Goal: Task Accomplishment & Management: Use online tool/utility

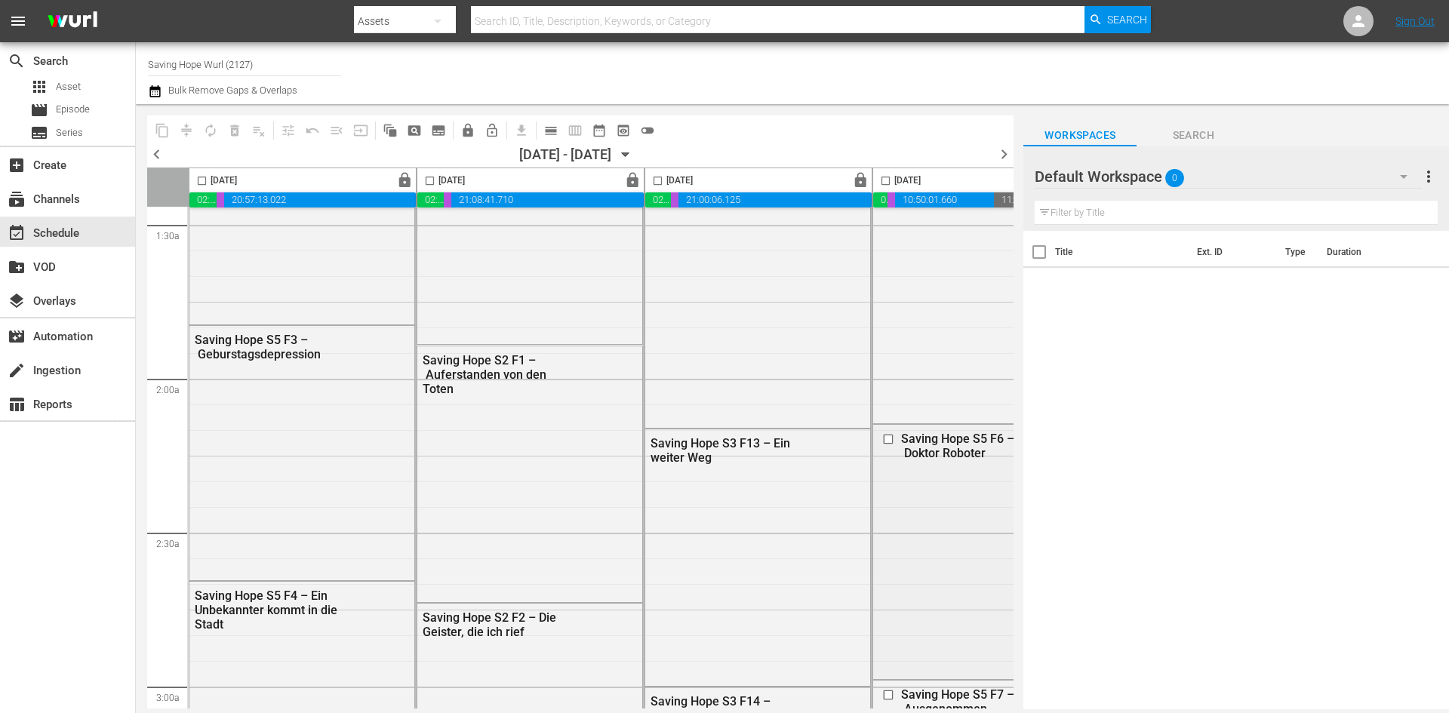
scroll to position [453, 0]
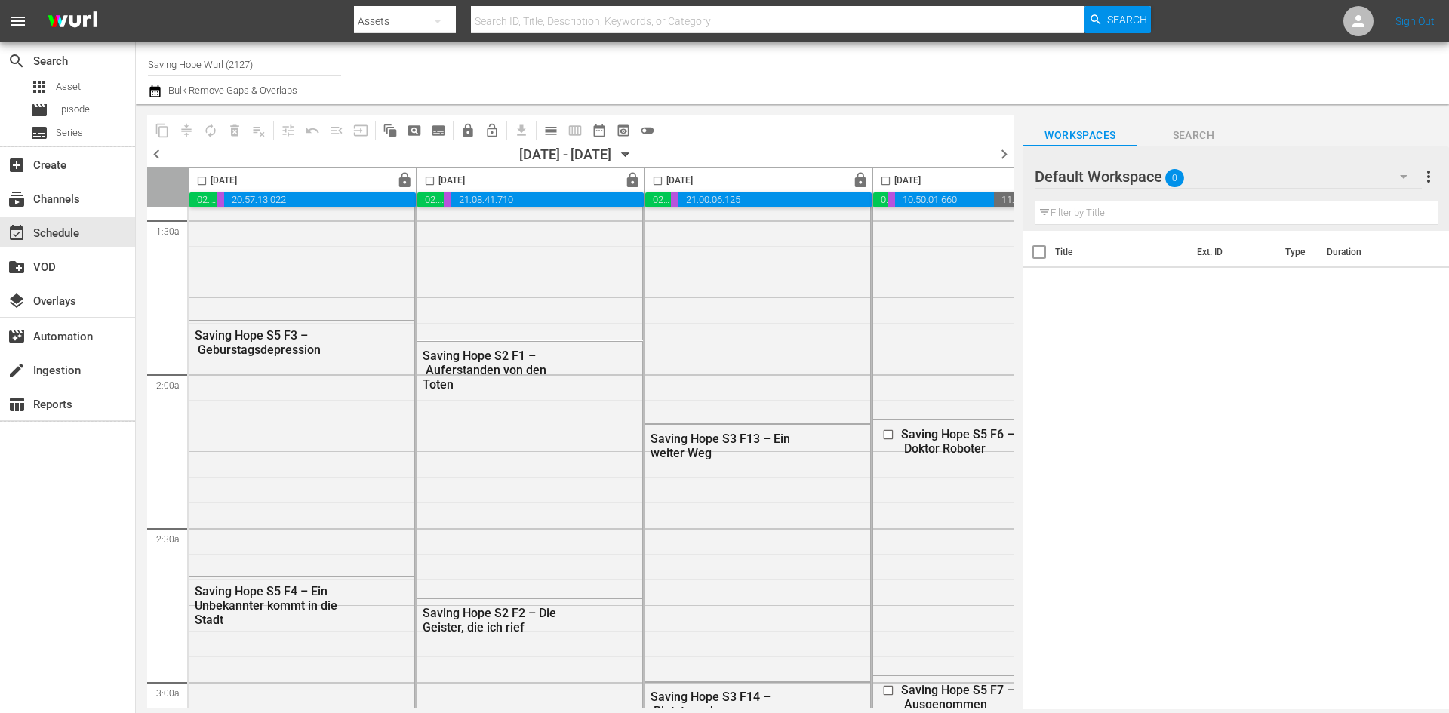
click at [1155, 180] on div "Default Workspace 0" at bounding box center [1228, 176] width 386 height 42
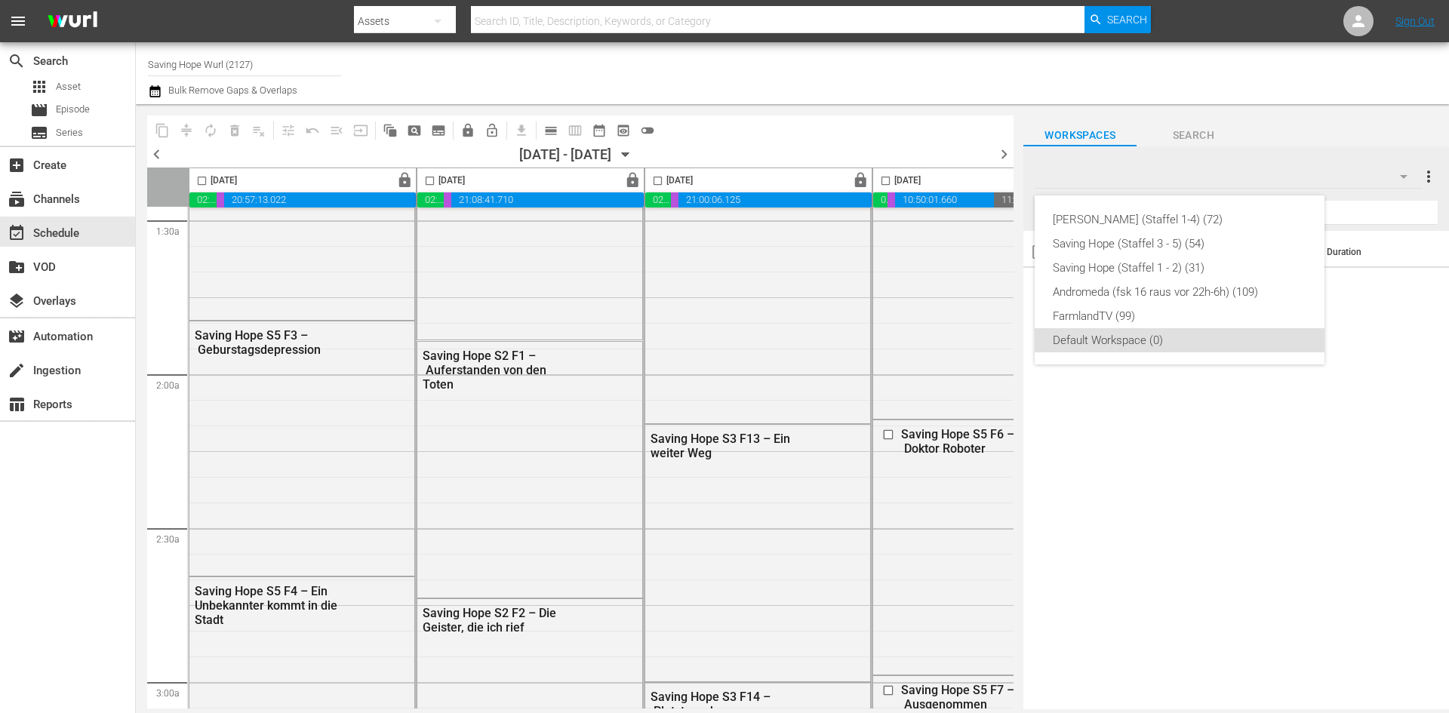
click at [1243, 172] on div "Don Matteo (Staffel 1-4) (72) Saving Hope (Staffel 3 - 5) (54) Saving Hope (Sta…" at bounding box center [724, 356] width 1449 height 713
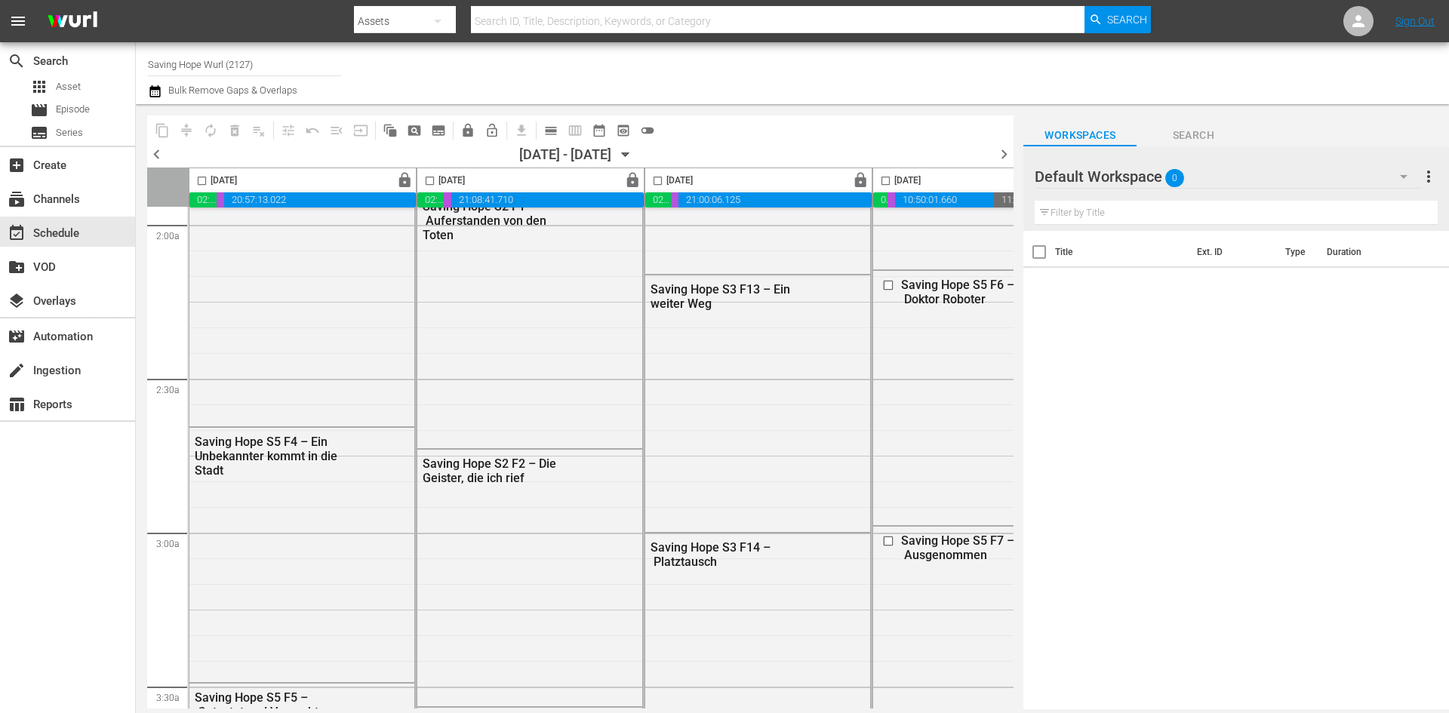
scroll to position [679, 0]
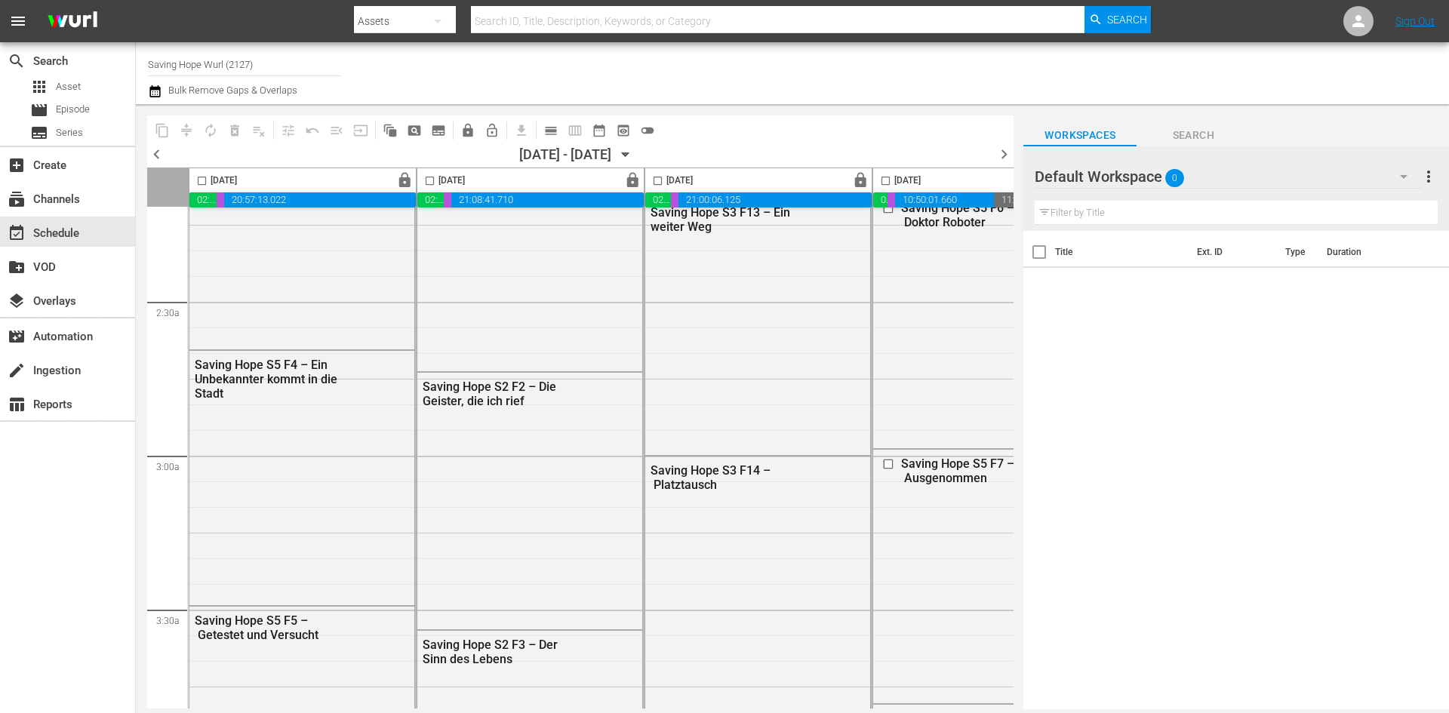
drag, startPoint x: 1328, startPoint y: 198, endPoint x: 1325, endPoint y: 185, distance: 13.2
click at [1328, 198] on div "Filter by Title" at bounding box center [1236, 213] width 403 height 36
click at [1324, 174] on div "Default Workspace 0" at bounding box center [1228, 176] width 386 height 42
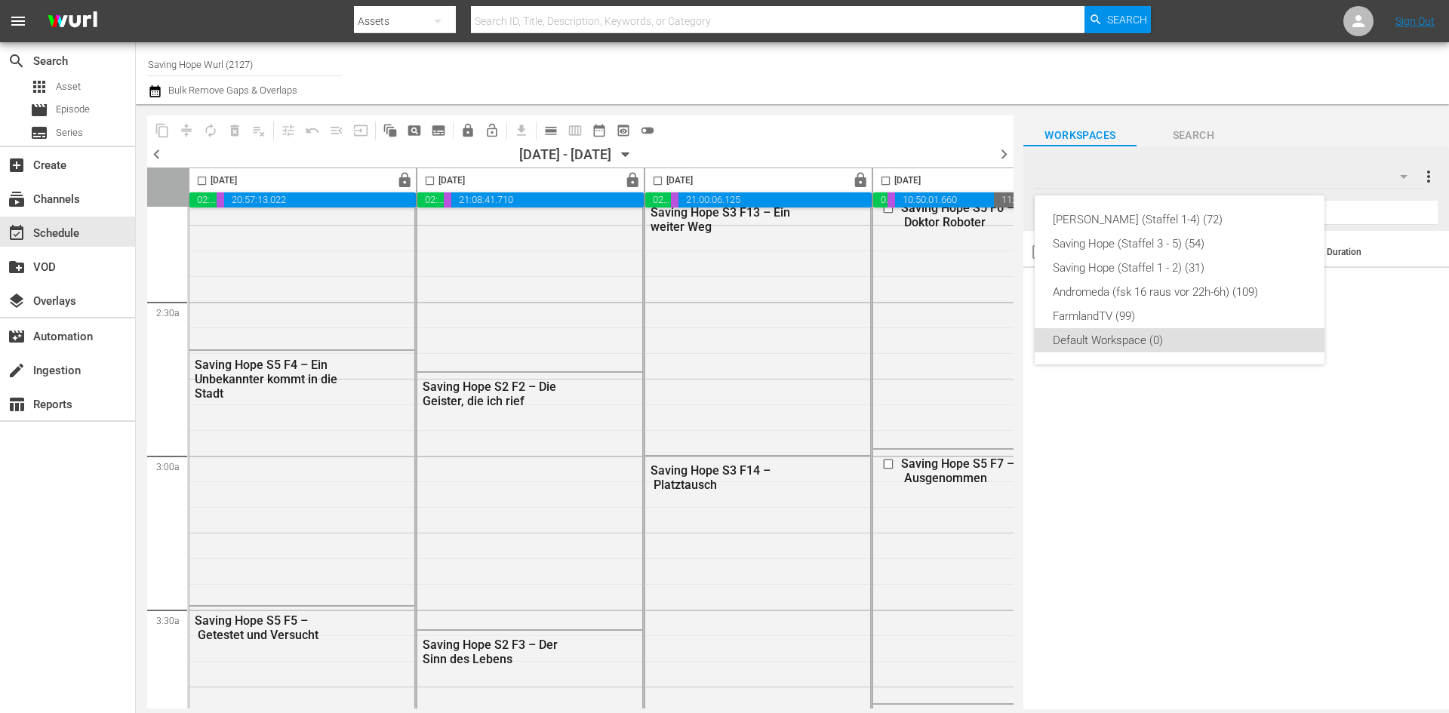
click at [1033, 169] on div "Don Matteo (Staffel 1-4) (72) Saving Hope (Staffel 3 - 5) (54) Saving Hope (Sta…" at bounding box center [724, 356] width 1449 height 713
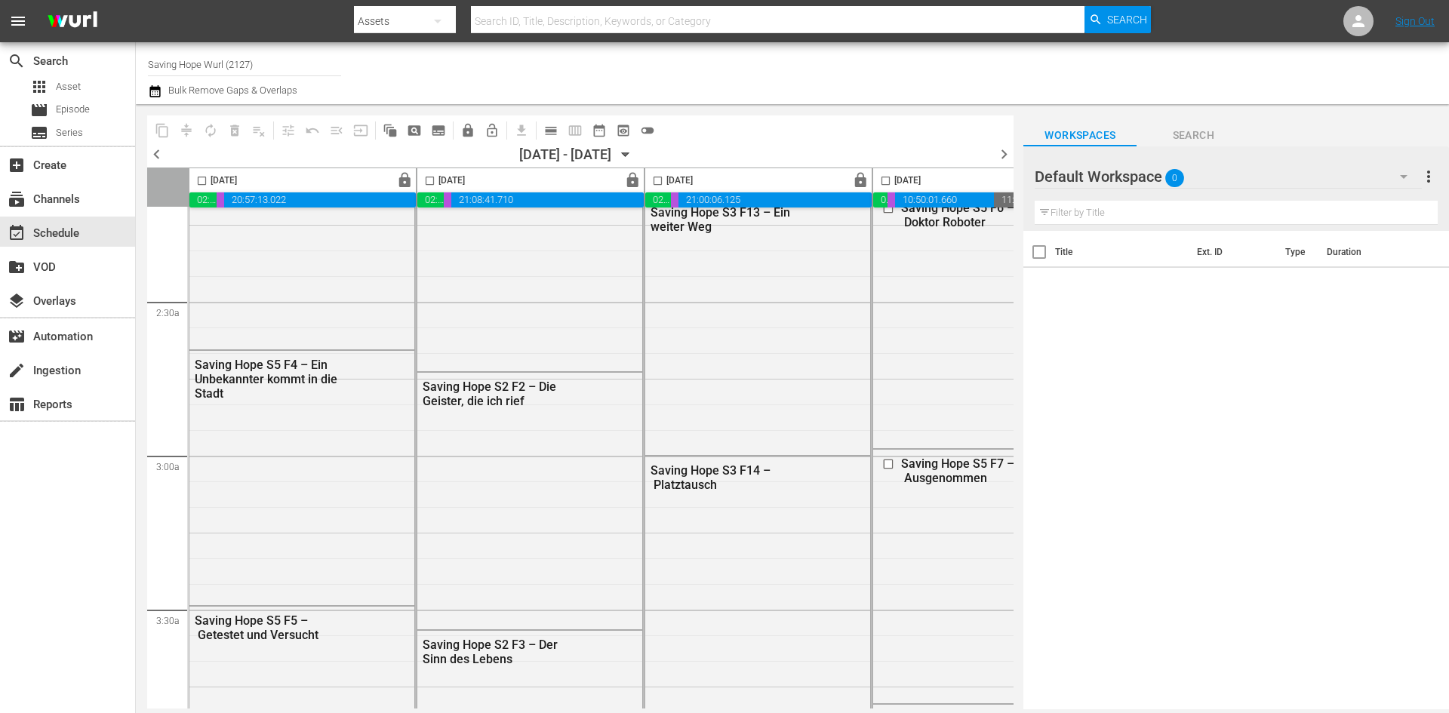
click at [1089, 185] on div at bounding box center [1089, 178] width 109 height 38
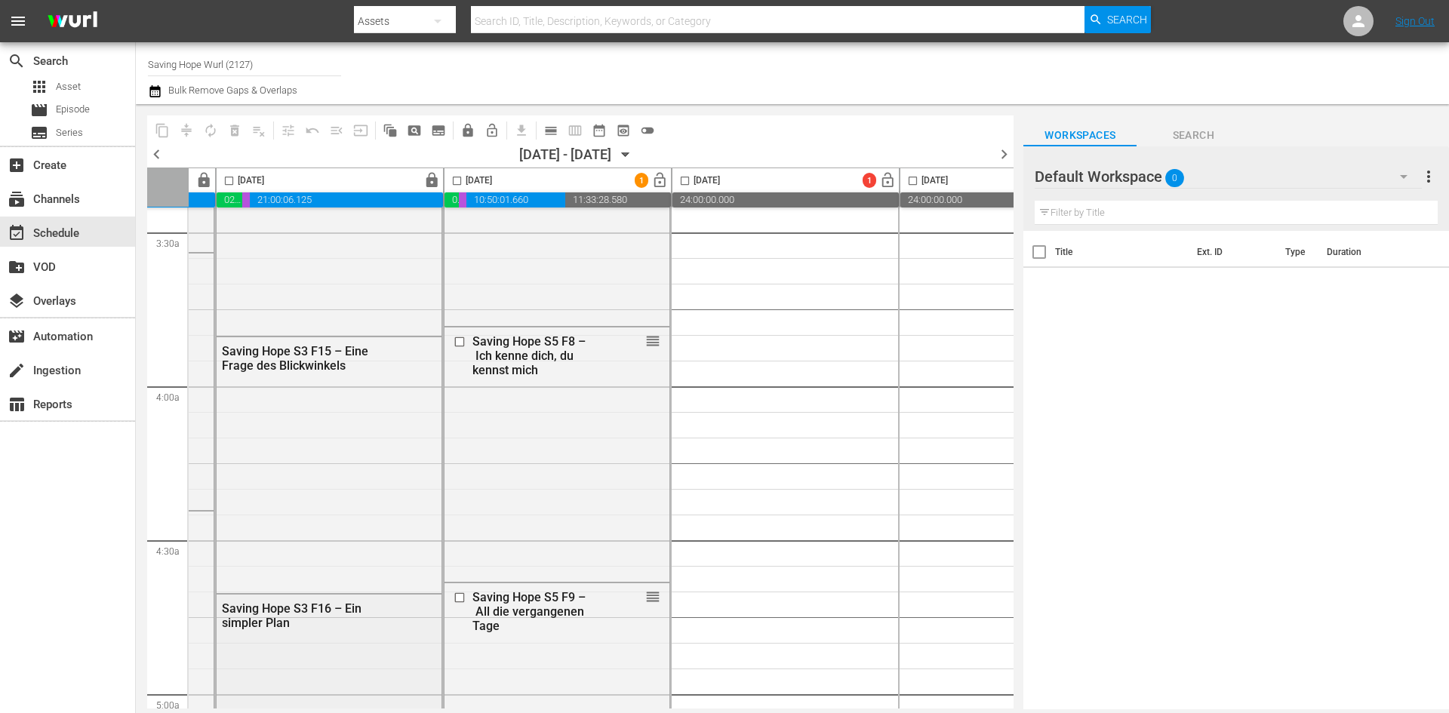
scroll to position [1057, 414]
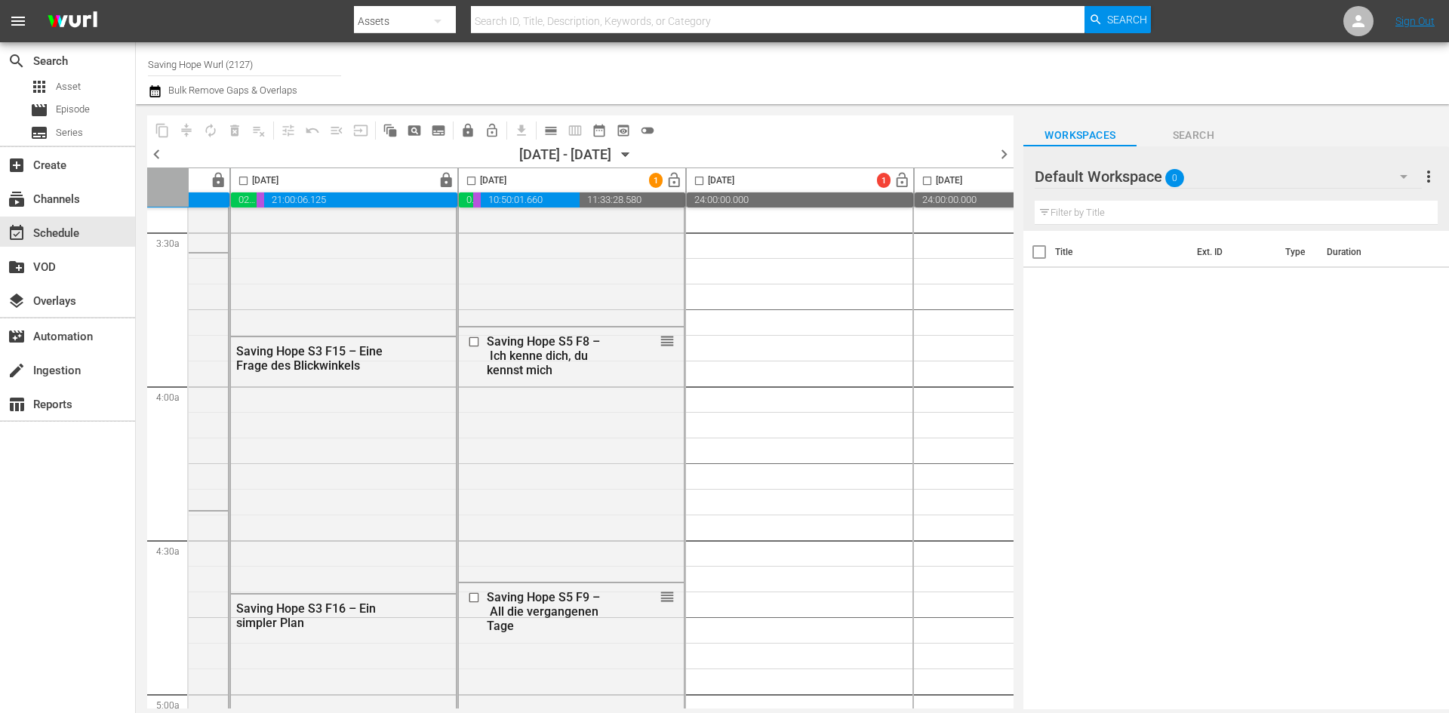
click at [1196, 178] on div "Default Workspace 0" at bounding box center [1228, 176] width 386 height 42
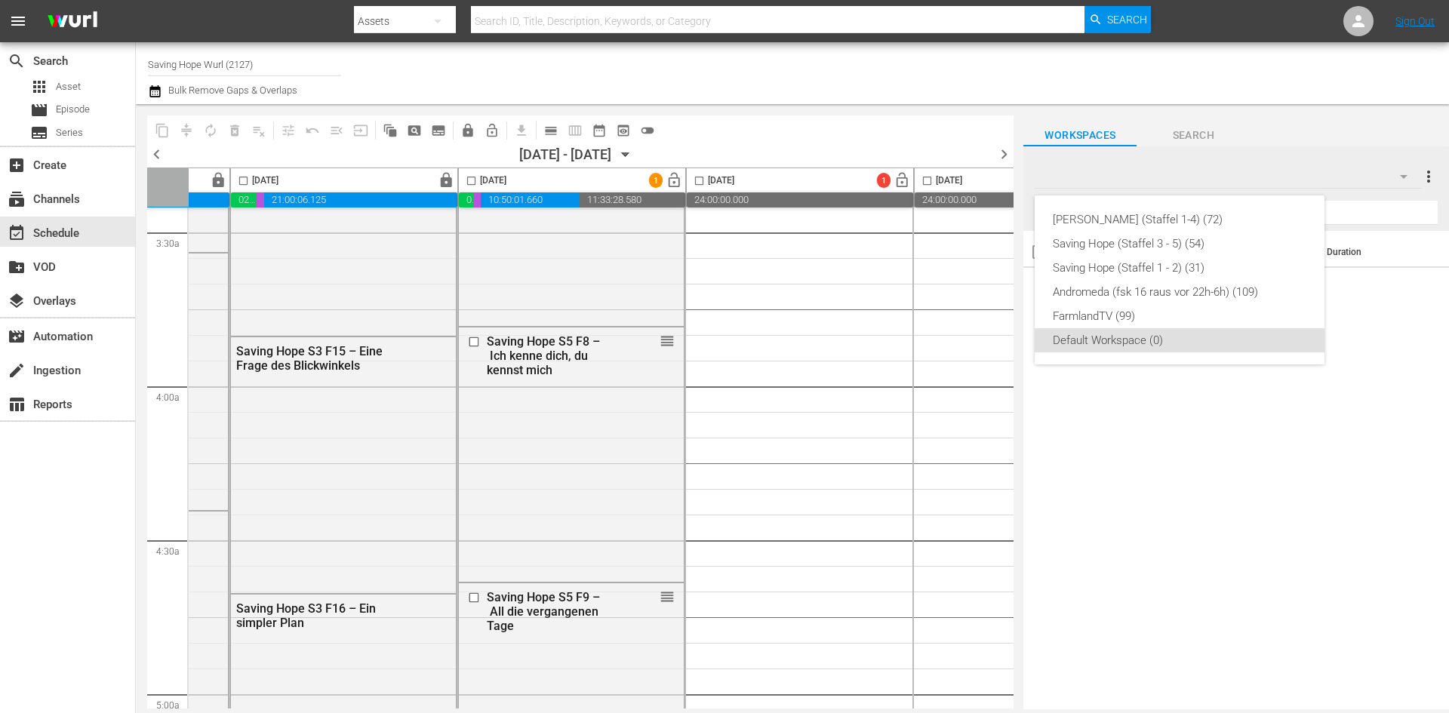
click at [1424, 177] on div "Don Matteo (Staffel 1-4) (72) Saving Hope (Staffel 3 - 5) (54) Saving Hope (Sta…" at bounding box center [724, 356] width 1449 height 713
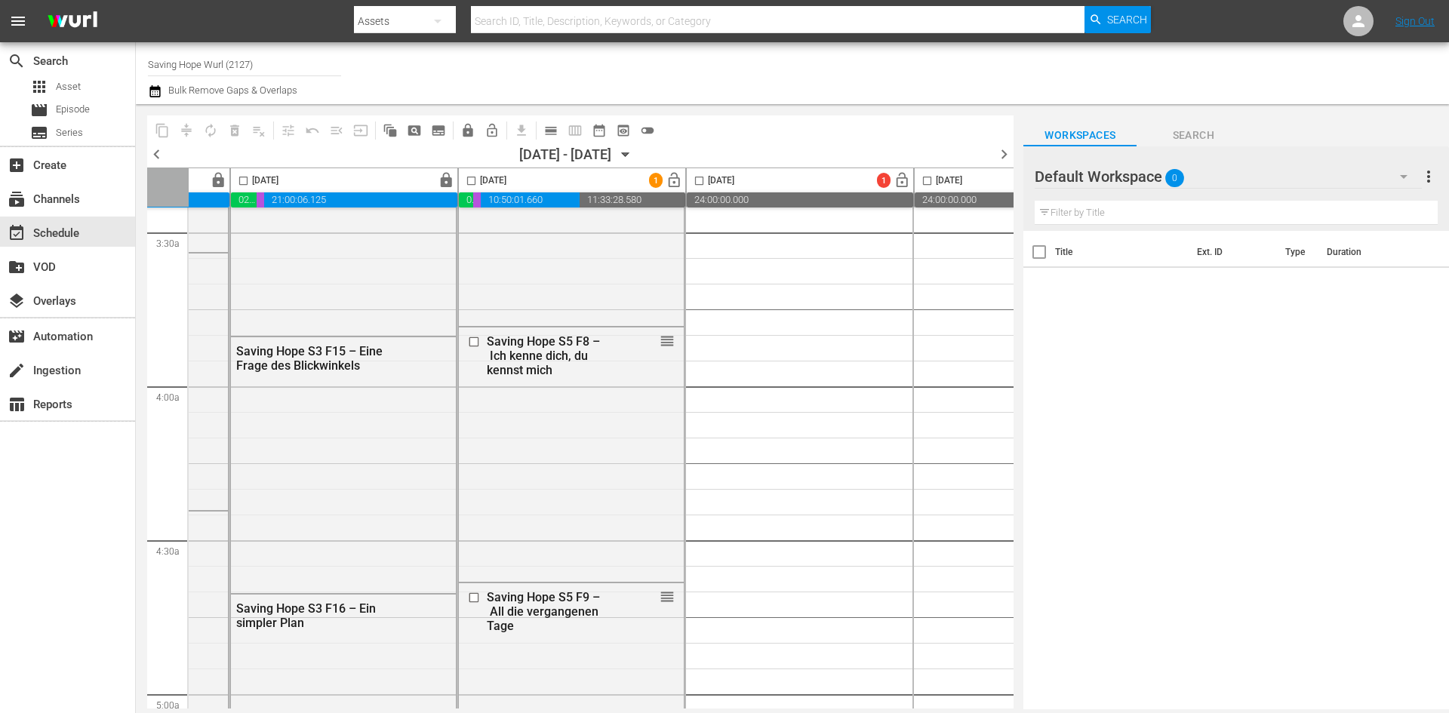
click at [1428, 177] on span "more_vert" at bounding box center [1429, 177] width 18 height 18
click at [1365, 181] on div "Add New Workspace" at bounding box center [1330, 178] width 177 height 27
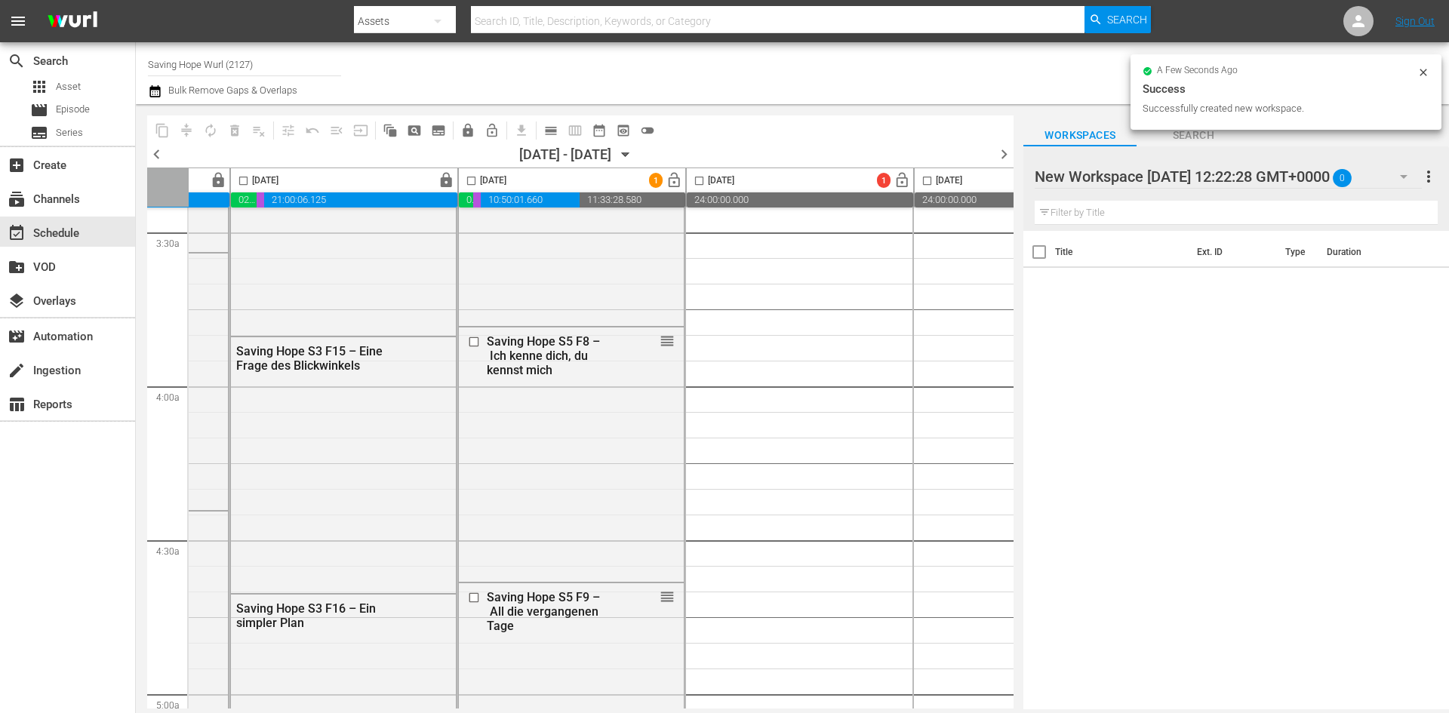
click at [1369, 173] on div "New Workspace Thu Oct 09 2025 12:22:28 GMT+0000 0" at bounding box center [1228, 176] width 386 height 42
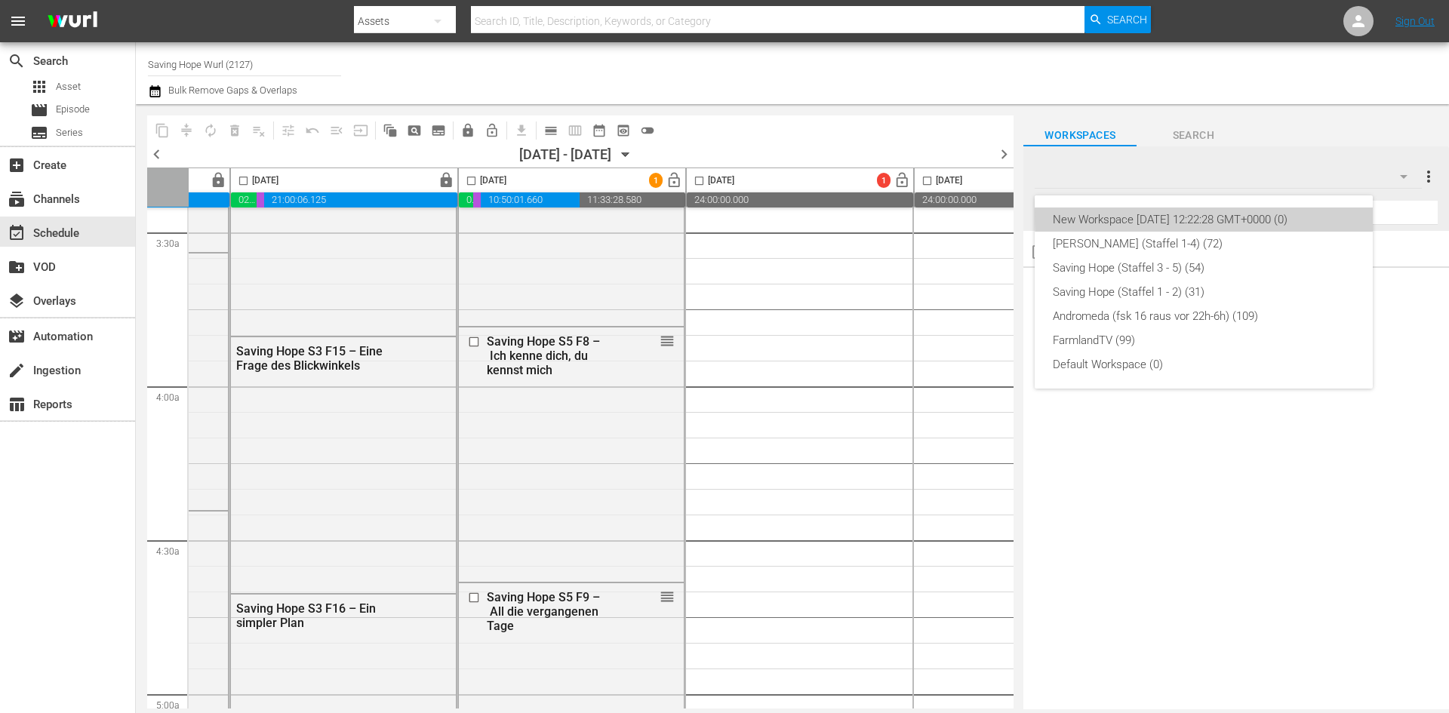
click at [1260, 215] on div "New Workspace Thu Oct 09 2025 12:22:28 GMT+0000 (0)" at bounding box center [1204, 220] width 302 height 24
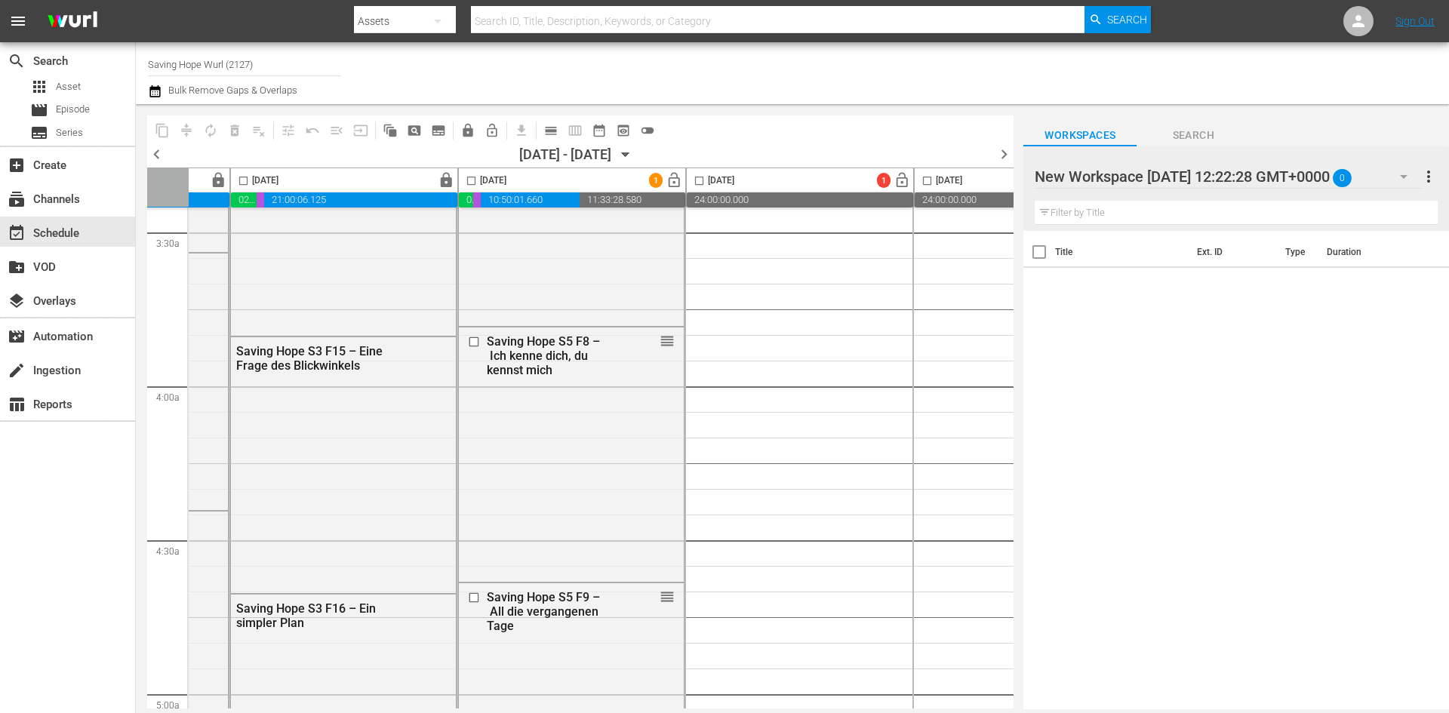
click at [1253, 174] on div at bounding box center [1163, 178] width 257 height 38
type input "N"
type input "Montalbano"
click at [1177, 241] on th "Title" at bounding box center [1121, 252] width 133 height 42
click at [299, 63] on input "Saving Hope Wurl (2127)" at bounding box center [244, 64] width 193 height 36
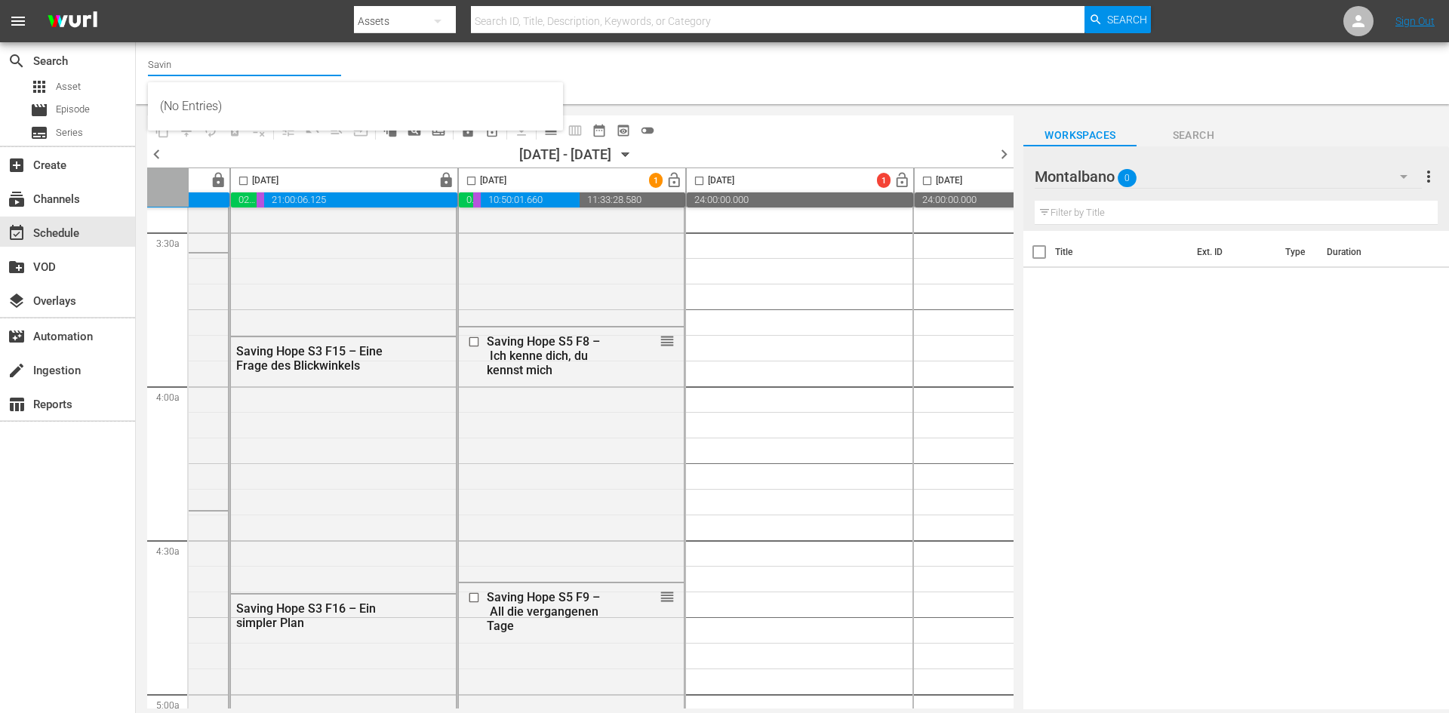
type input "Savin"
click at [723, 115] on div "content_copy compress autorenew_outlined delete_forever_outlined playlist_remov…" at bounding box center [569, 406] width 866 height 605
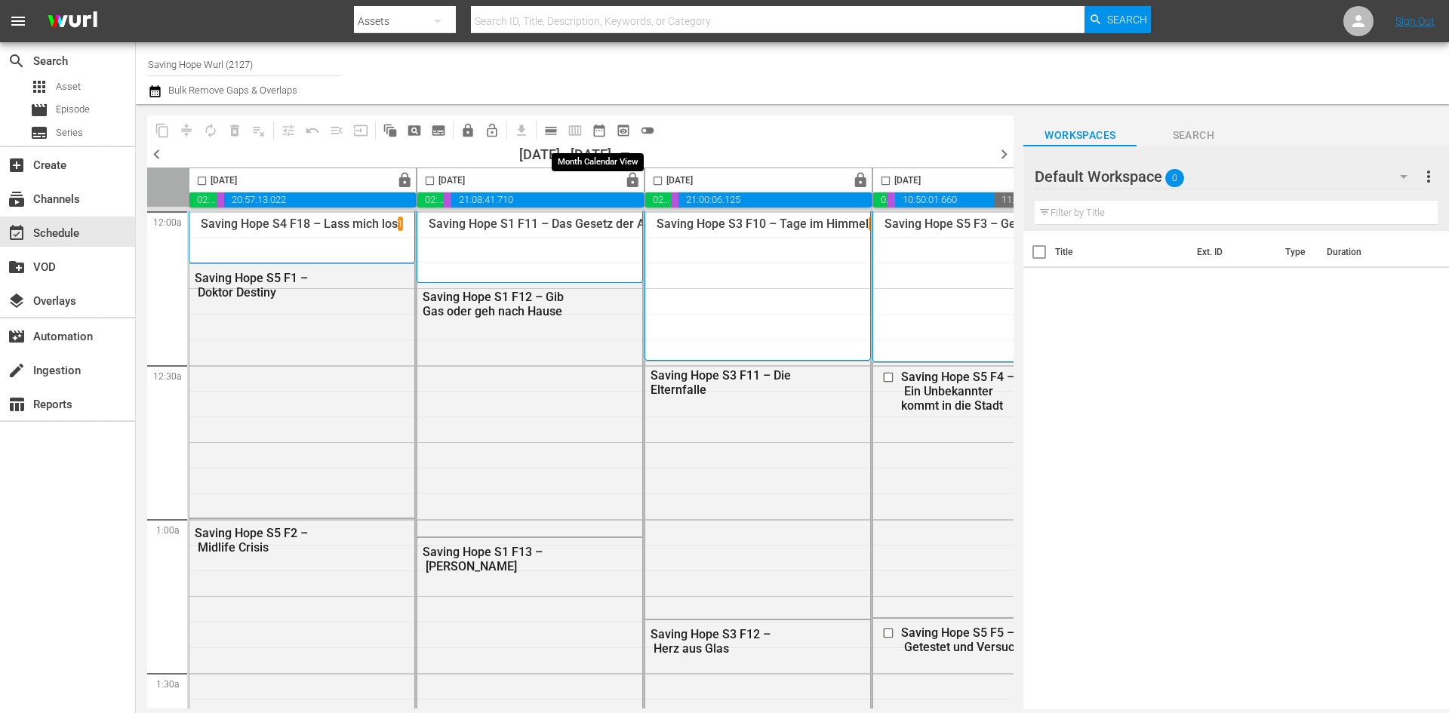
click at [600, 131] on span "date_range_outlined" at bounding box center [599, 130] width 15 height 15
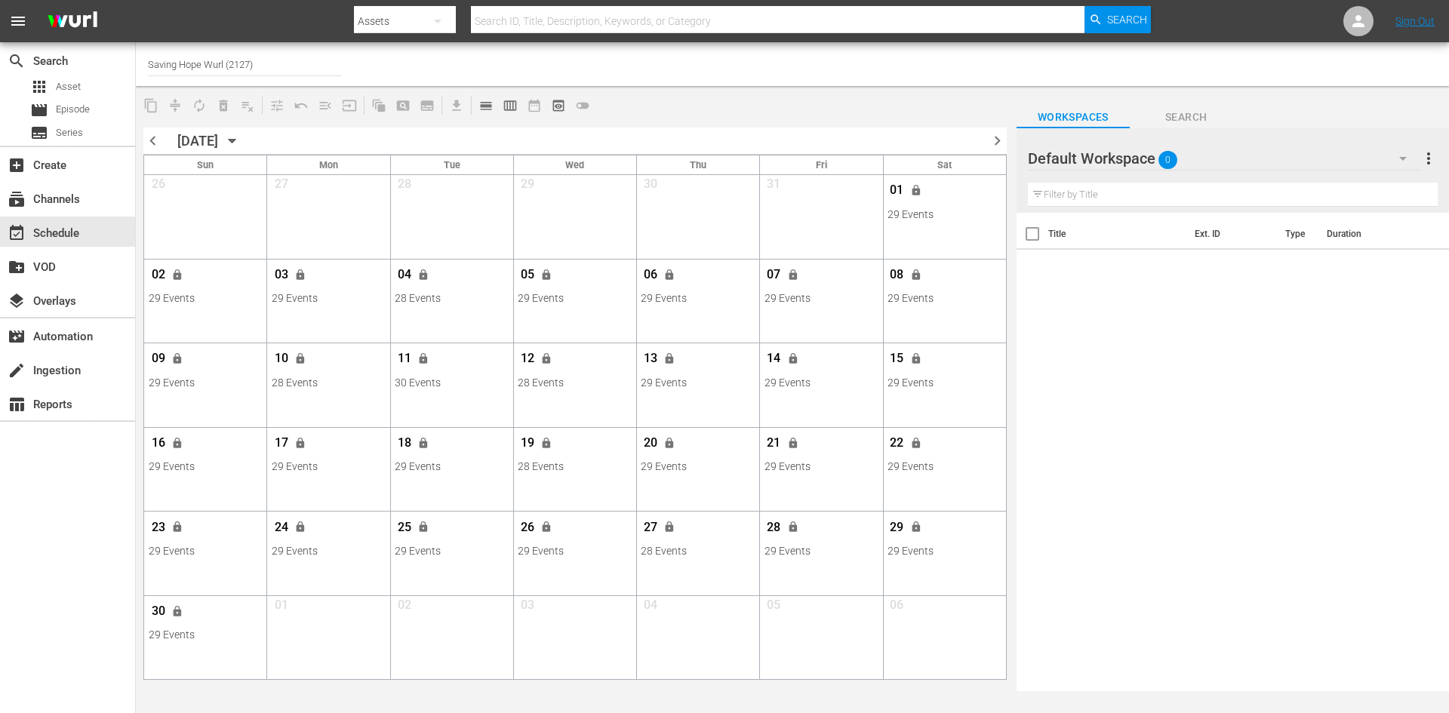
click at [195, 65] on input "Saving Hope Wurl (2127)" at bounding box center [244, 64] width 193 height 36
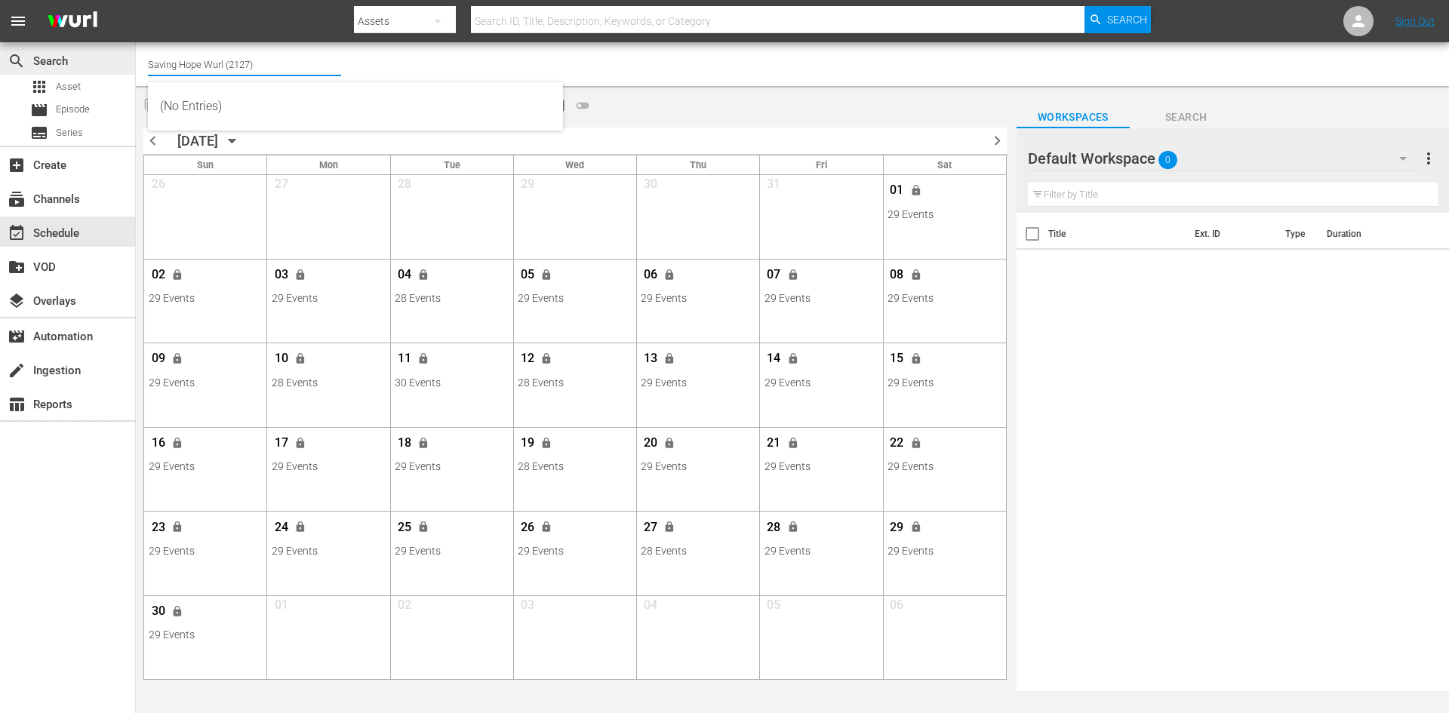
drag, startPoint x: 254, startPoint y: 58, endPoint x: 85, endPoint y: 54, distance: 169.1
click at [136, 0] on div "search Search apps Asset movie Episode subtitles Series add_box Create subscrip…" at bounding box center [792, 0] width 1313 height 0
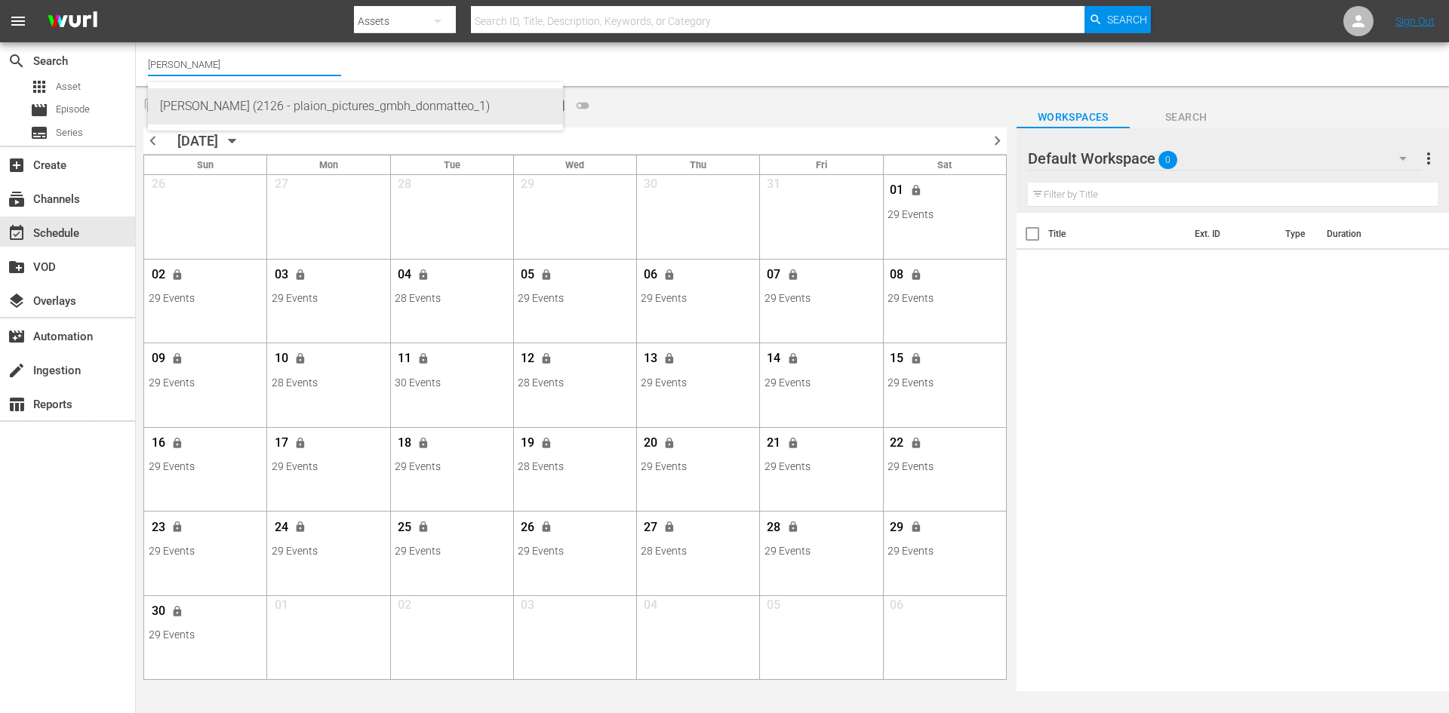
click at [223, 100] on div "[PERSON_NAME] (2126 - plaion_pictures_gmbh_donmatteo_1)" at bounding box center [355, 106] width 391 height 36
type input "[PERSON_NAME] (2126 - plaion_pictures_gmbh_donmatteo_1)"
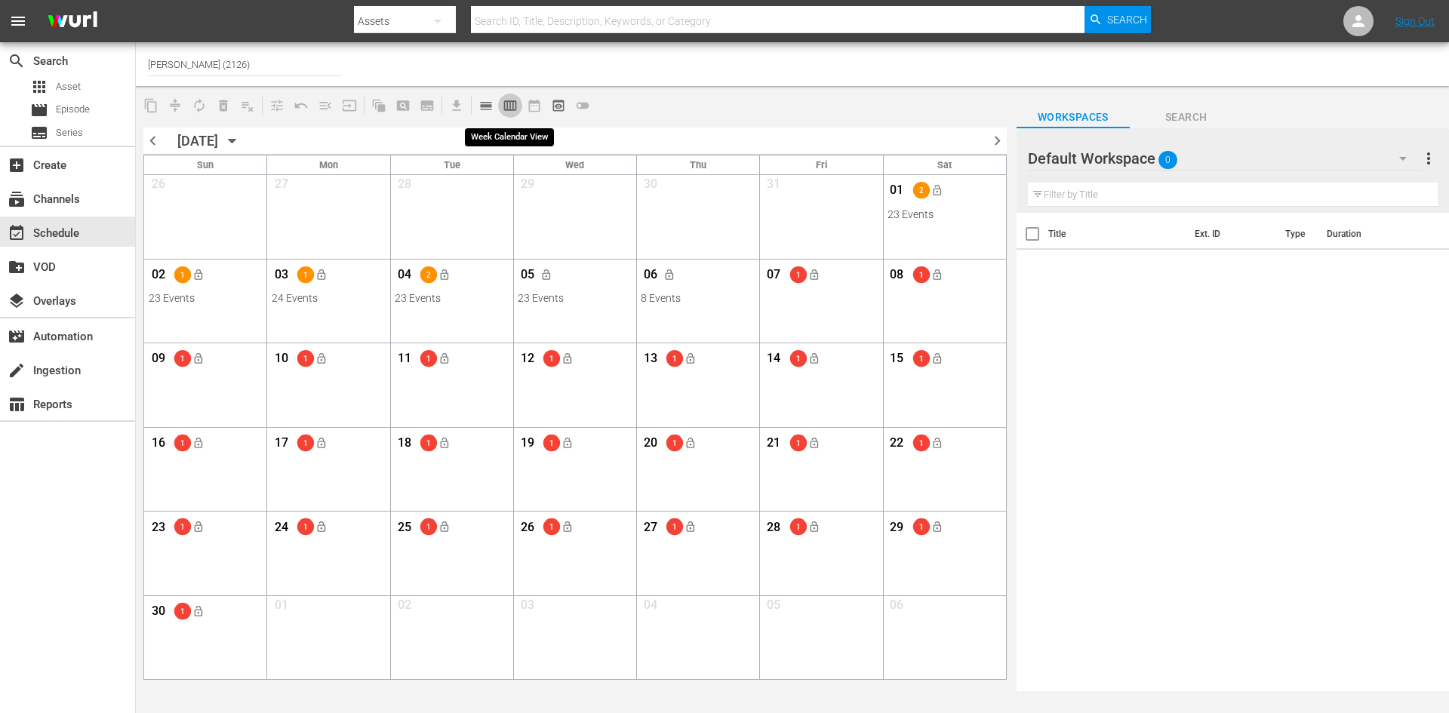
click at [512, 104] on span "calendar_view_week_outlined" at bounding box center [510, 105] width 15 height 15
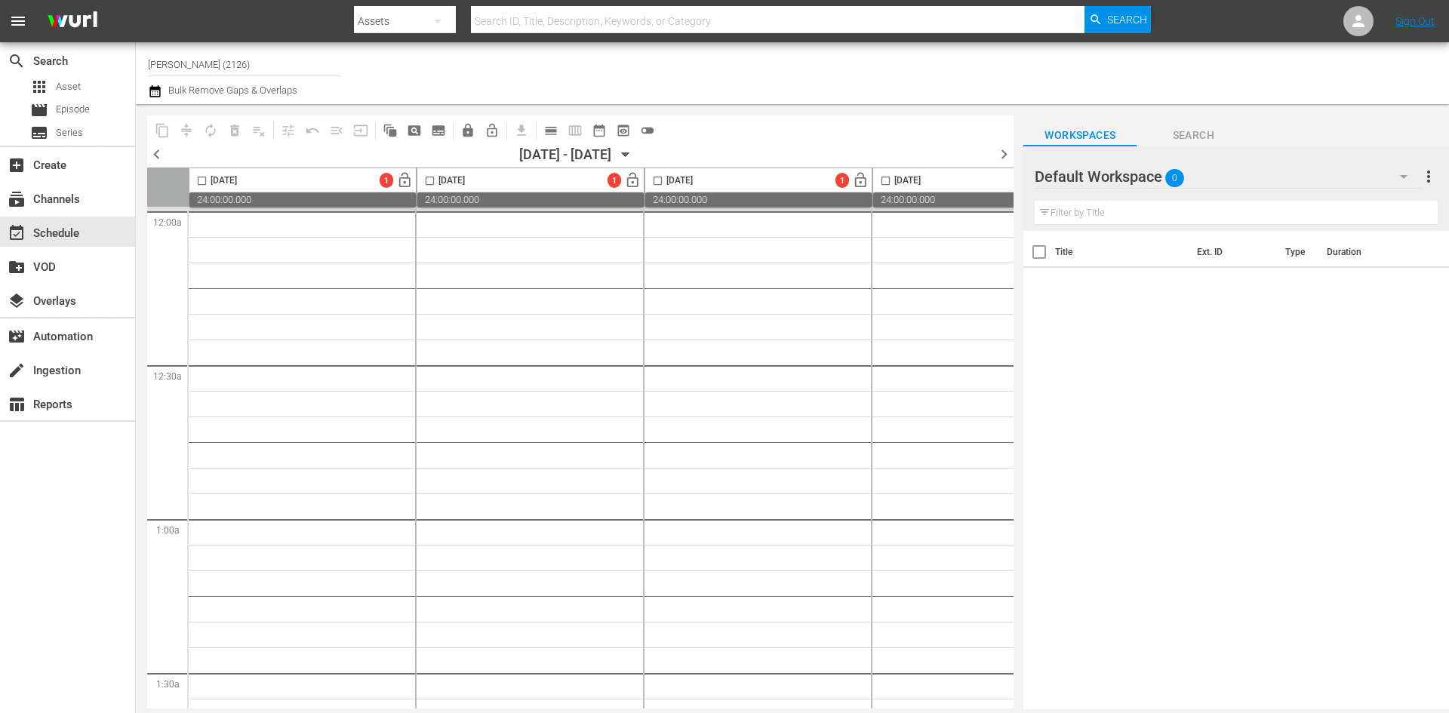
click at [629, 153] on icon "button" at bounding box center [626, 155] width 7 height 4
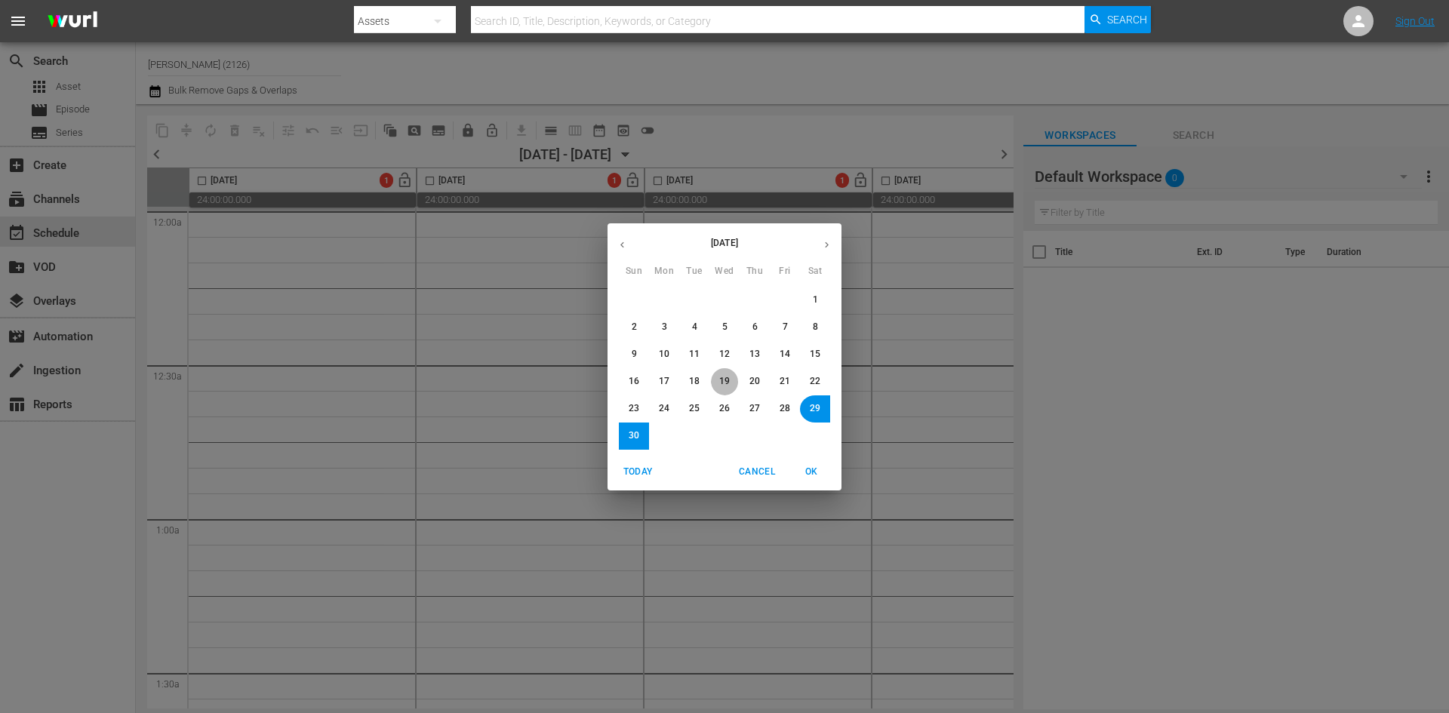
click at [718, 386] on button "19" at bounding box center [724, 381] width 27 height 27
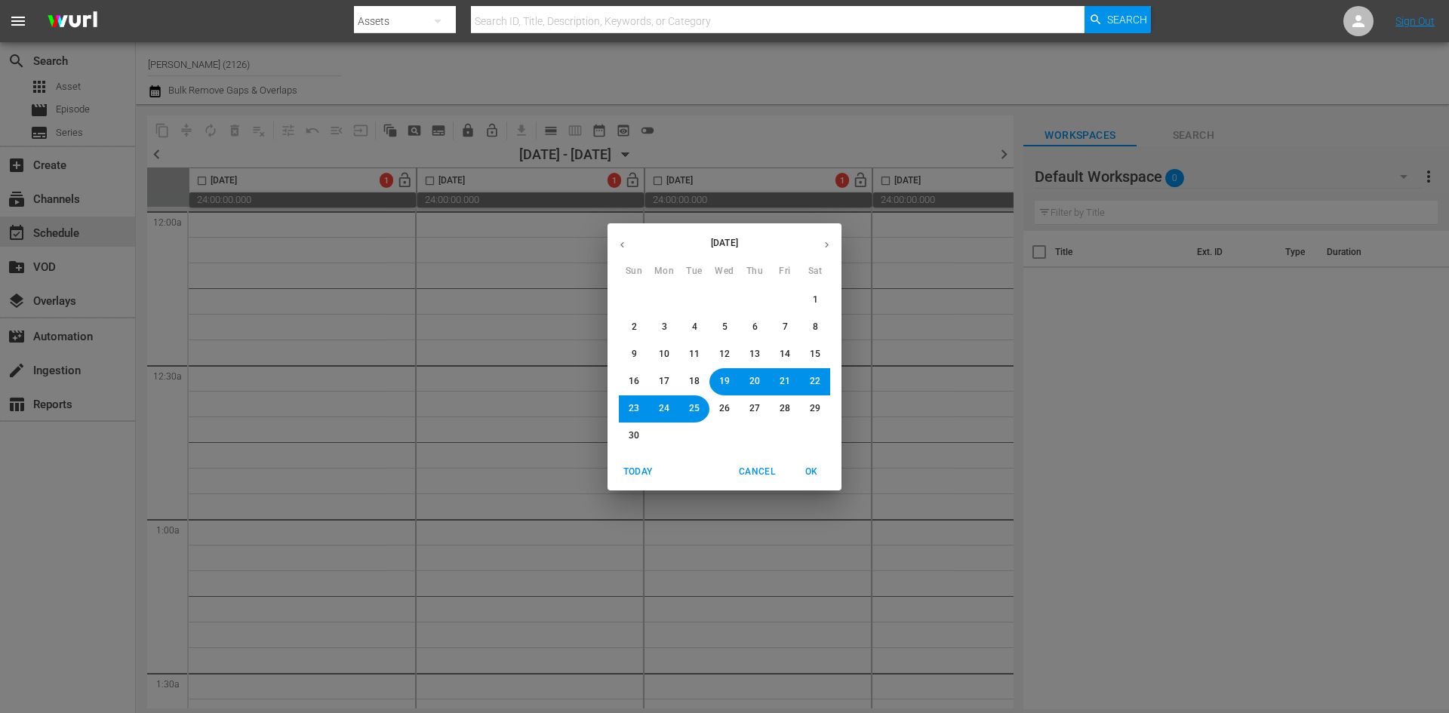
click at [805, 471] on span "OK" at bounding box center [811, 472] width 36 height 16
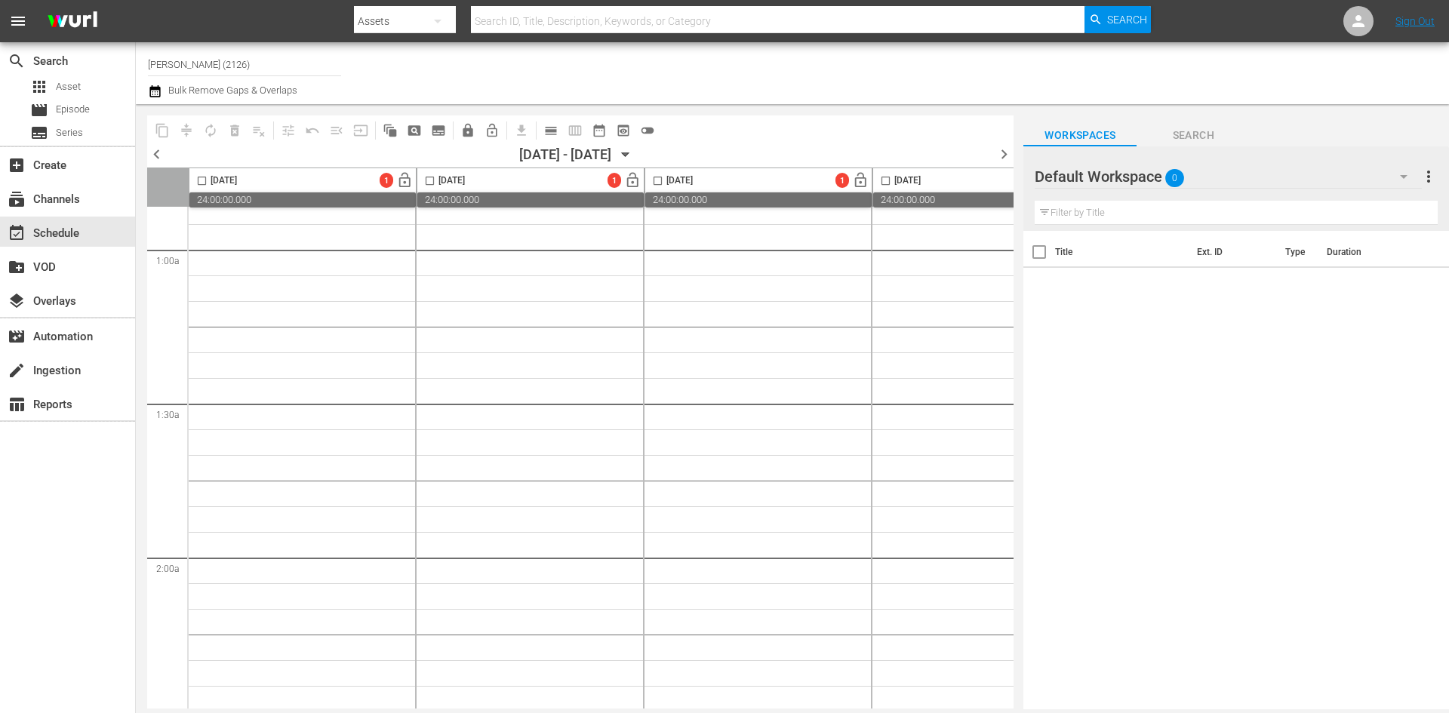
scroll to position [302, 0]
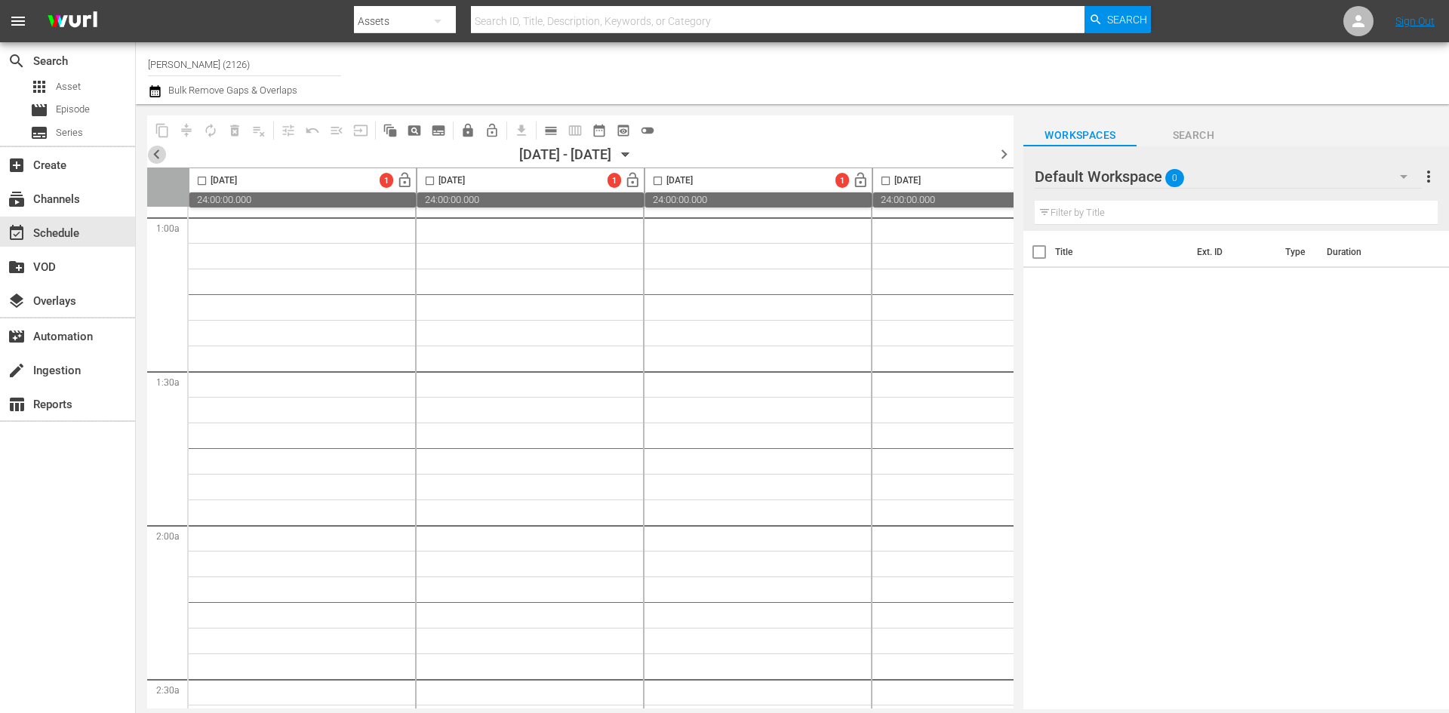
click at [156, 159] on span "chevron_left" at bounding box center [156, 154] width 19 height 19
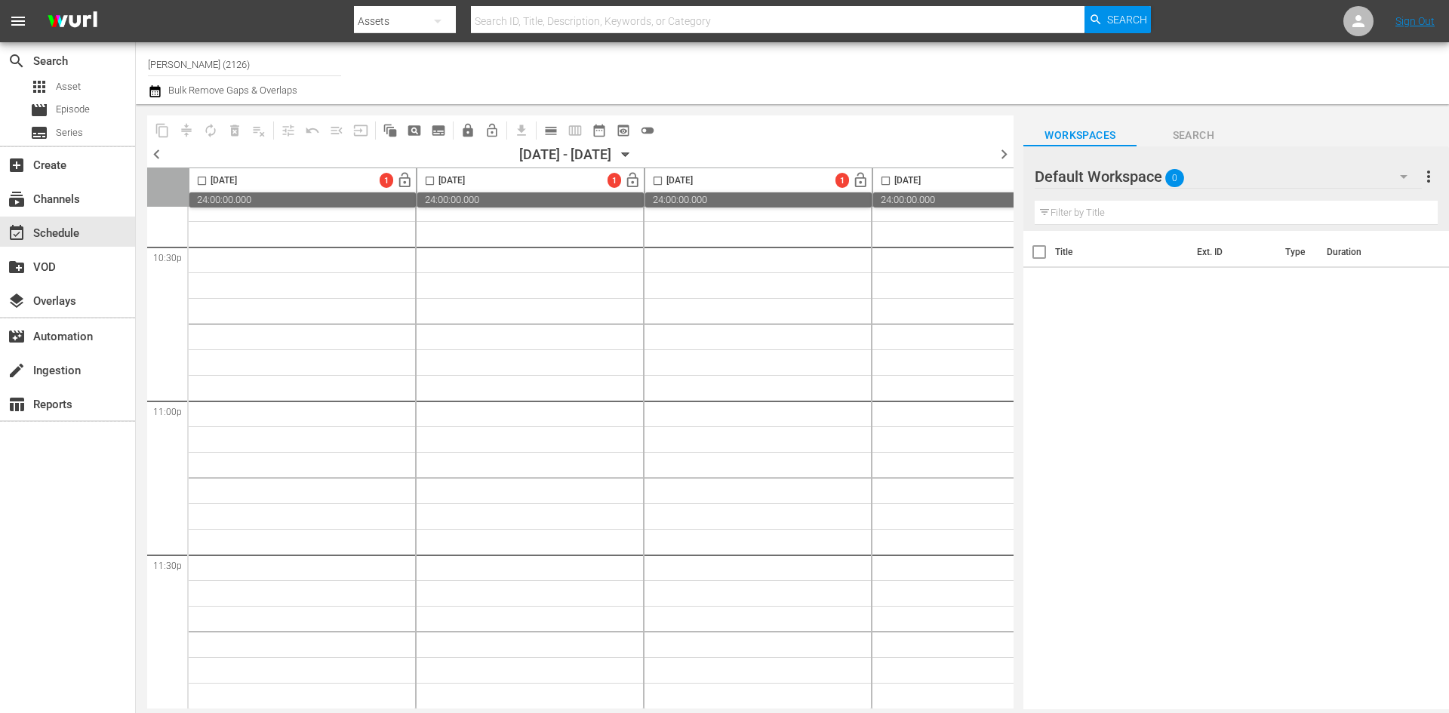
scroll to position [302, 0]
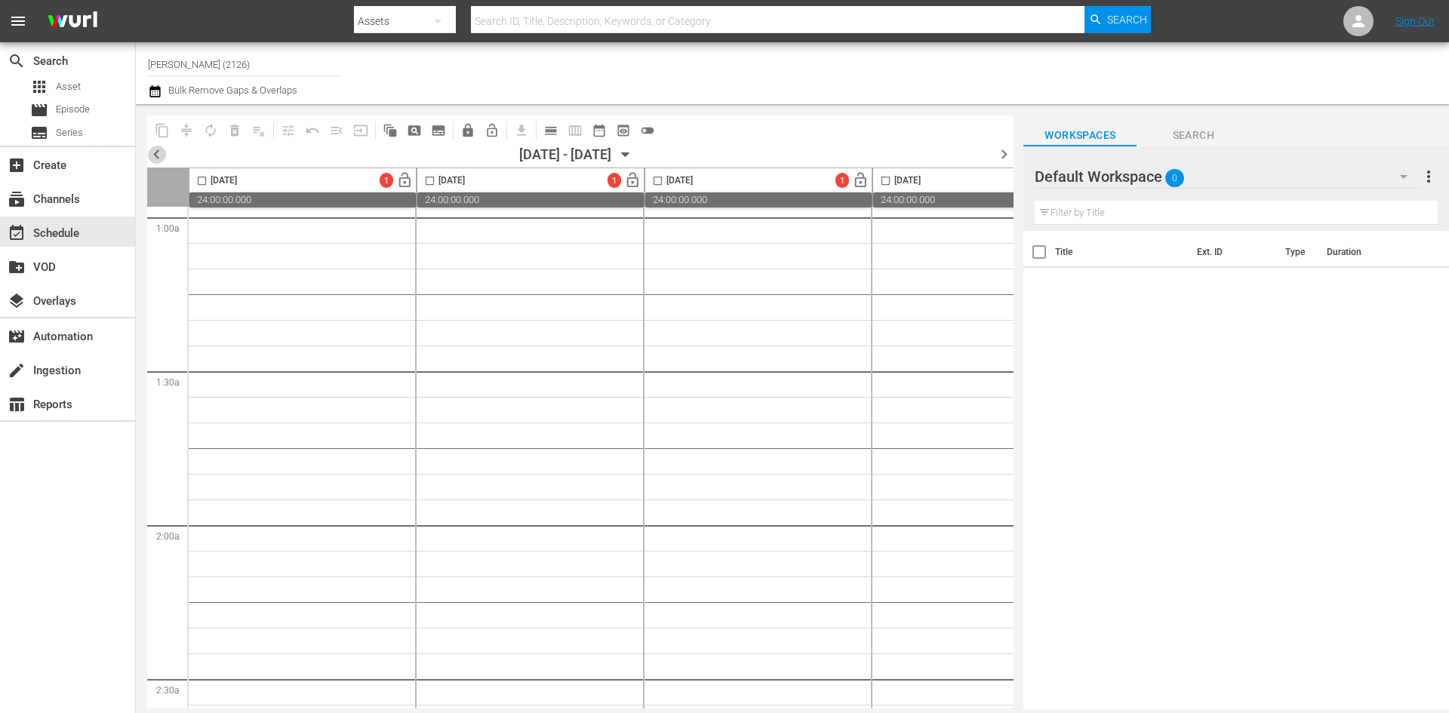
click at [156, 159] on span "chevron_left" at bounding box center [156, 154] width 19 height 19
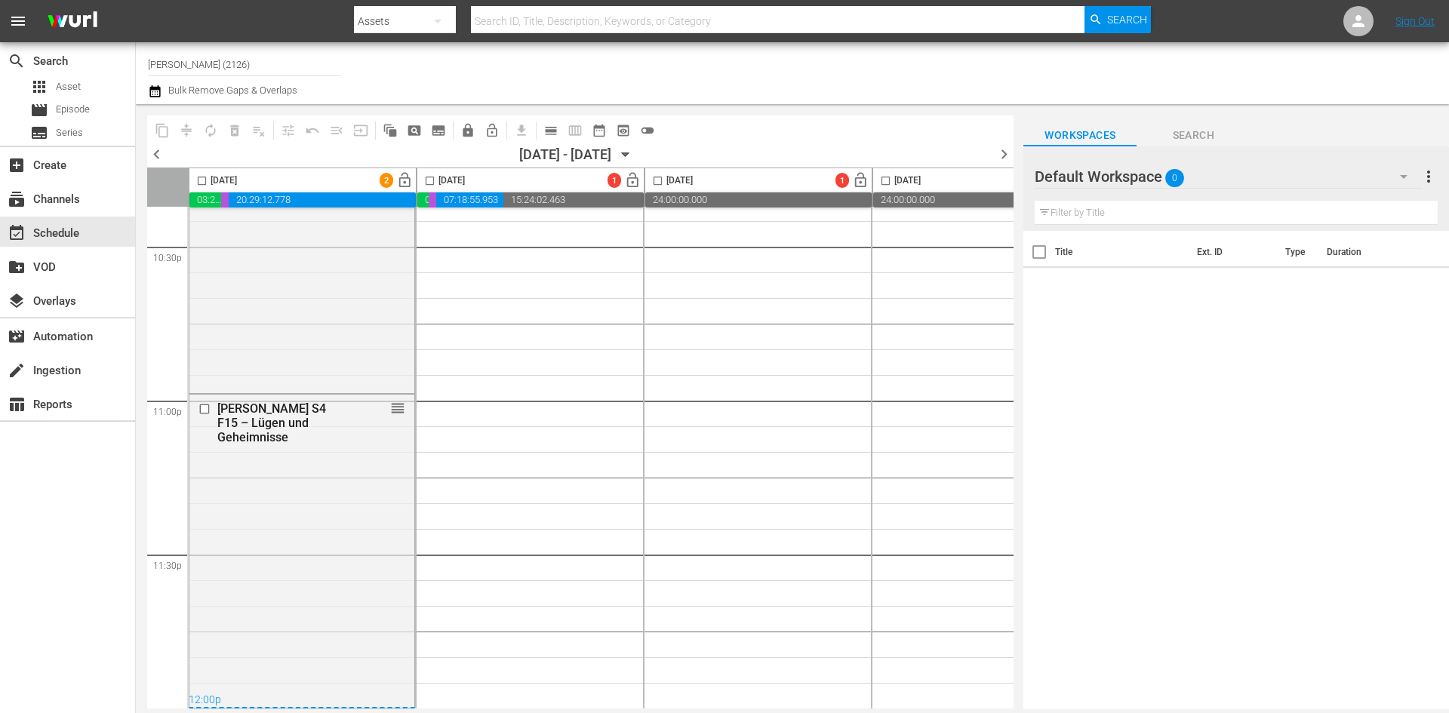
click at [156, 159] on span "chevron_left" at bounding box center [156, 154] width 19 height 19
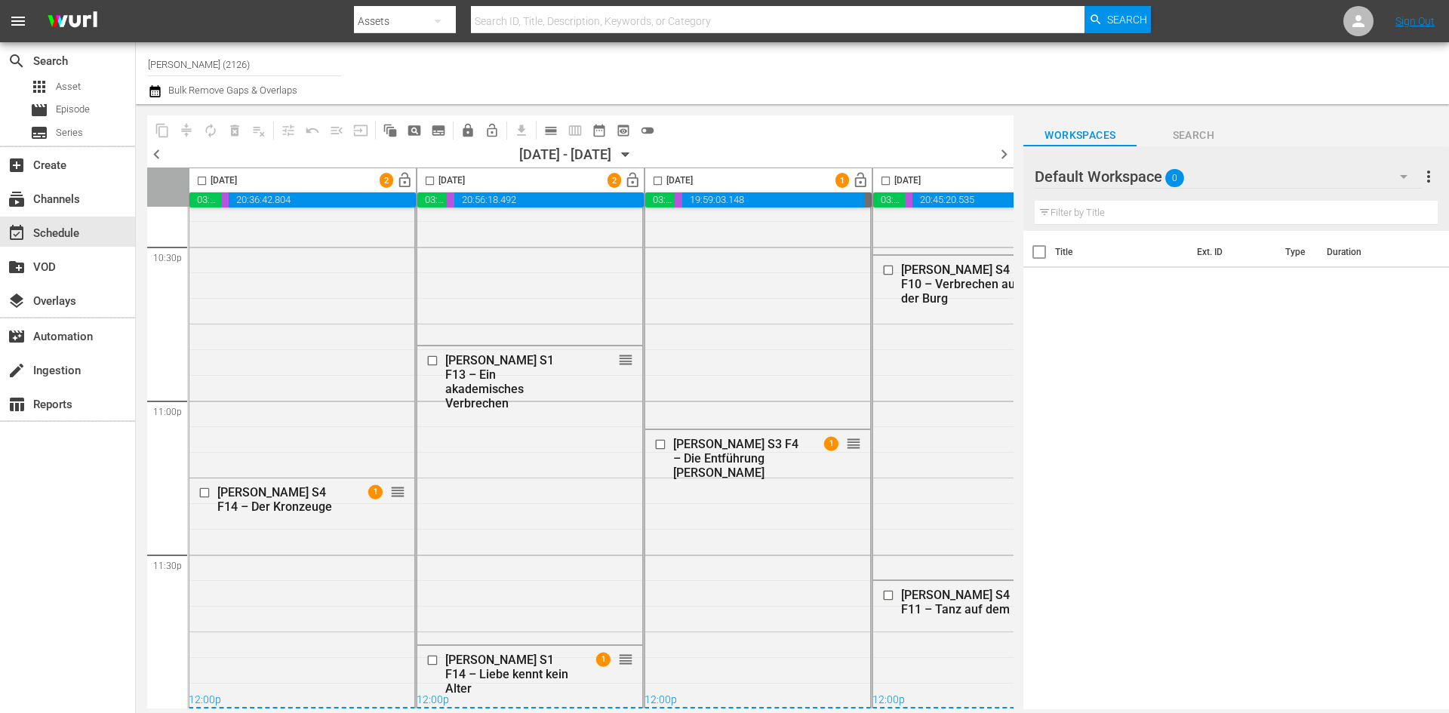
click at [156, 159] on span "chevron_left" at bounding box center [156, 154] width 19 height 19
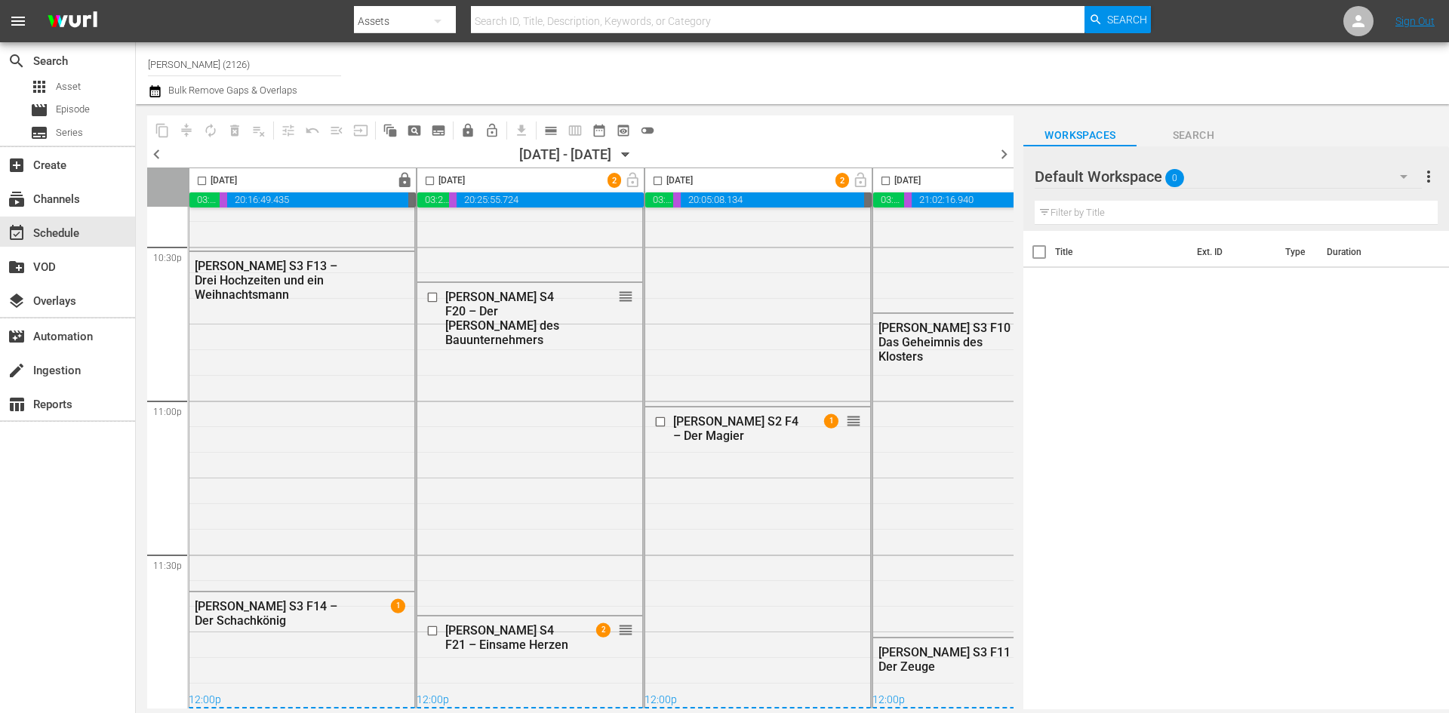
click at [154, 158] on span "chevron_left" at bounding box center [156, 154] width 19 height 19
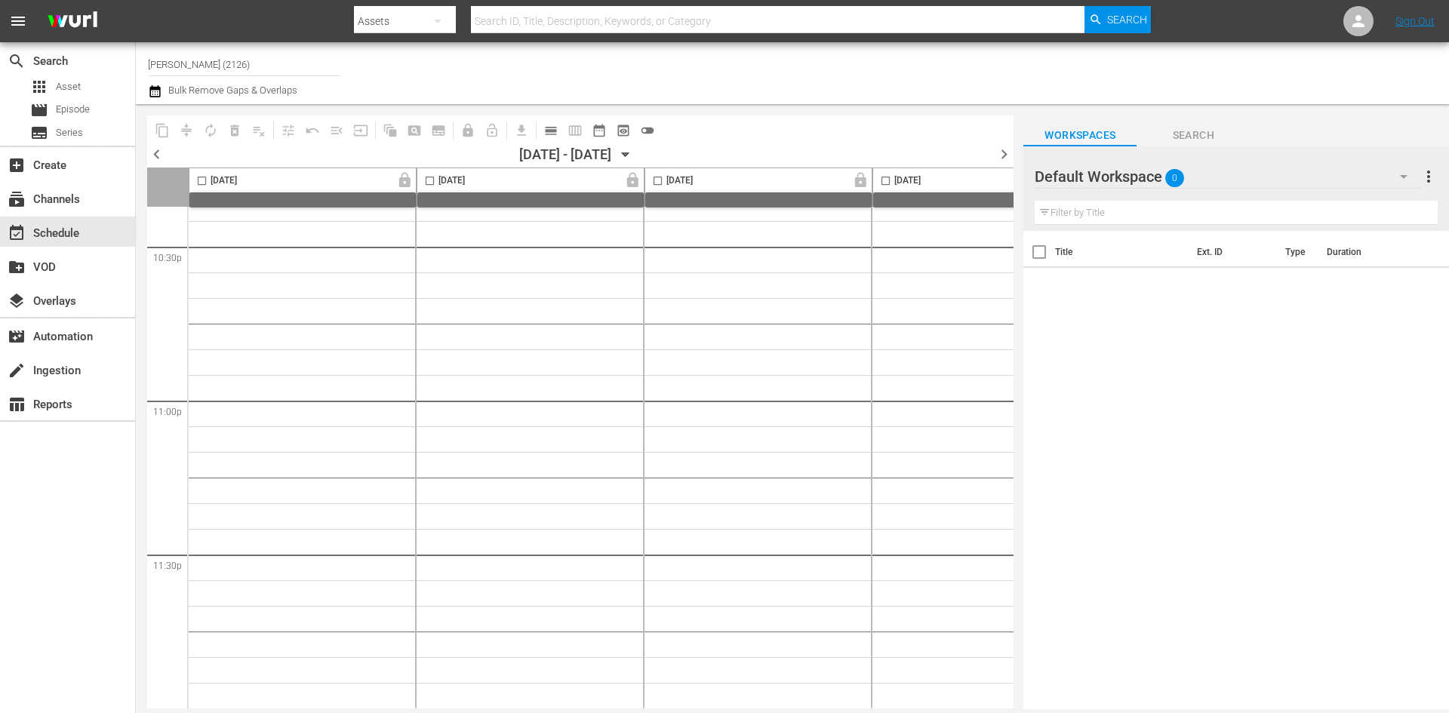
click at [155, 158] on span "chevron_left" at bounding box center [156, 154] width 19 height 19
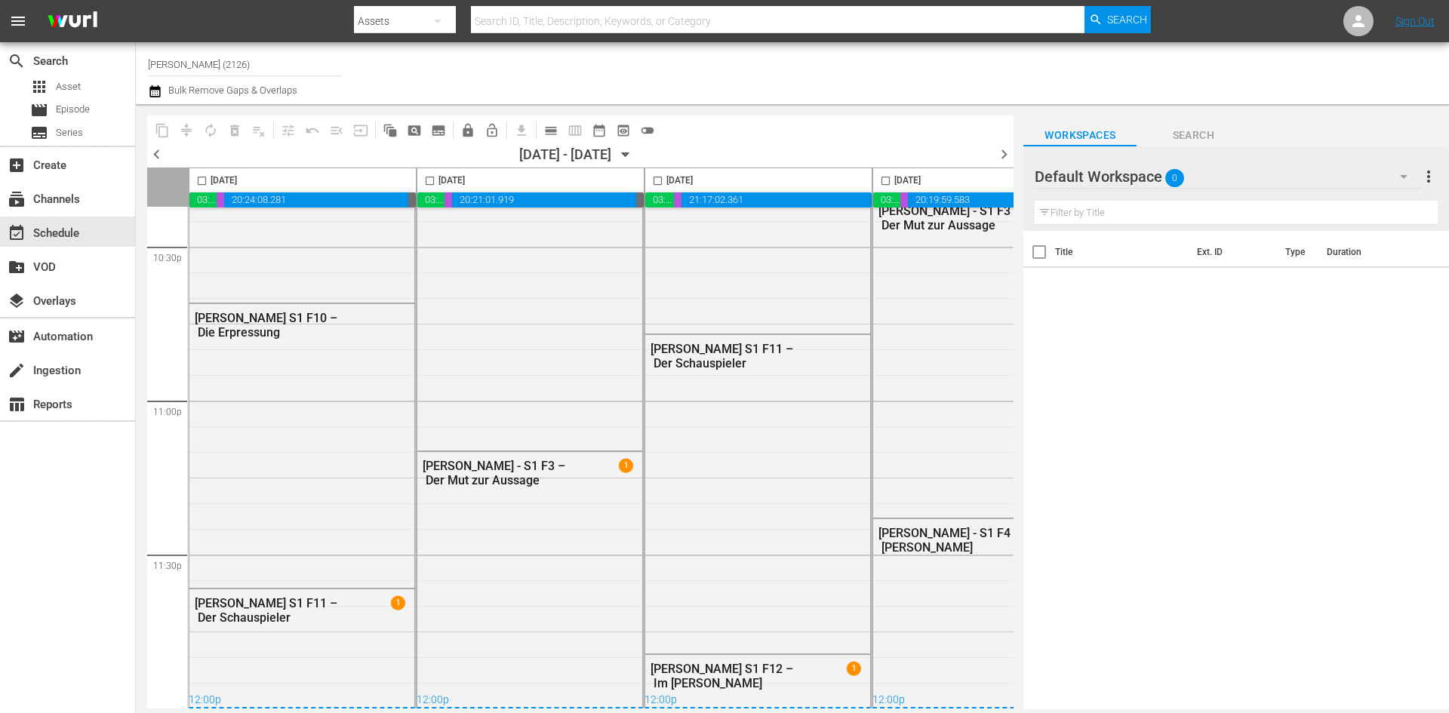
scroll to position [6848, 0]
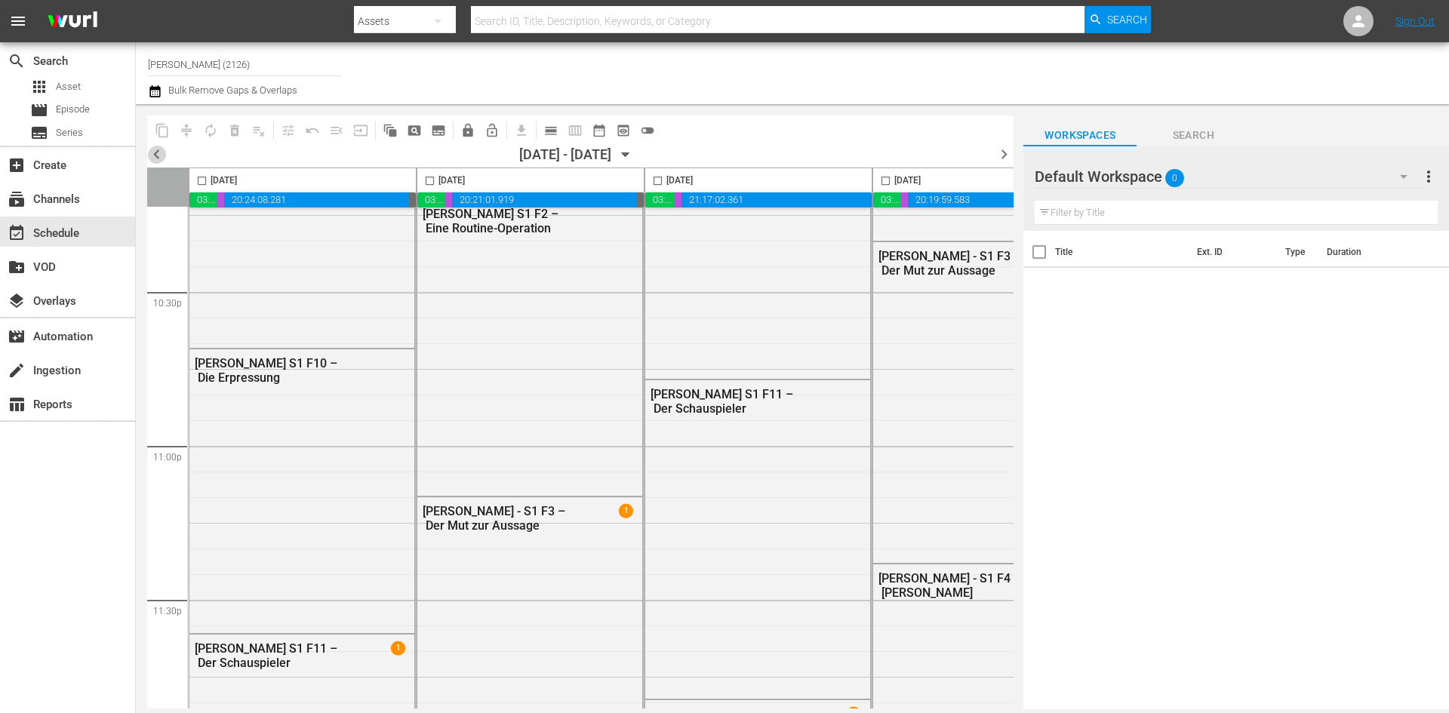
click at [158, 156] on span "chevron_left" at bounding box center [156, 154] width 19 height 19
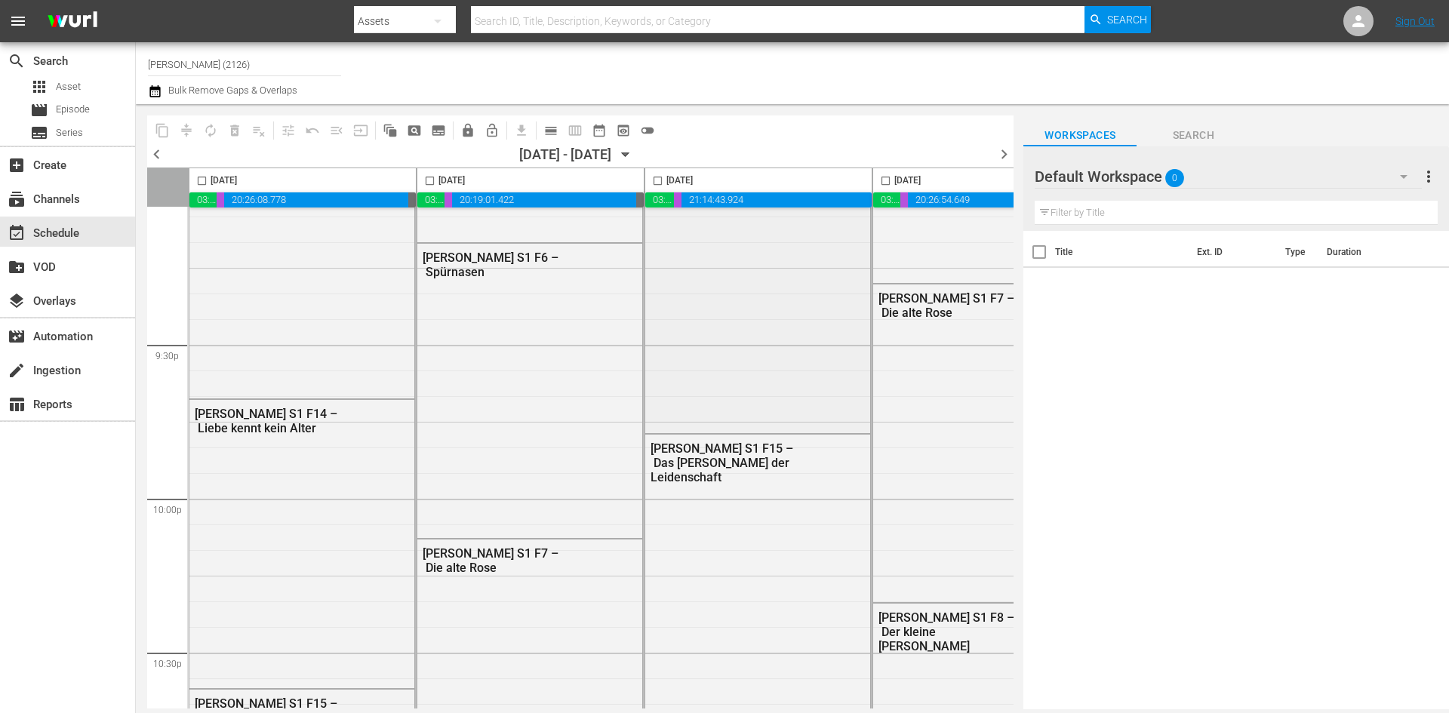
scroll to position [6296, 0]
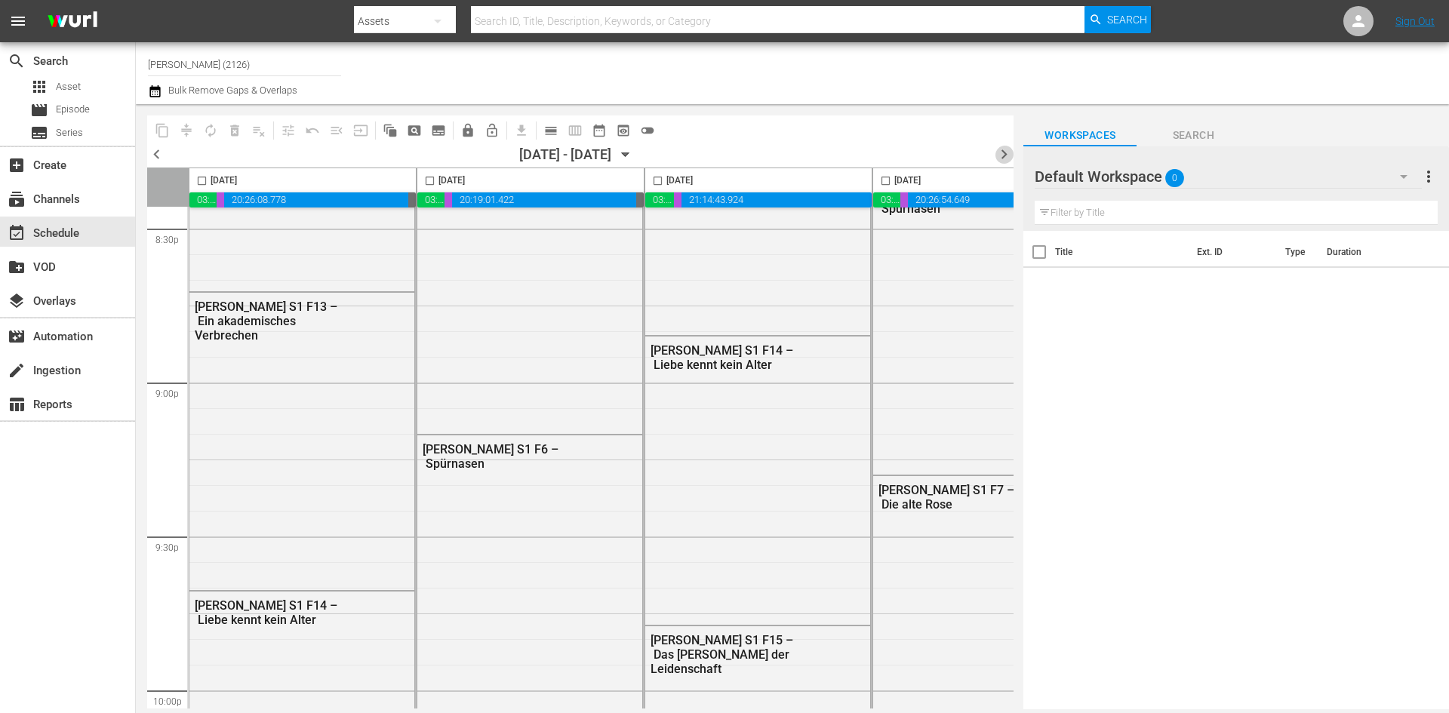
click at [1001, 158] on span "chevron_right" at bounding box center [1004, 154] width 19 height 19
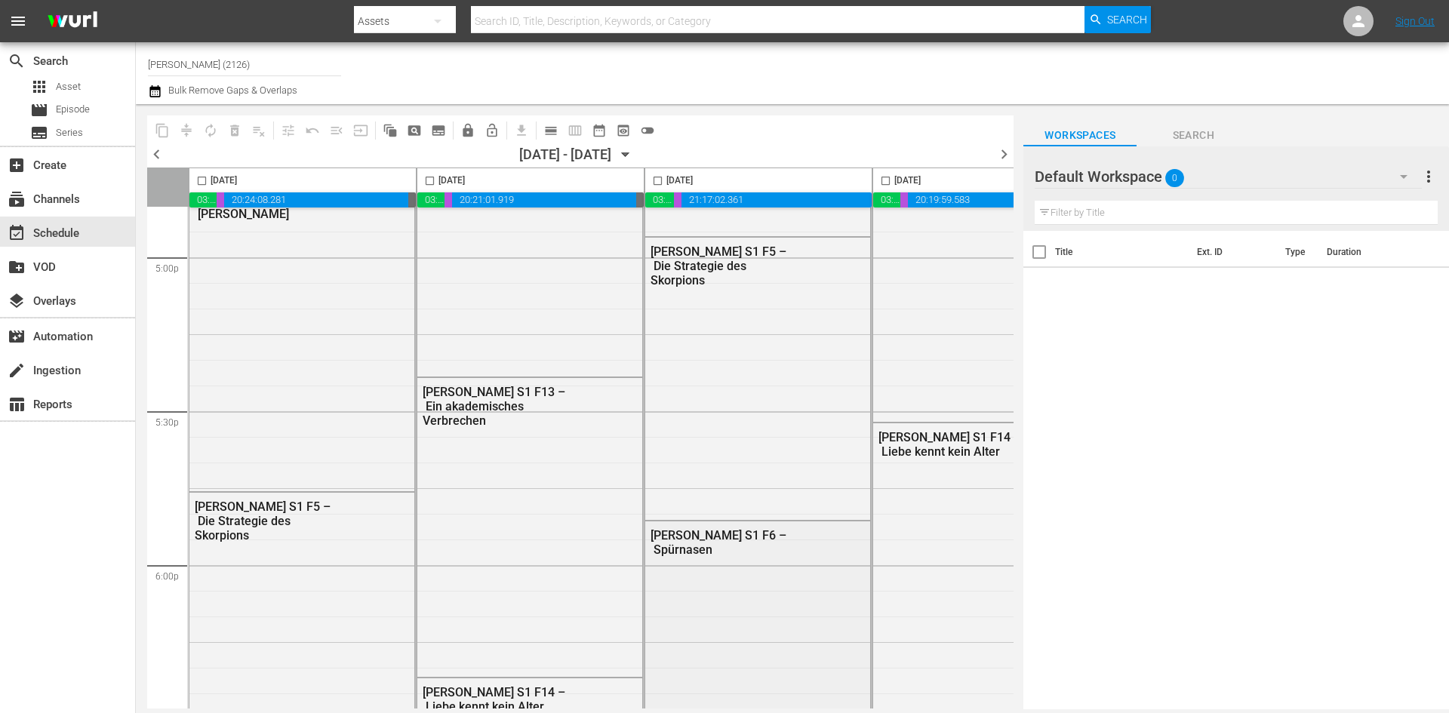
scroll to position [4736, 0]
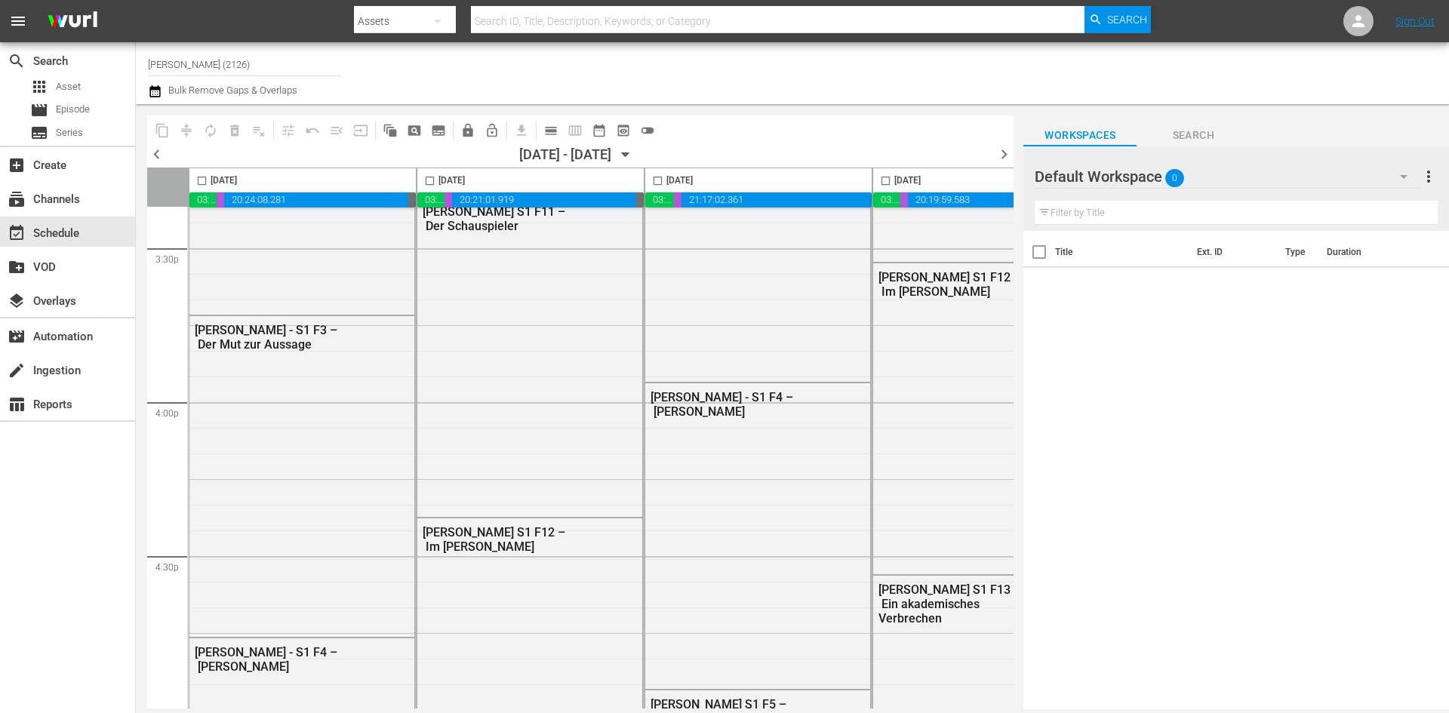
click at [634, 156] on icon "button" at bounding box center [625, 154] width 17 height 17
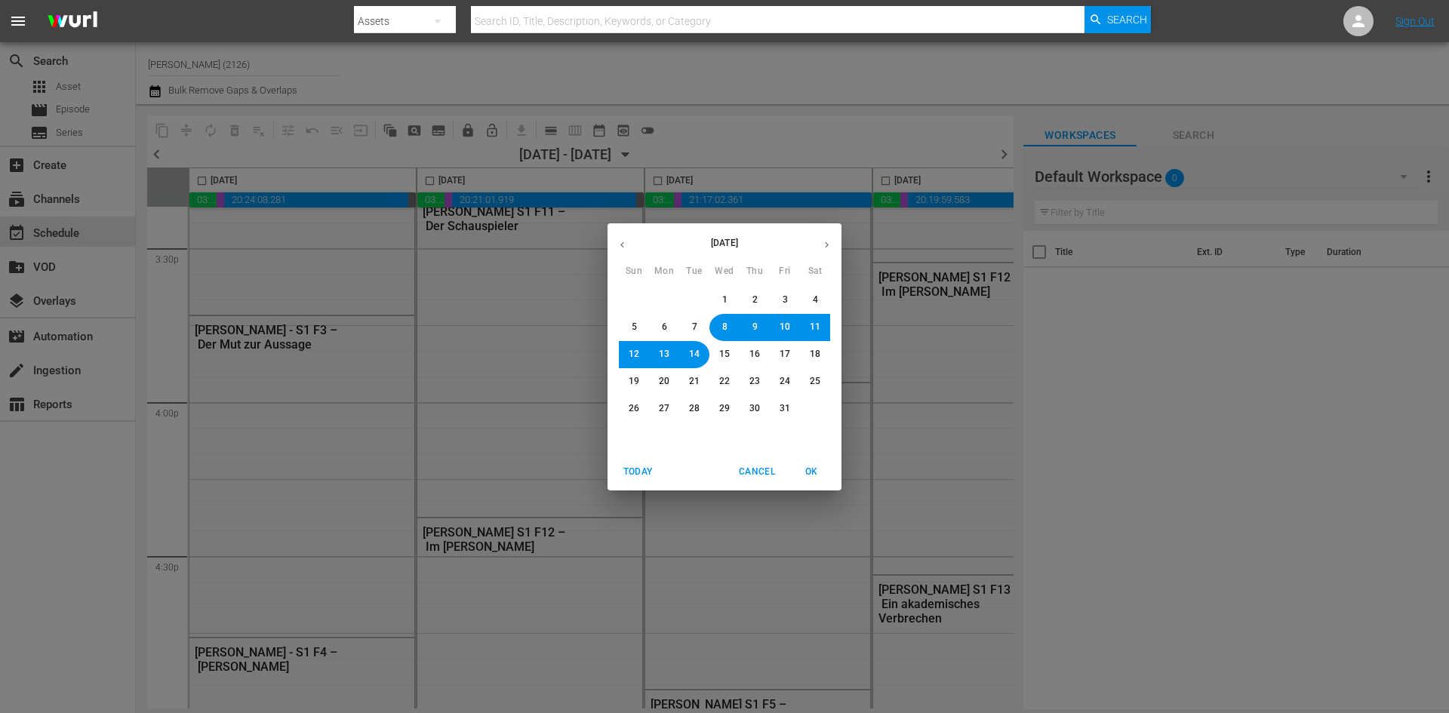
click at [814, 334] on span "11" at bounding box center [815, 327] width 11 height 13
click at [816, 469] on span "OK" at bounding box center [811, 472] width 36 height 16
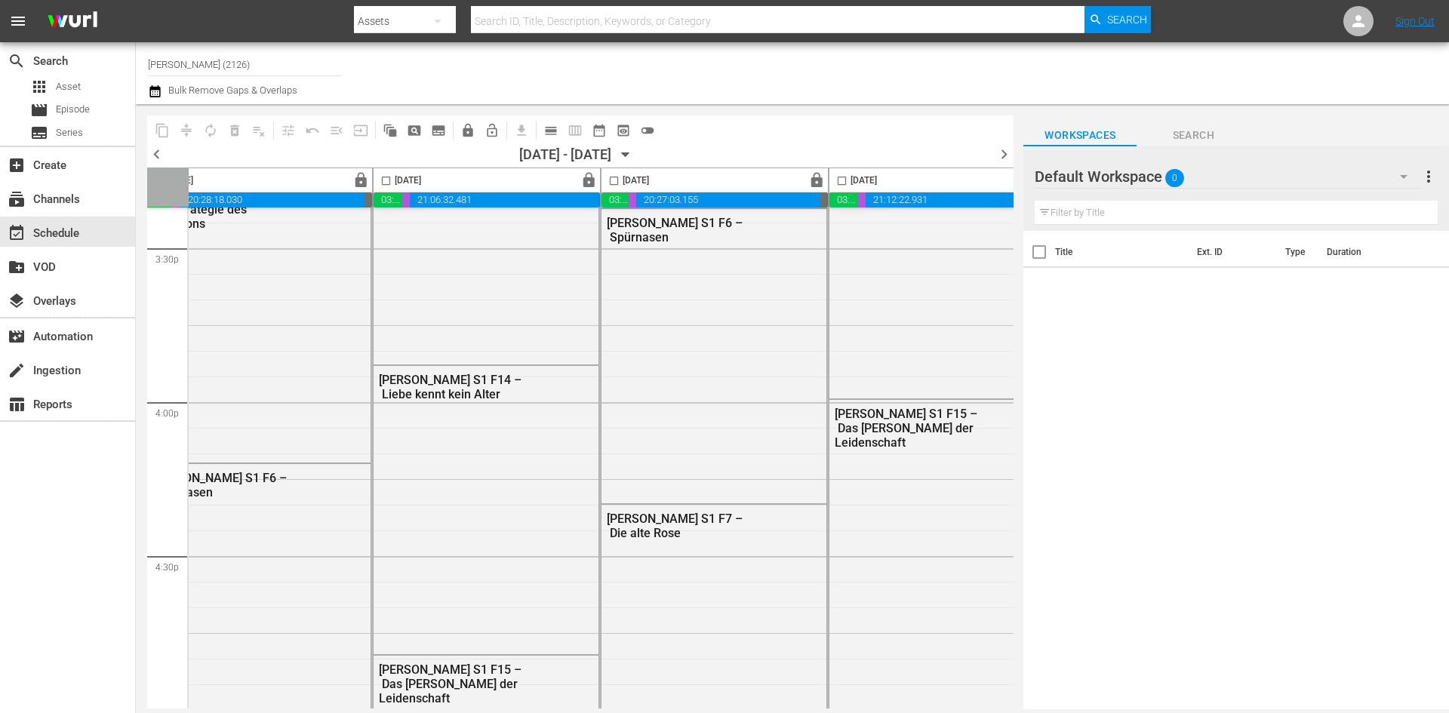
scroll to position [4736, 777]
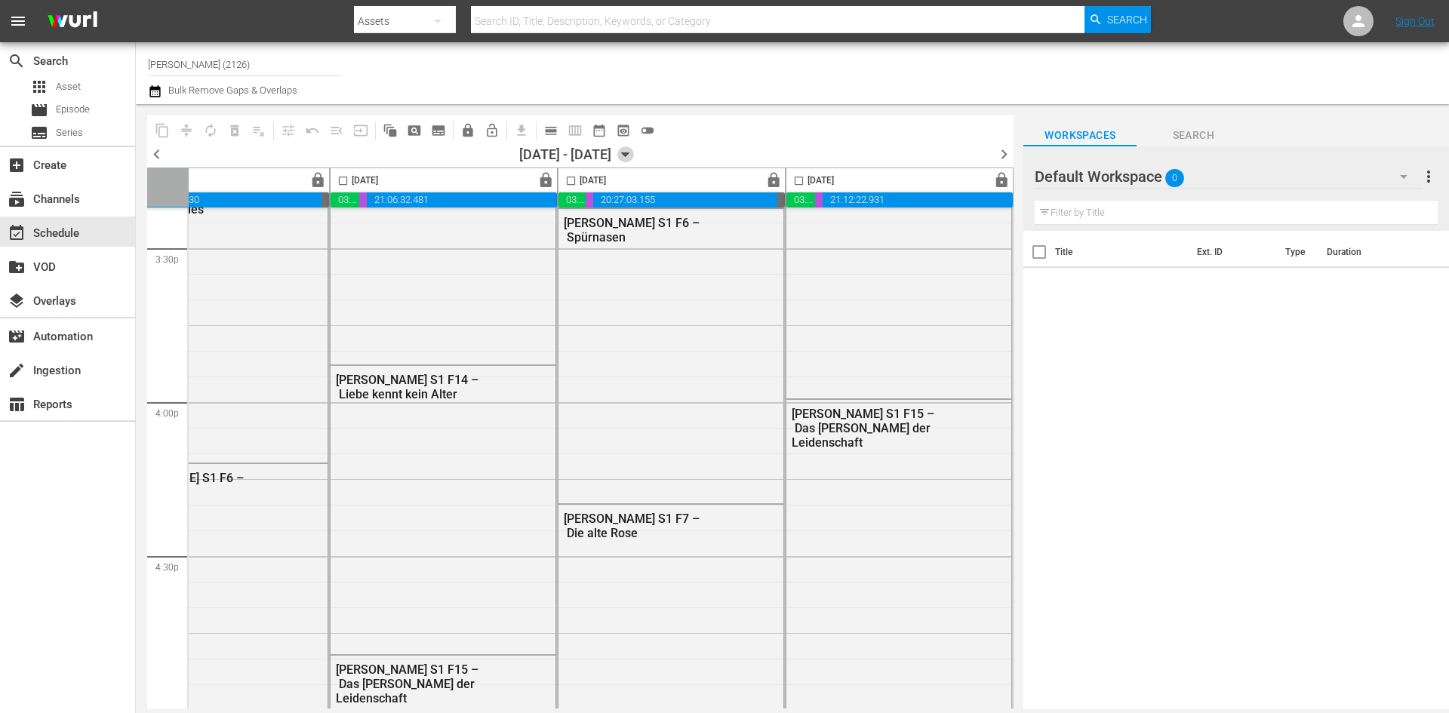
click at [634, 156] on icon "button" at bounding box center [625, 154] width 17 height 17
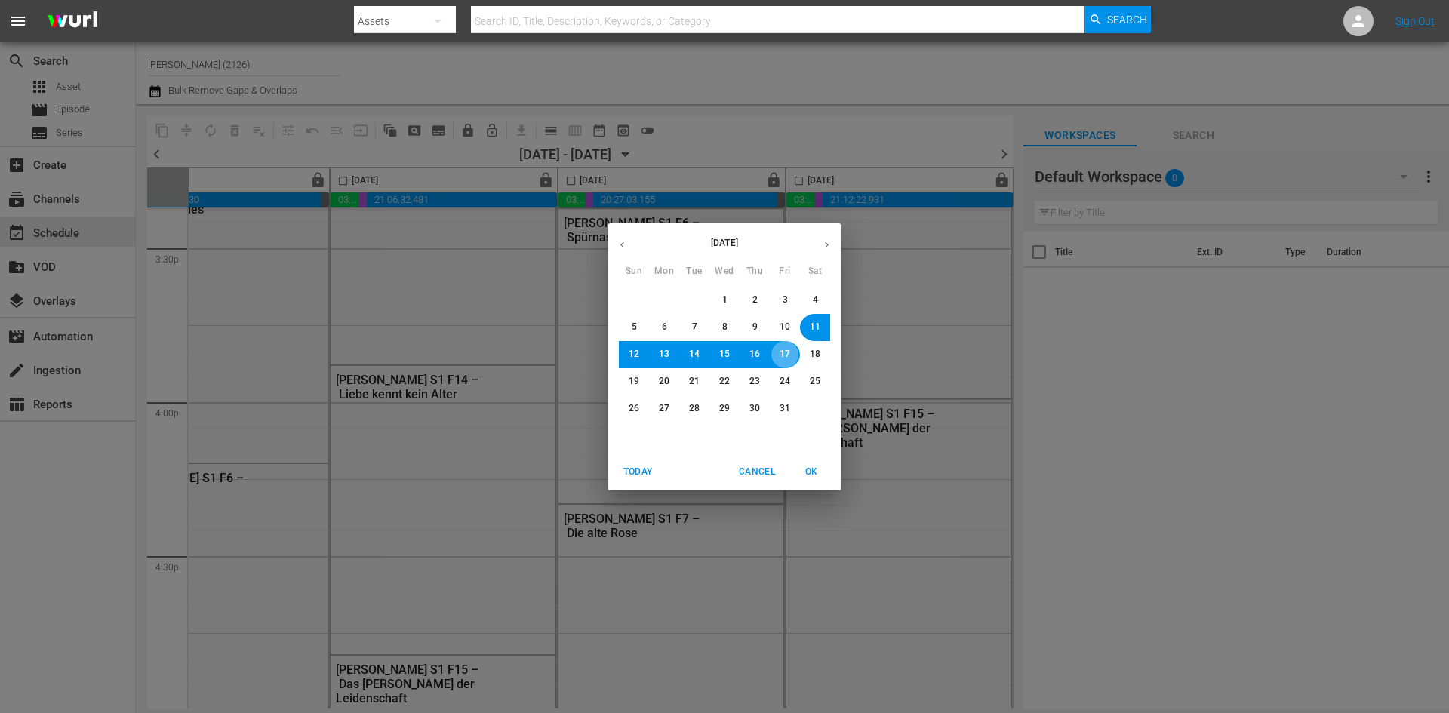
click at [779, 353] on button "17" at bounding box center [784, 354] width 27 height 27
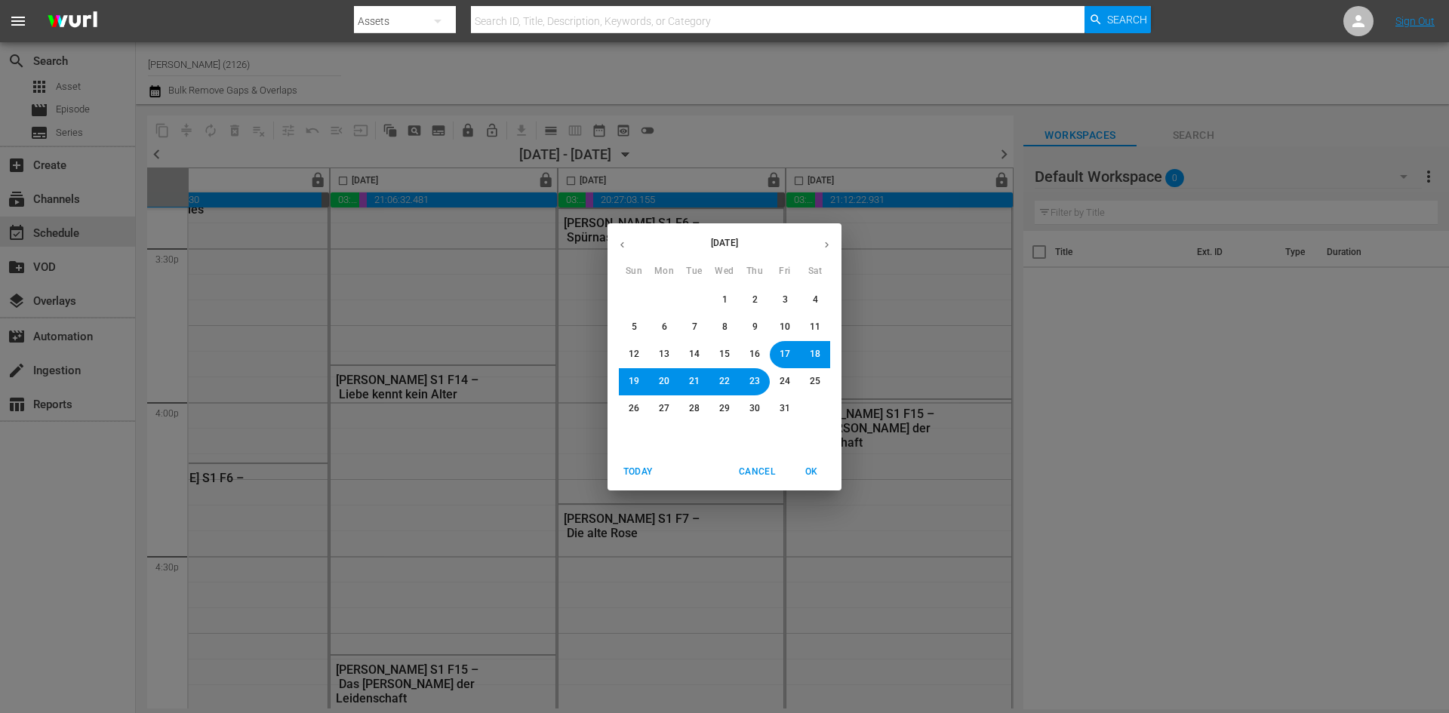
click at [815, 474] on span "OK" at bounding box center [811, 472] width 36 height 16
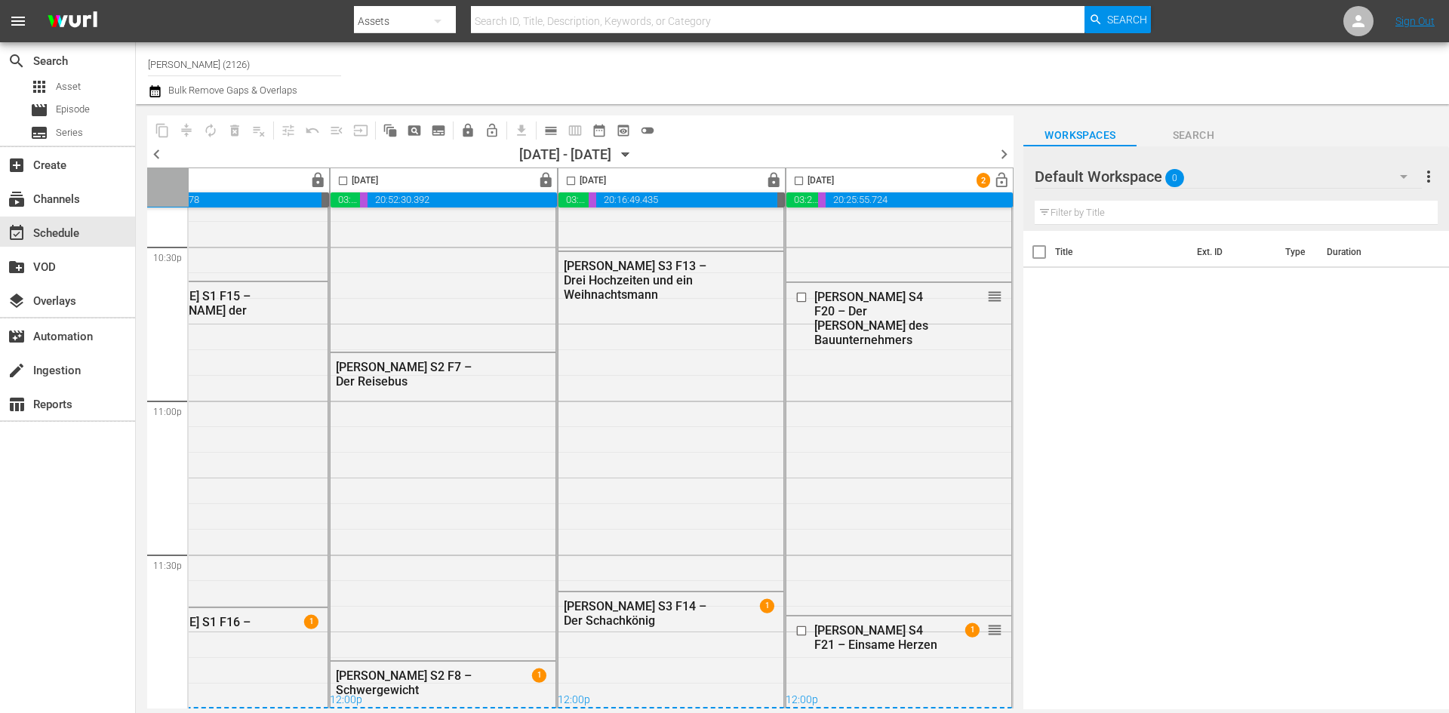
scroll to position [4762, 777]
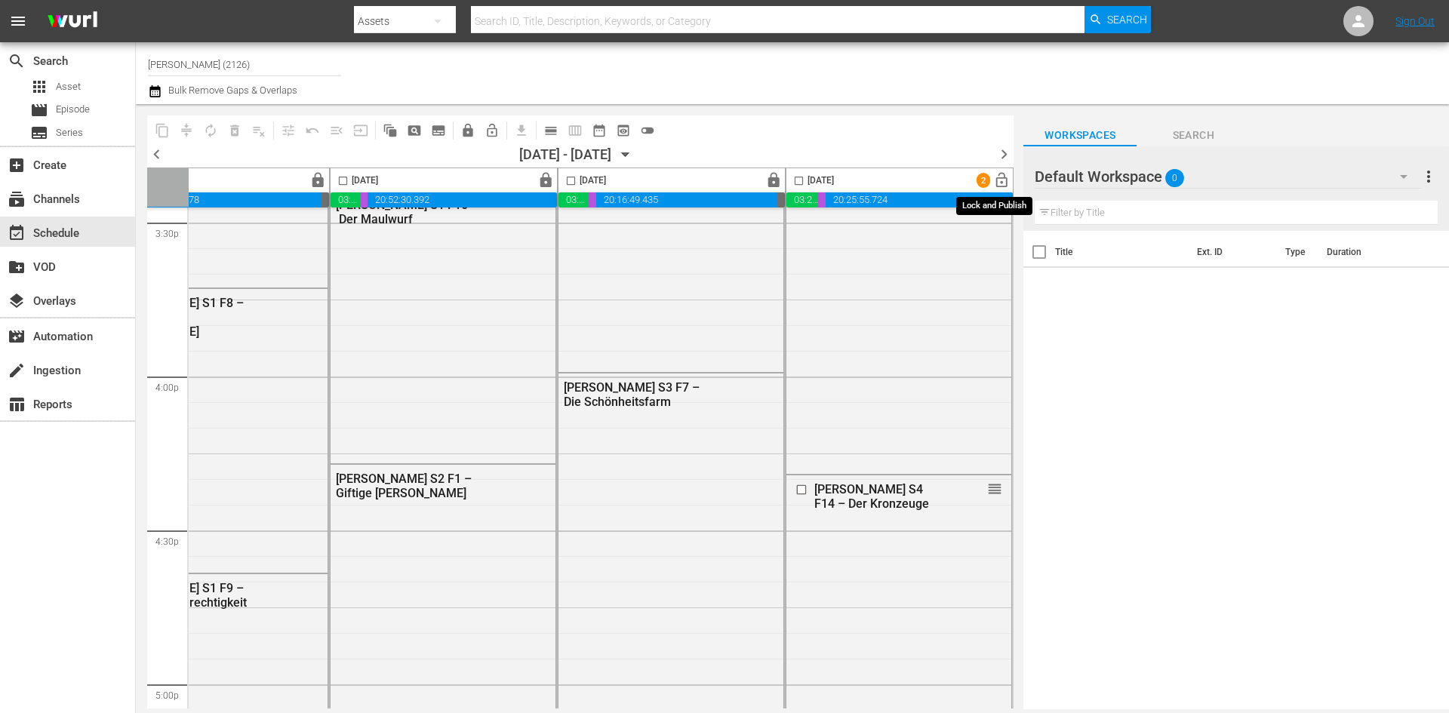
click at [1001, 174] on span "lock_open" at bounding box center [1001, 180] width 17 height 17
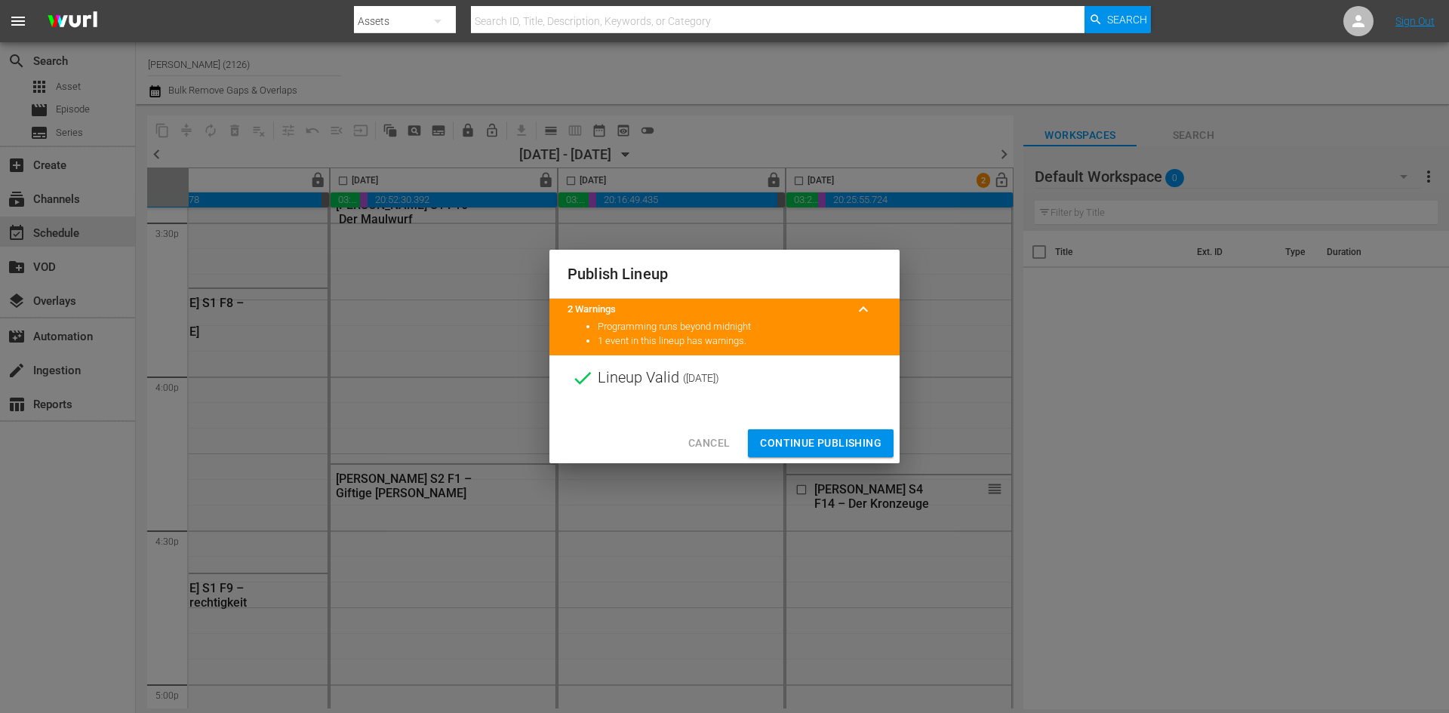
click at [857, 439] on span "Continue Publishing" at bounding box center [821, 443] width 122 height 19
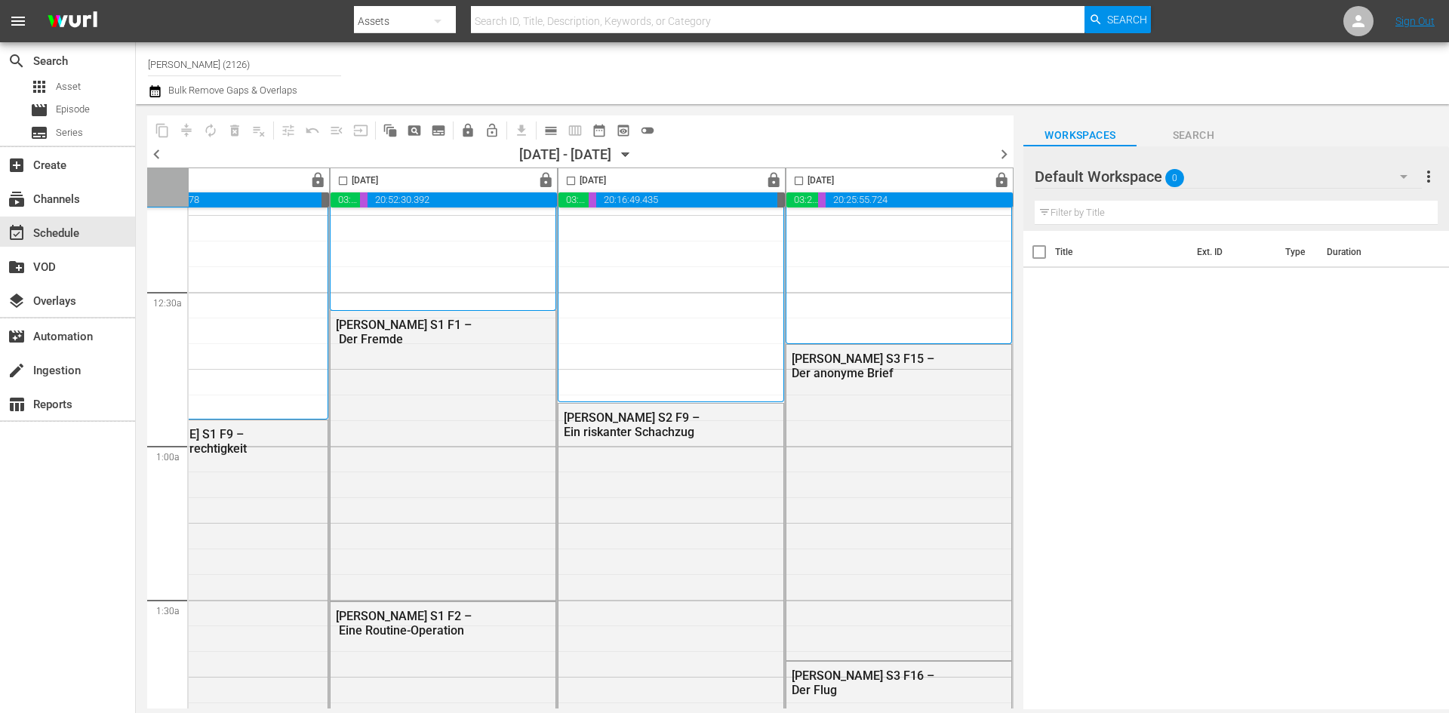
scroll to position [0, 777]
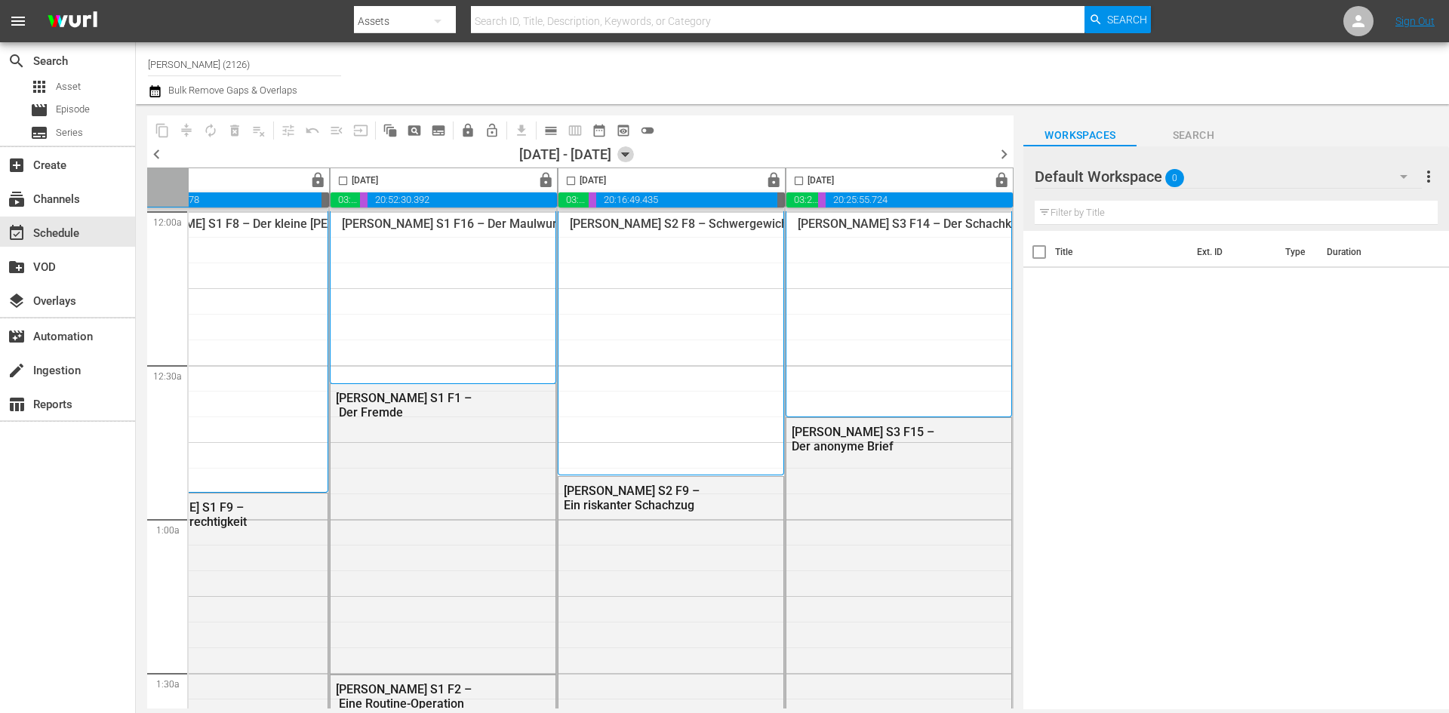
click at [634, 159] on icon "button" at bounding box center [625, 154] width 17 height 17
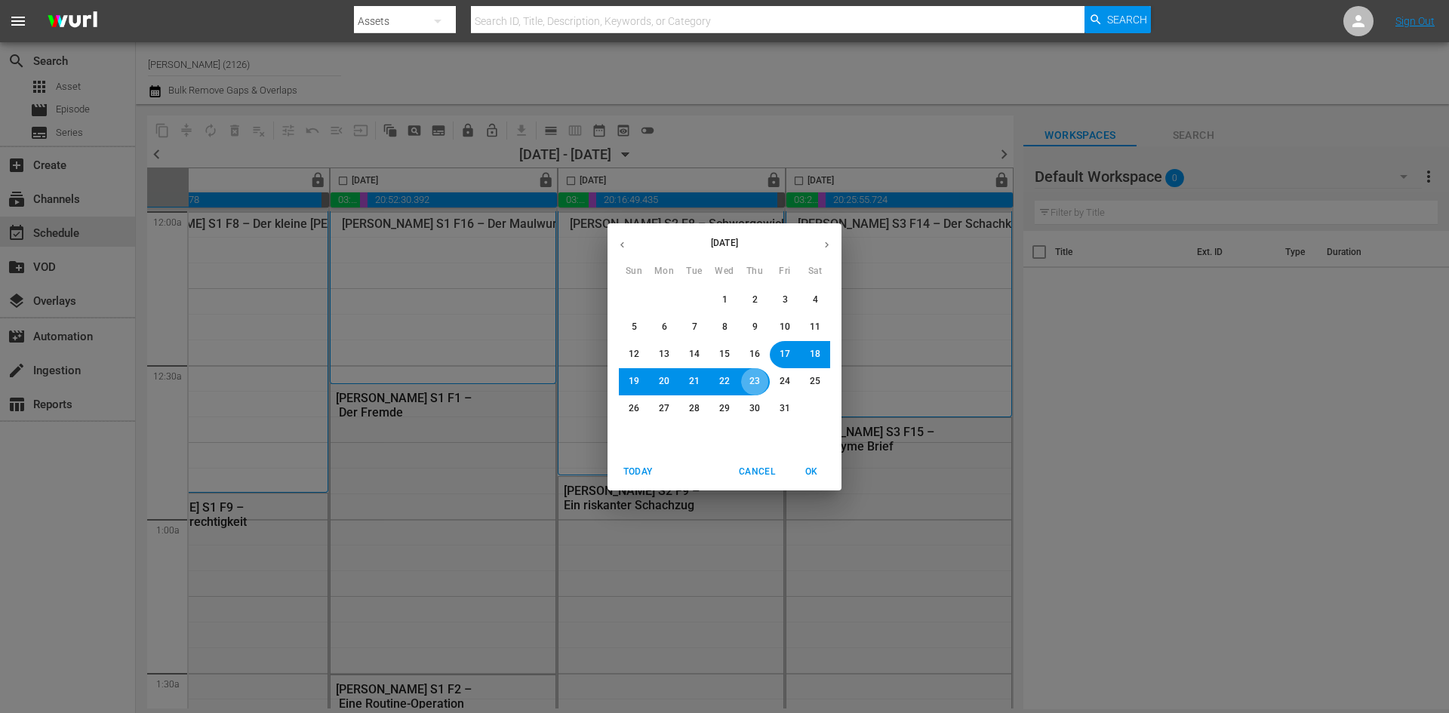
click at [760, 381] on button "23" at bounding box center [754, 381] width 27 height 27
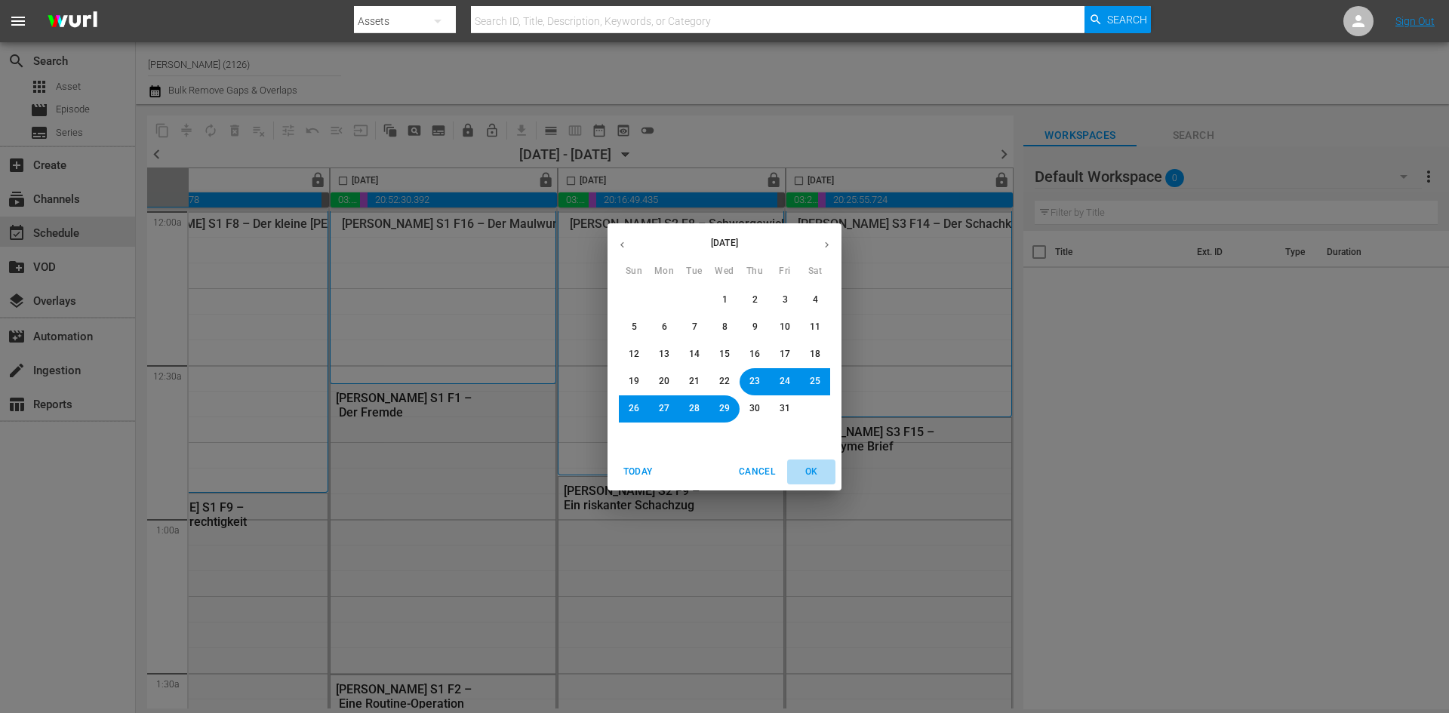
click at [814, 472] on span "OK" at bounding box center [811, 472] width 36 height 16
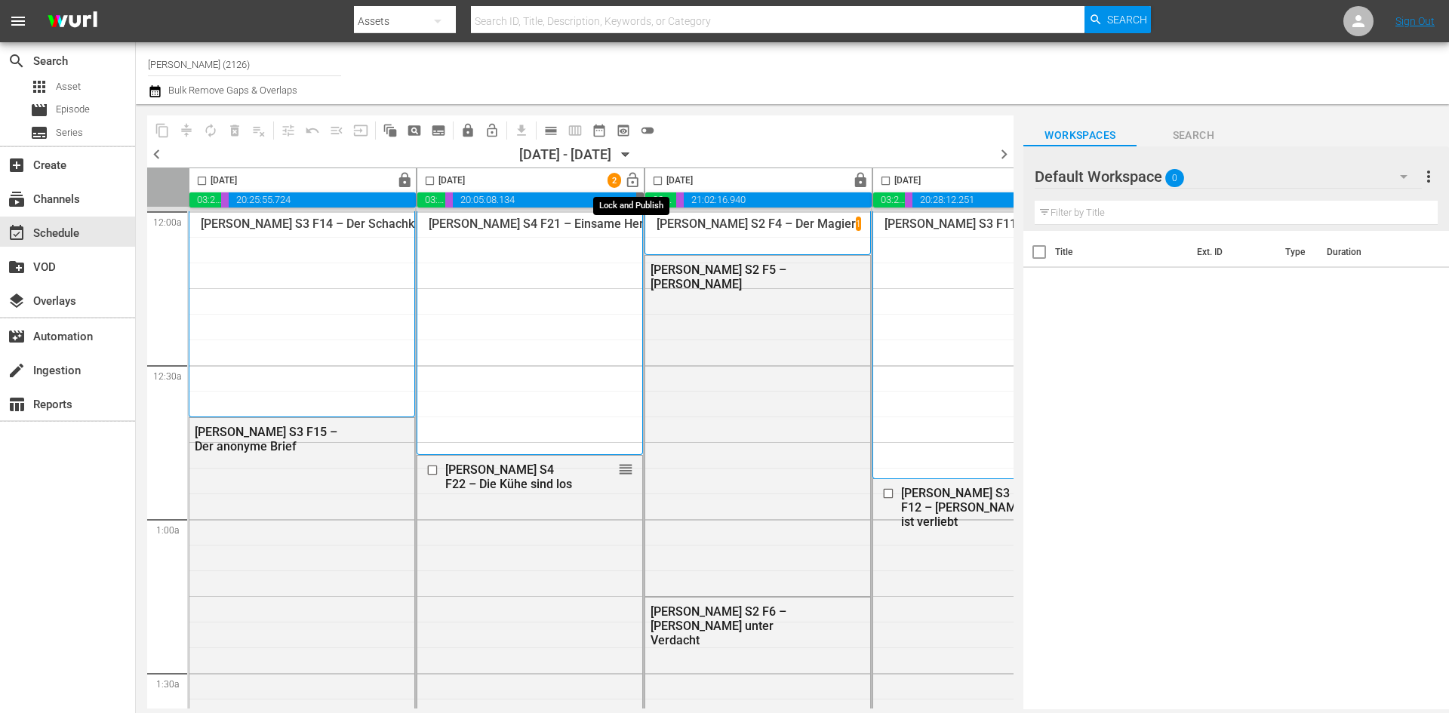
click at [632, 177] on span "lock_open" at bounding box center [632, 180] width 17 height 17
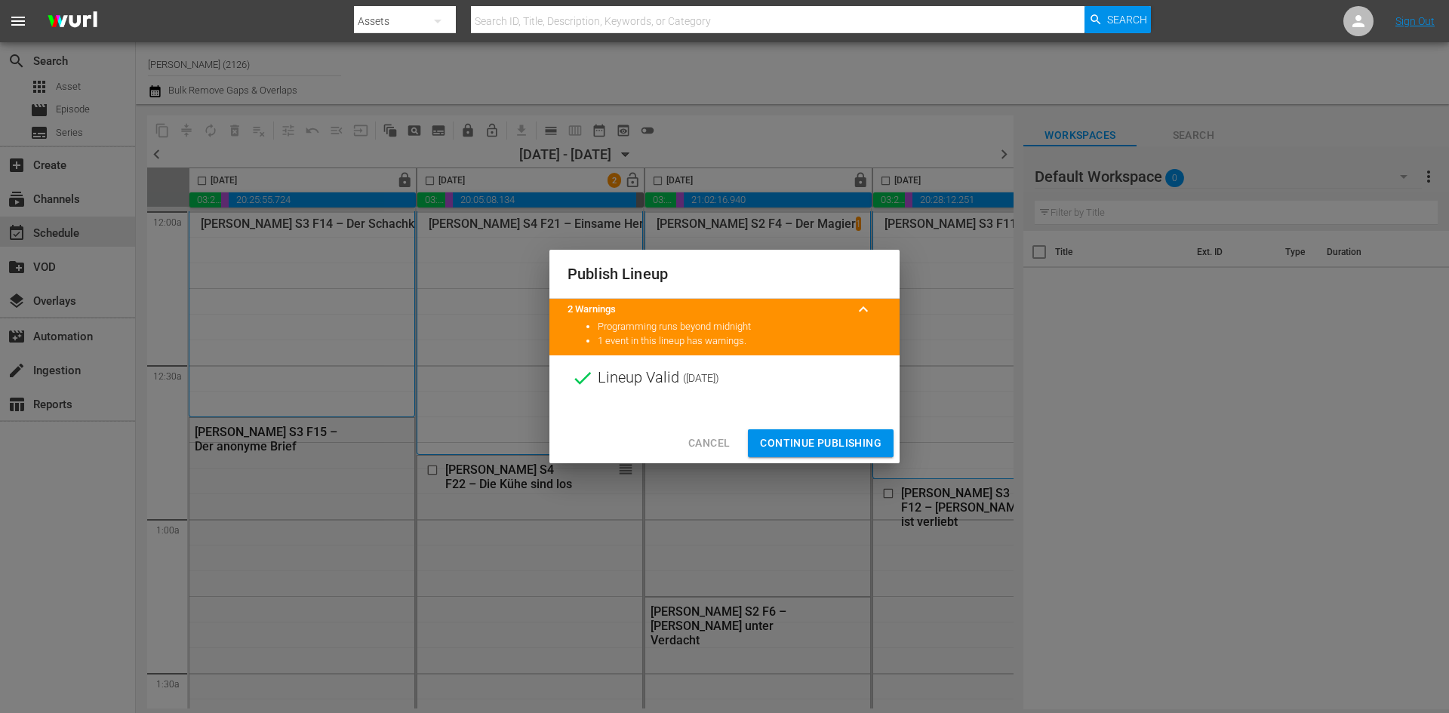
click at [818, 454] on button "Continue Publishing" at bounding box center [821, 443] width 146 height 28
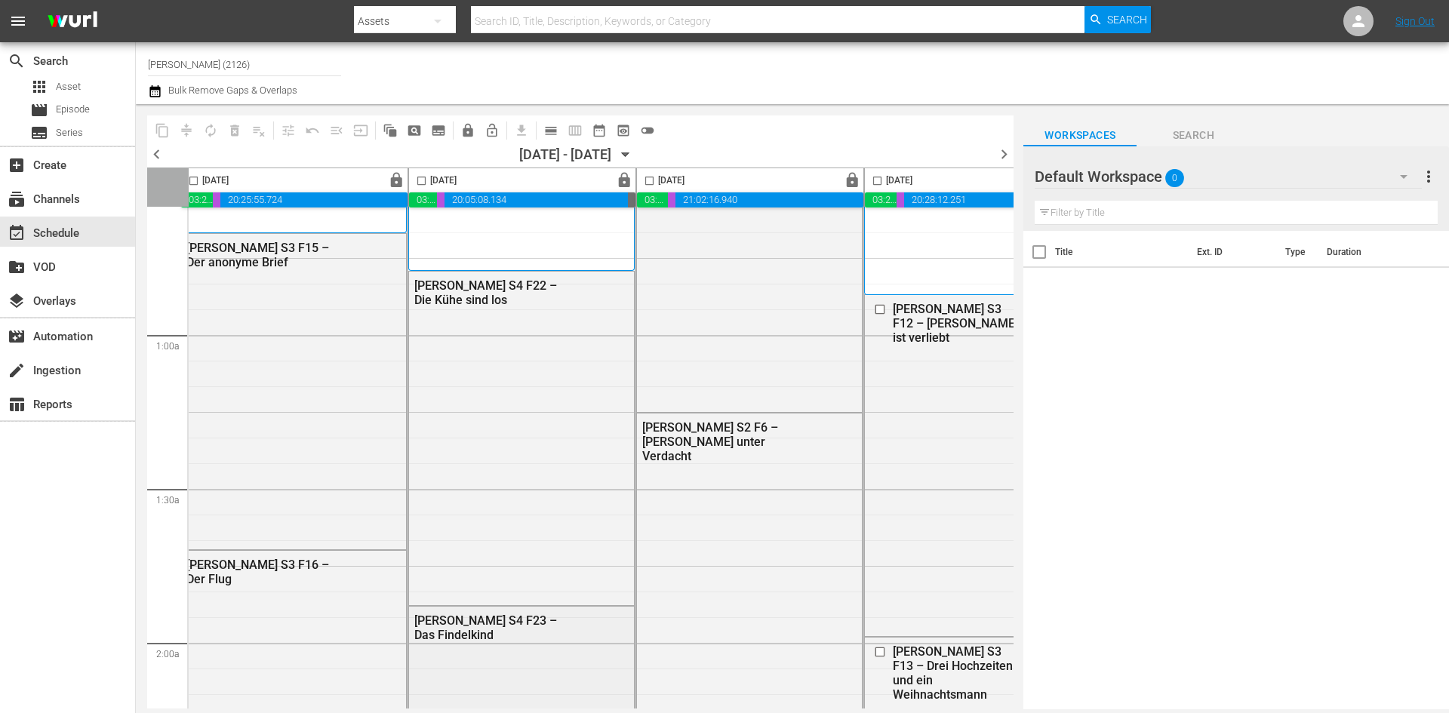
scroll to position [75, 8]
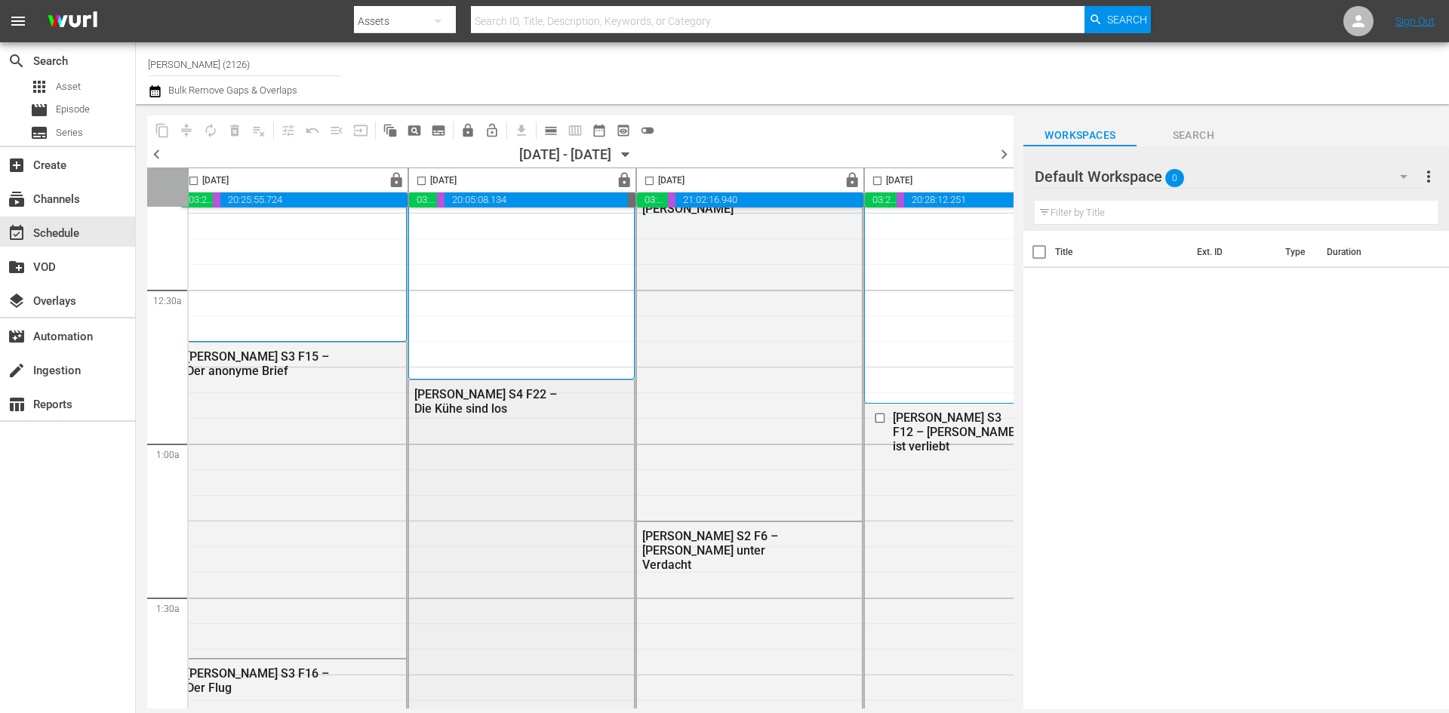
click at [584, 700] on div "Don Matteo S4 F22 – Die Kühe sind los" at bounding box center [521, 545] width 225 height 330
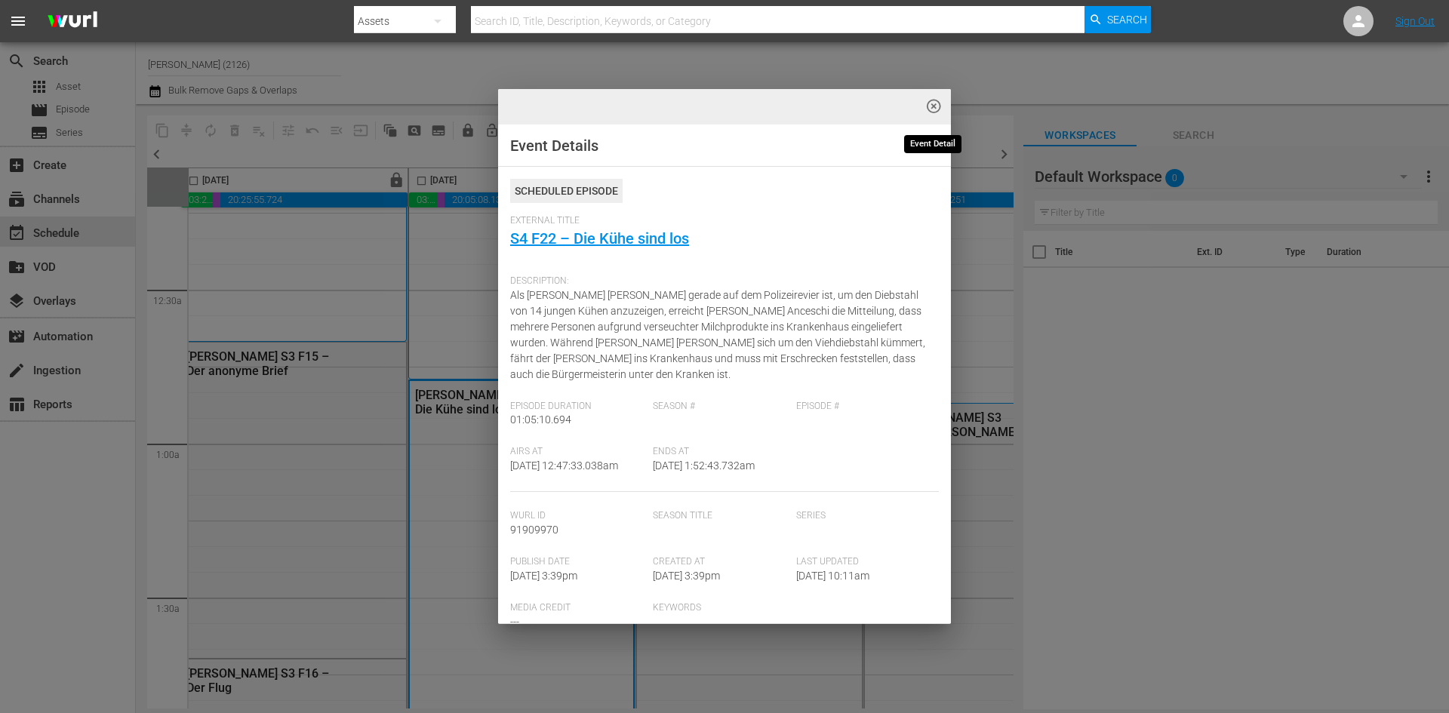
click at [943, 103] on button "highlight_off_icon" at bounding box center [933, 106] width 35 height 35
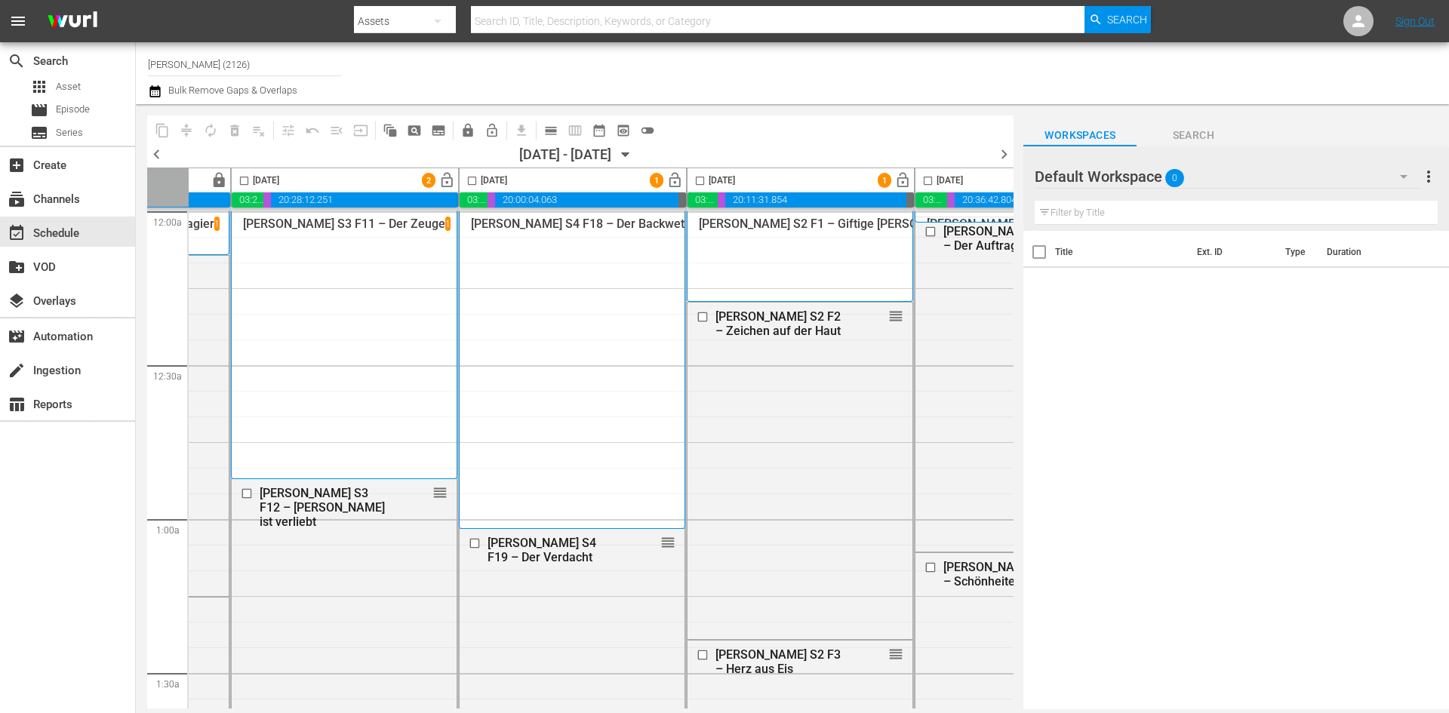
scroll to position [0, 536]
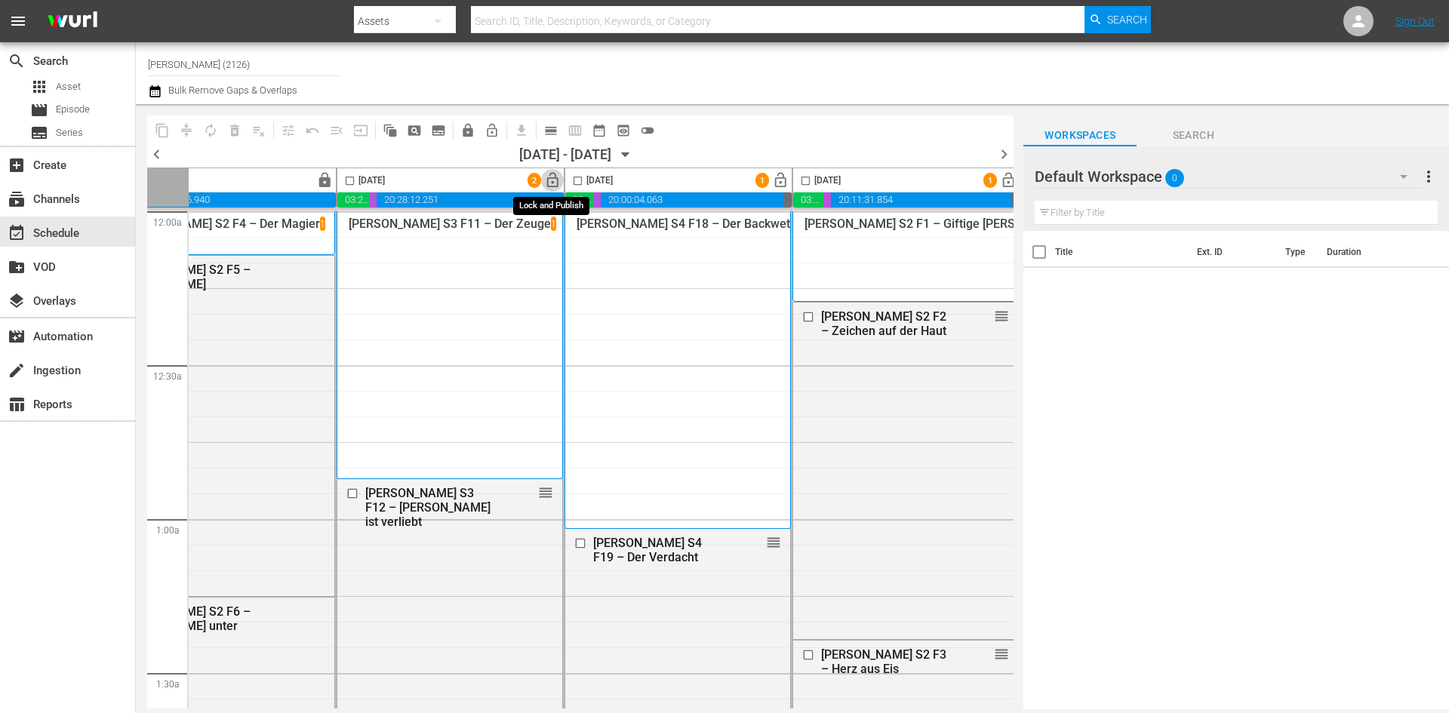
click at [551, 185] on span "lock_open" at bounding box center [552, 180] width 17 height 17
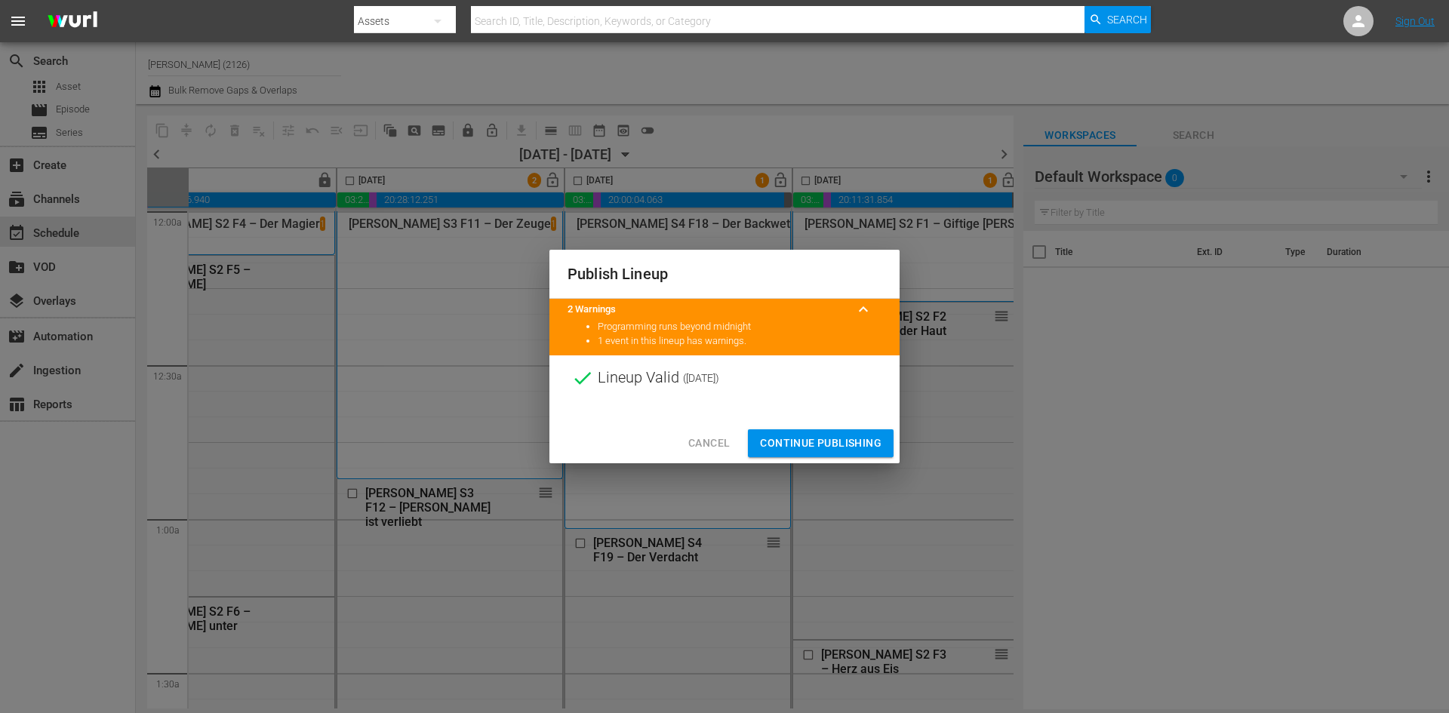
click at [817, 441] on span "Continue Publishing" at bounding box center [821, 443] width 122 height 19
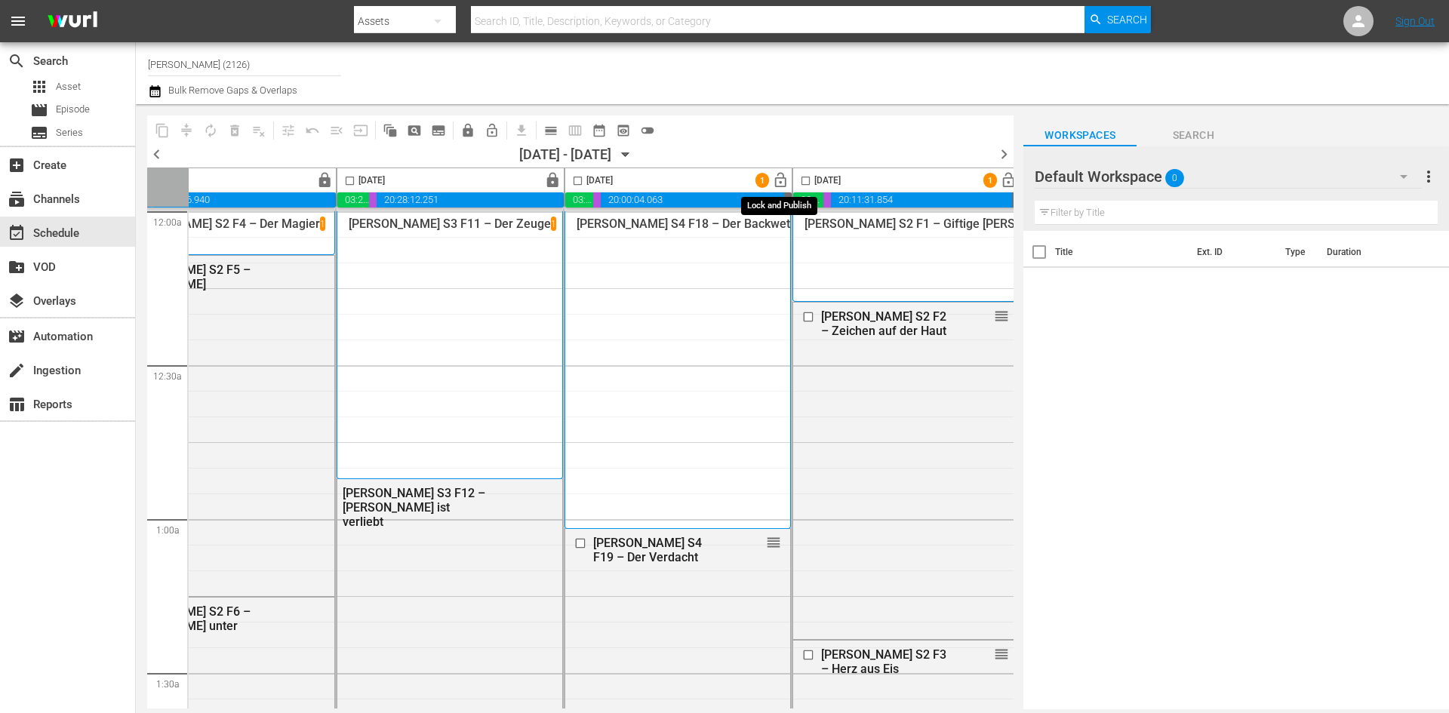
click at [772, 181] on span "lock_open" at bounding box center [780, 180] width 17 height 17
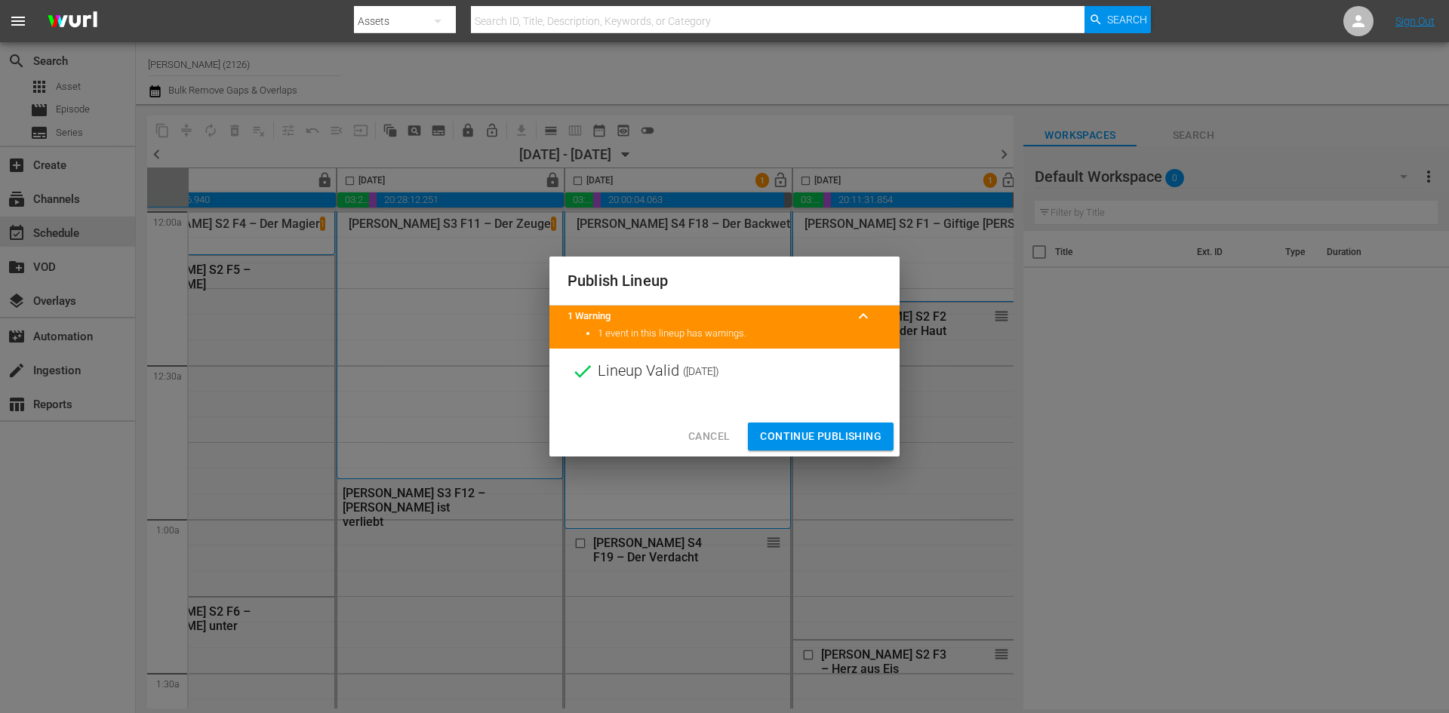
click at [844, 438] on span "Continue Publishing" at bounding box center [821, 436] width 122 height 19
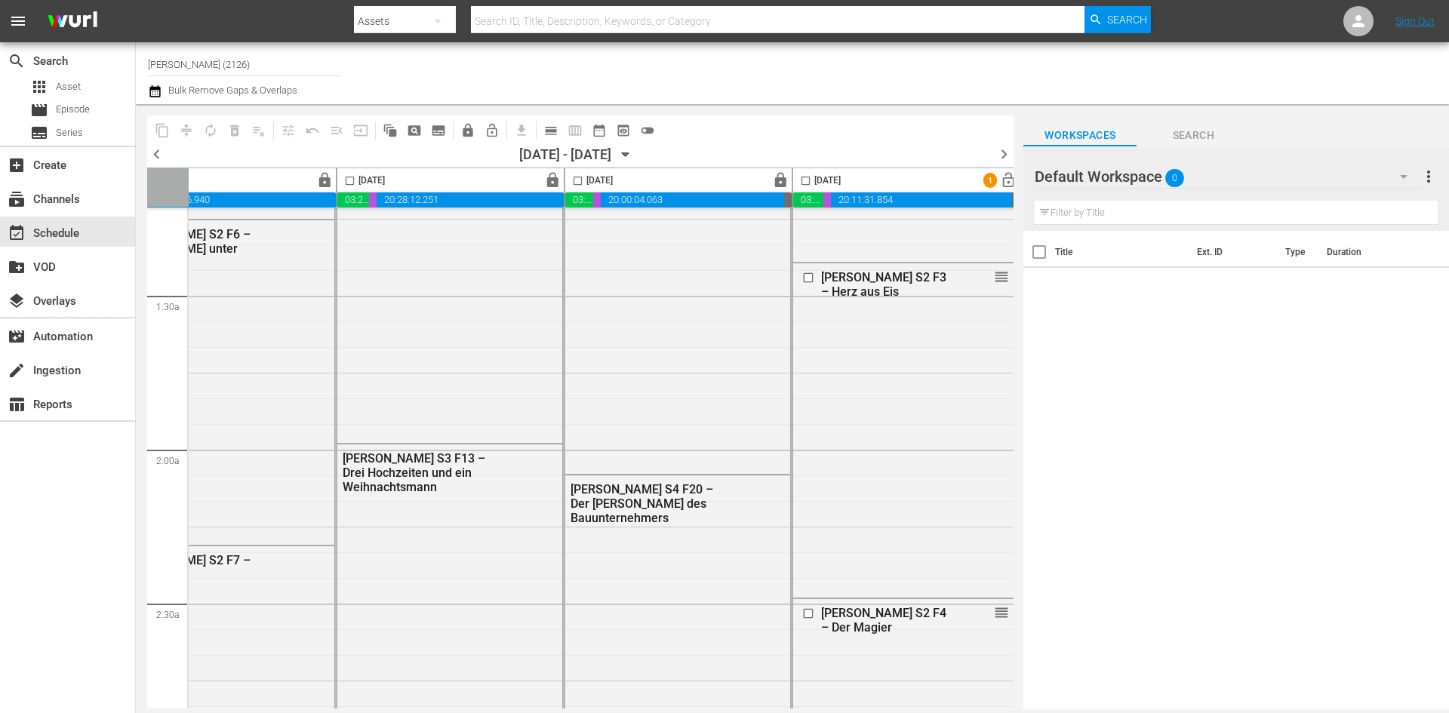
scroll to position [377, 777]
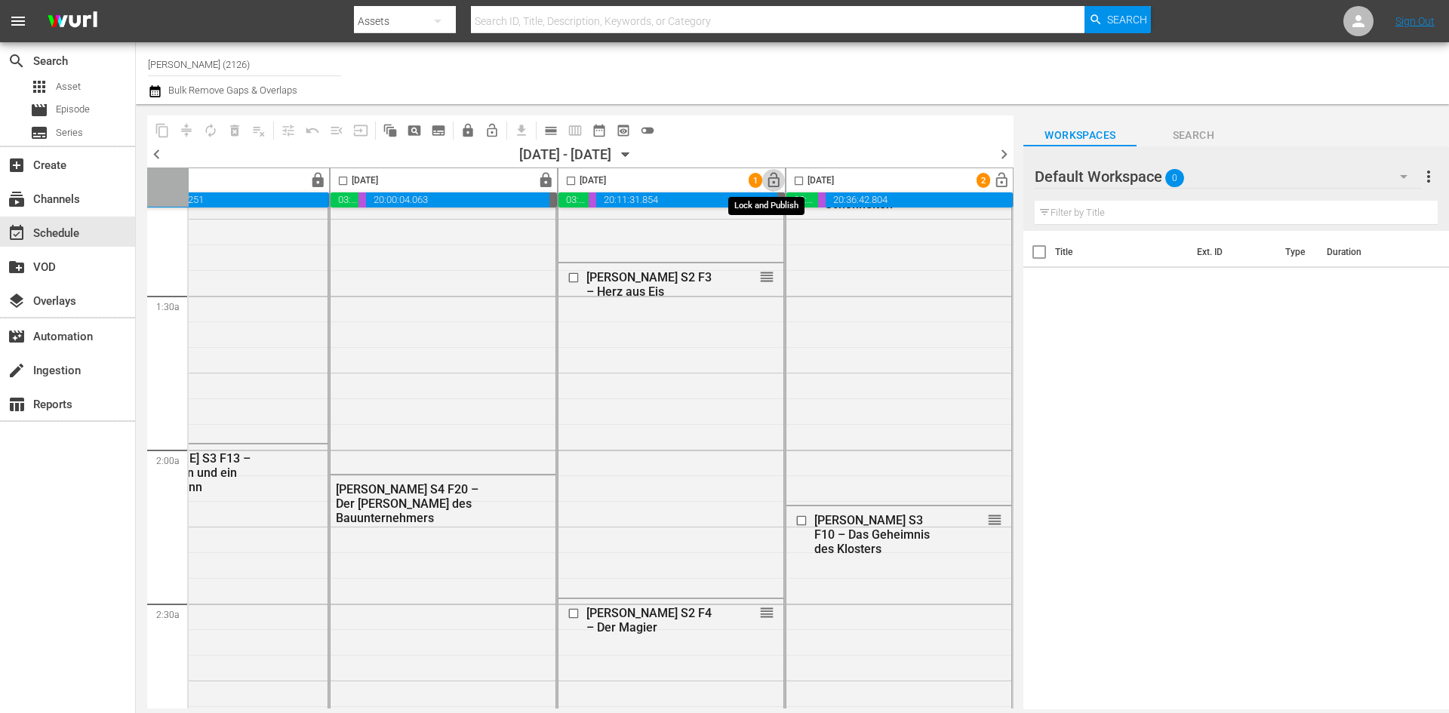
click at [769, 179] on span "lock_open" at bounding box center [773, 180] width 17 height 17
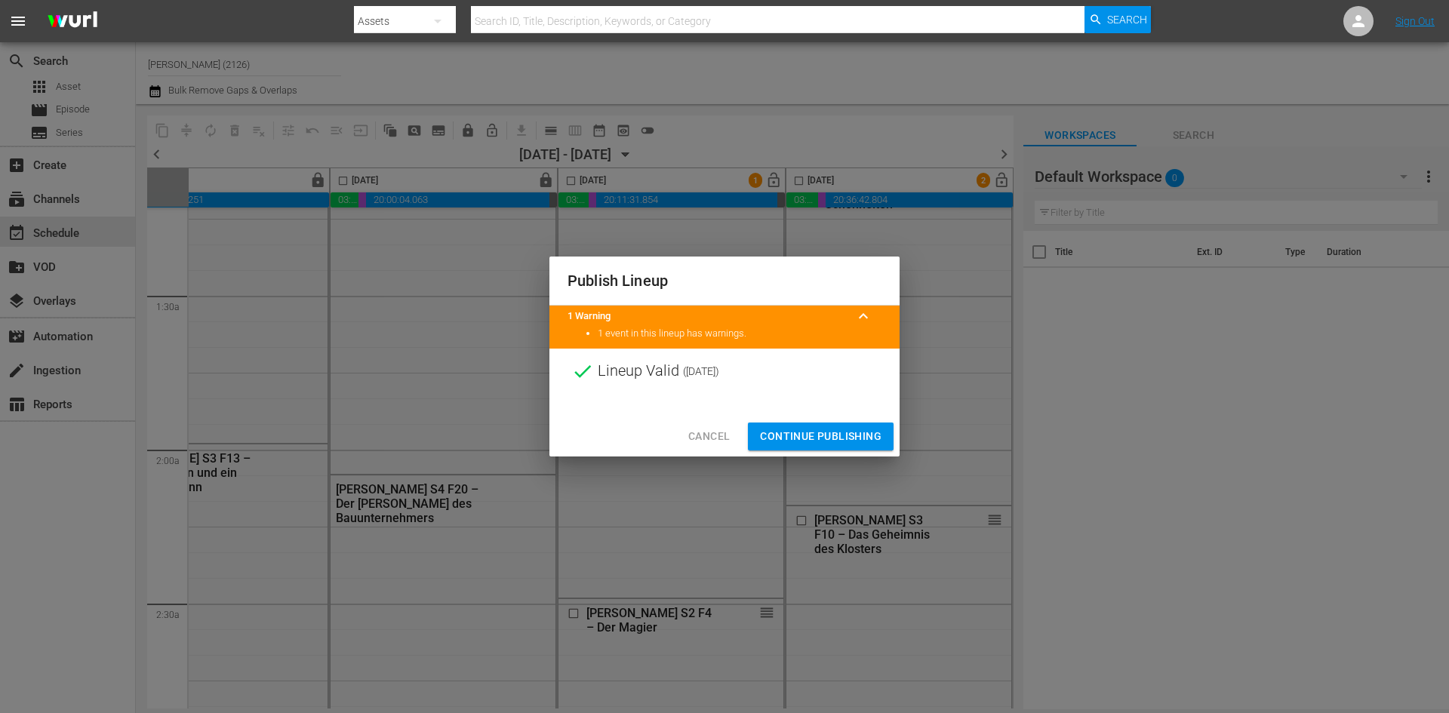
click at [849, 434] on span "Continue Publishing" at bounding box center [821, 436] width 122 height 19
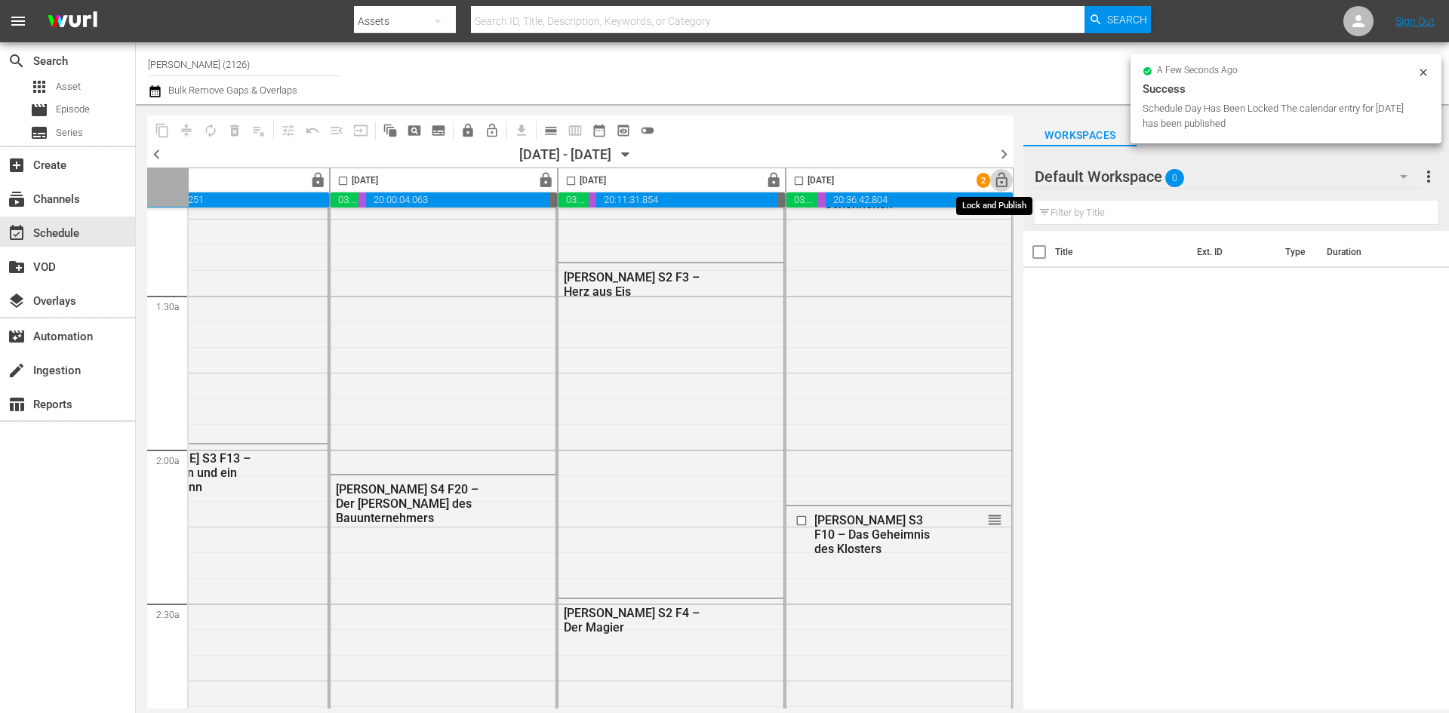
click at [996, 181] on span "lock_open" at bounding box center [1001, 180] width 17 height 17
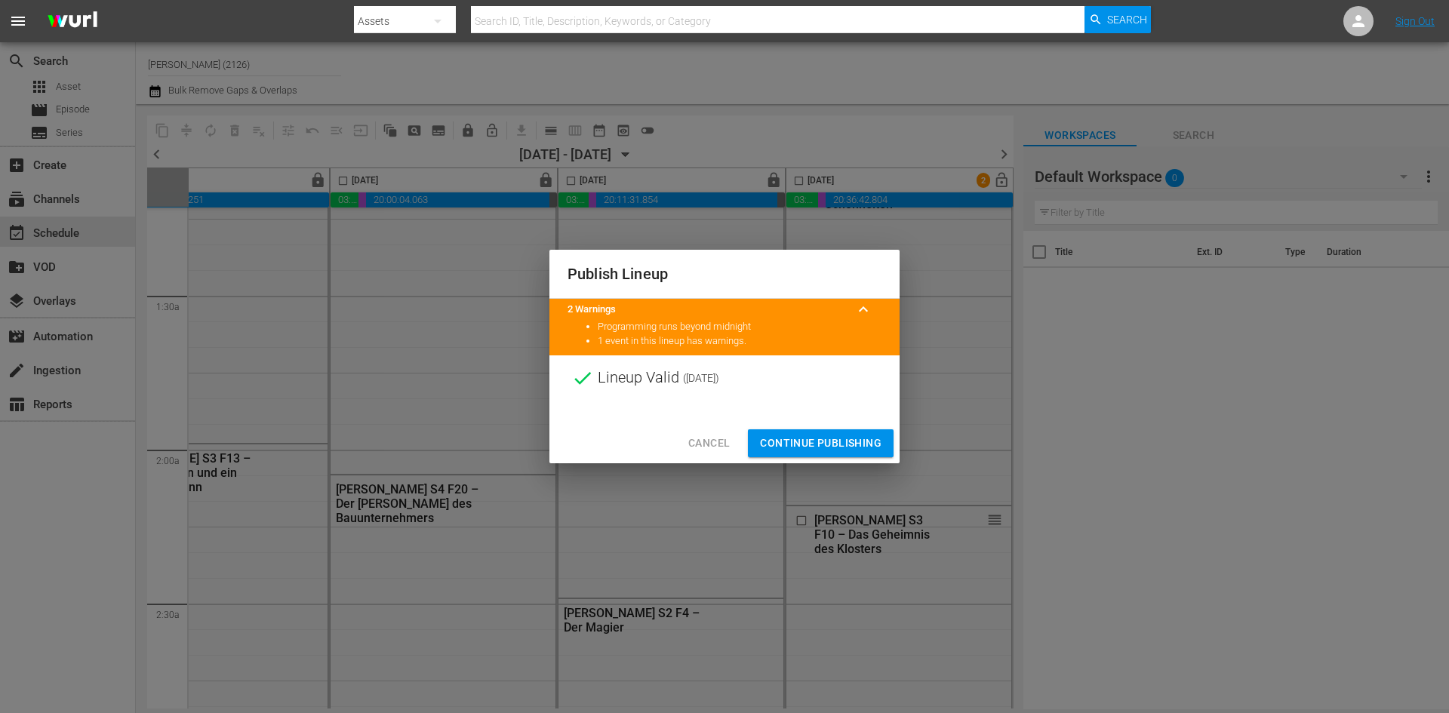
click at [871, 439] on span "Continue Publishing" at bounding box center [821, 443] width 122 height 19
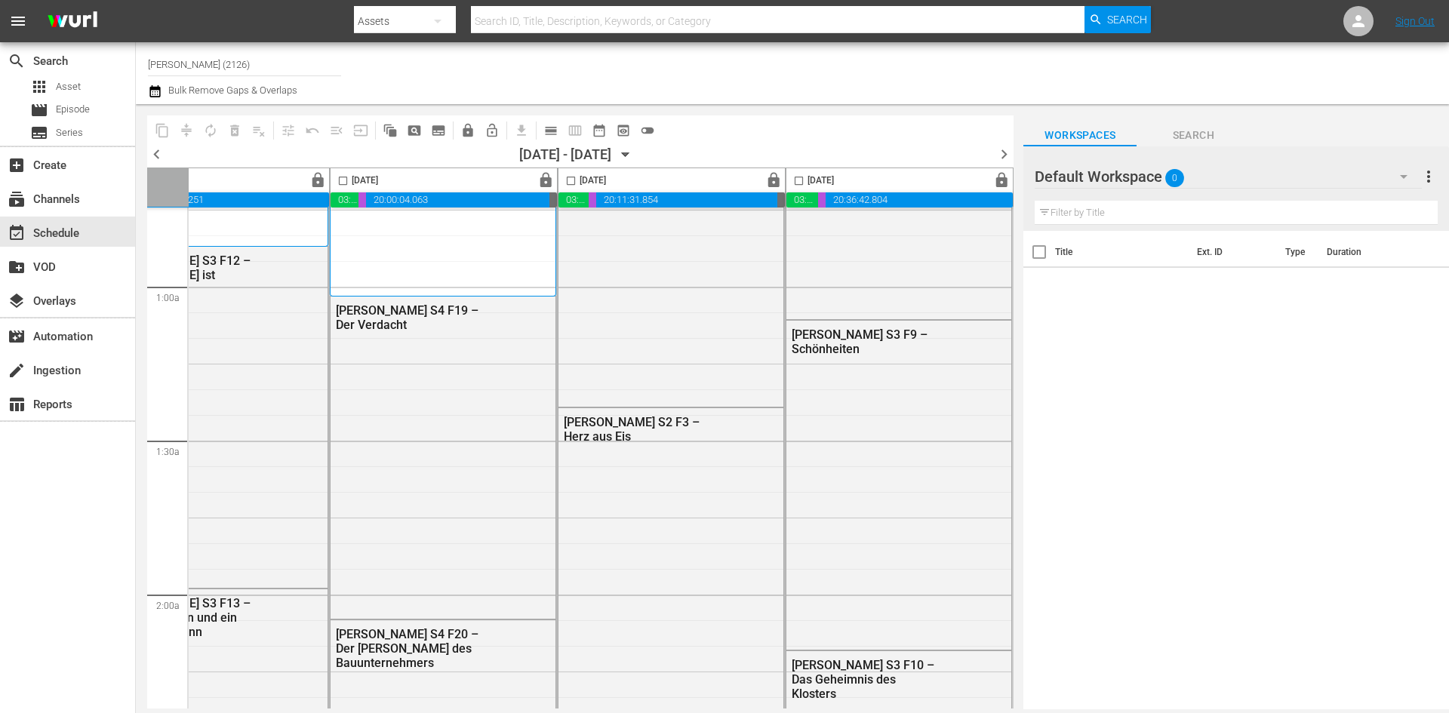
scroll to position [226, 777]
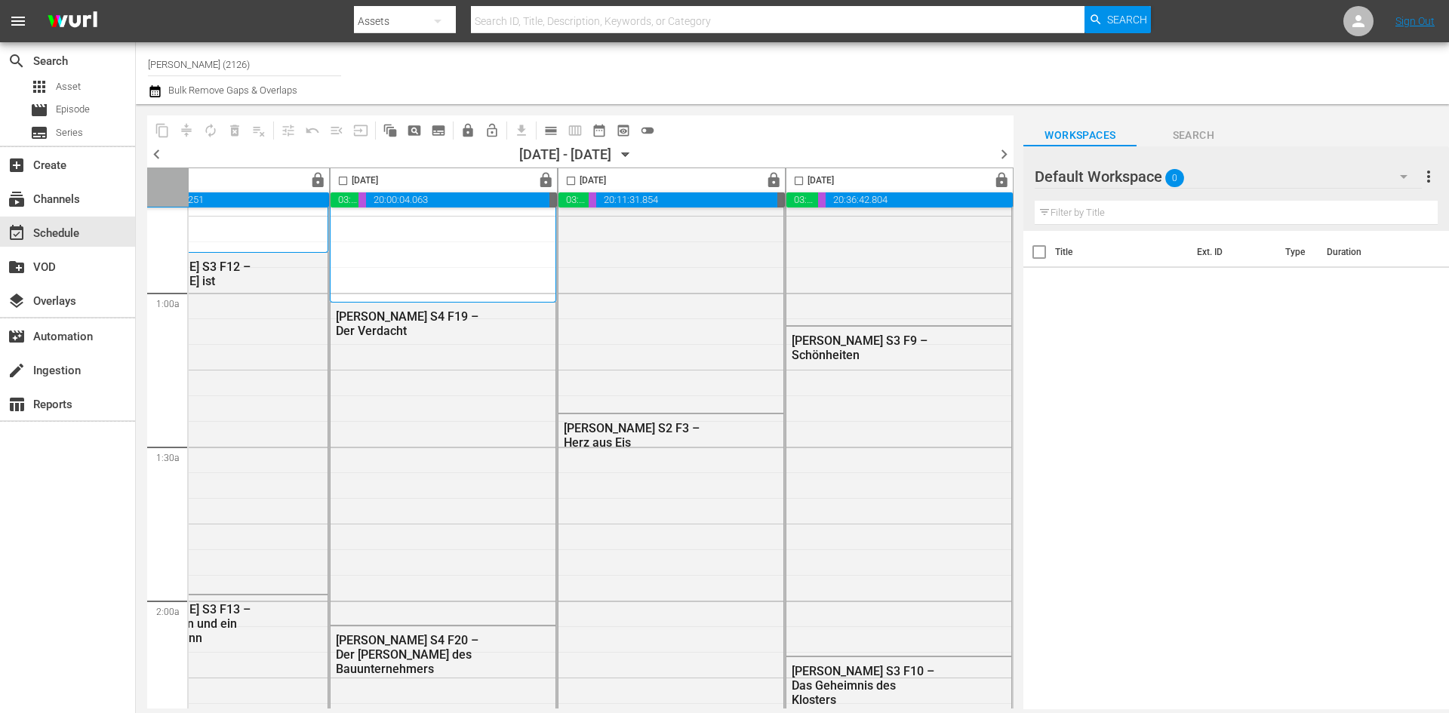
click at [634, 152] on icon "button" at bounding box center [625, 154] width 17 height 17
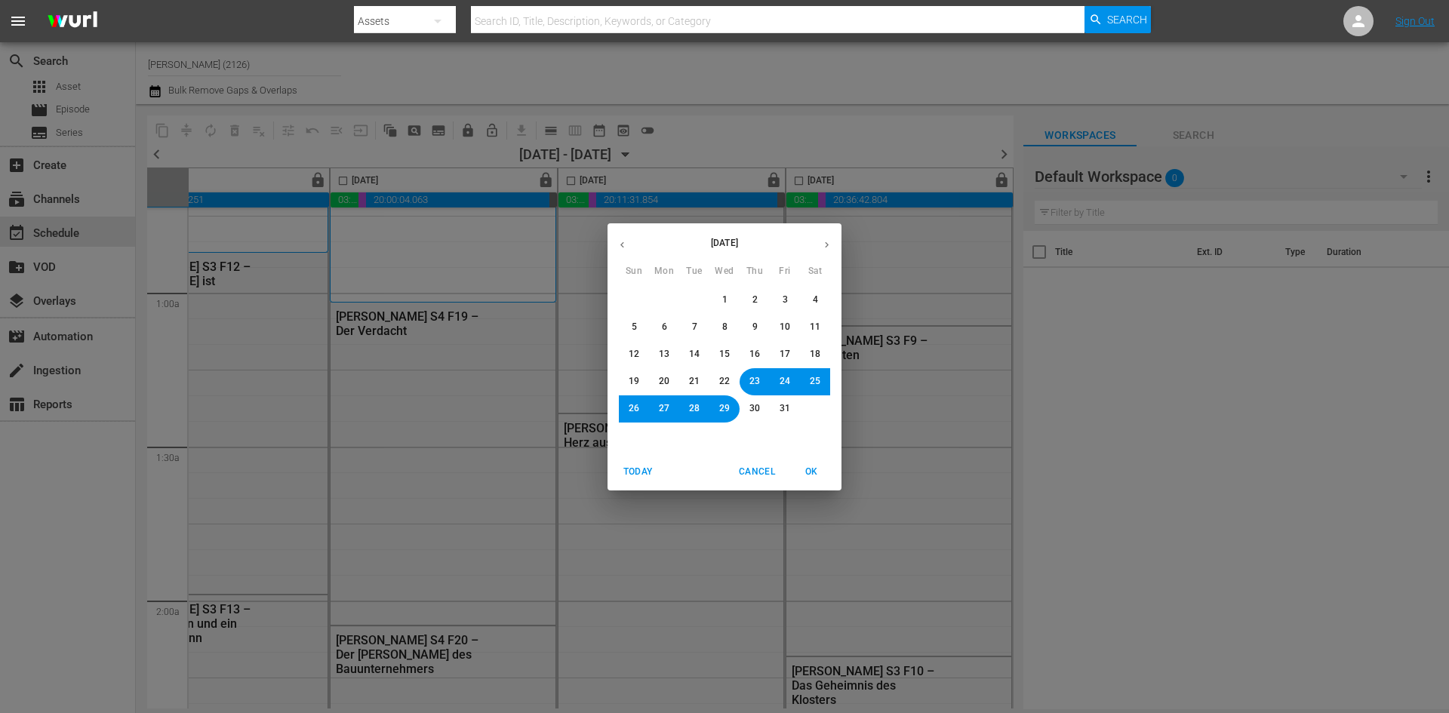
drag, startPoint x: 731, startPoint y: 411, endPoint x: 739, endPoint y: 422, distance: 13.4
click at [731, 412] on button "29" at bounding box center [724, 409] width 27 height 27
click at [818, 470] on span "OK" at bounding box center [811, 472] width 36 height 16
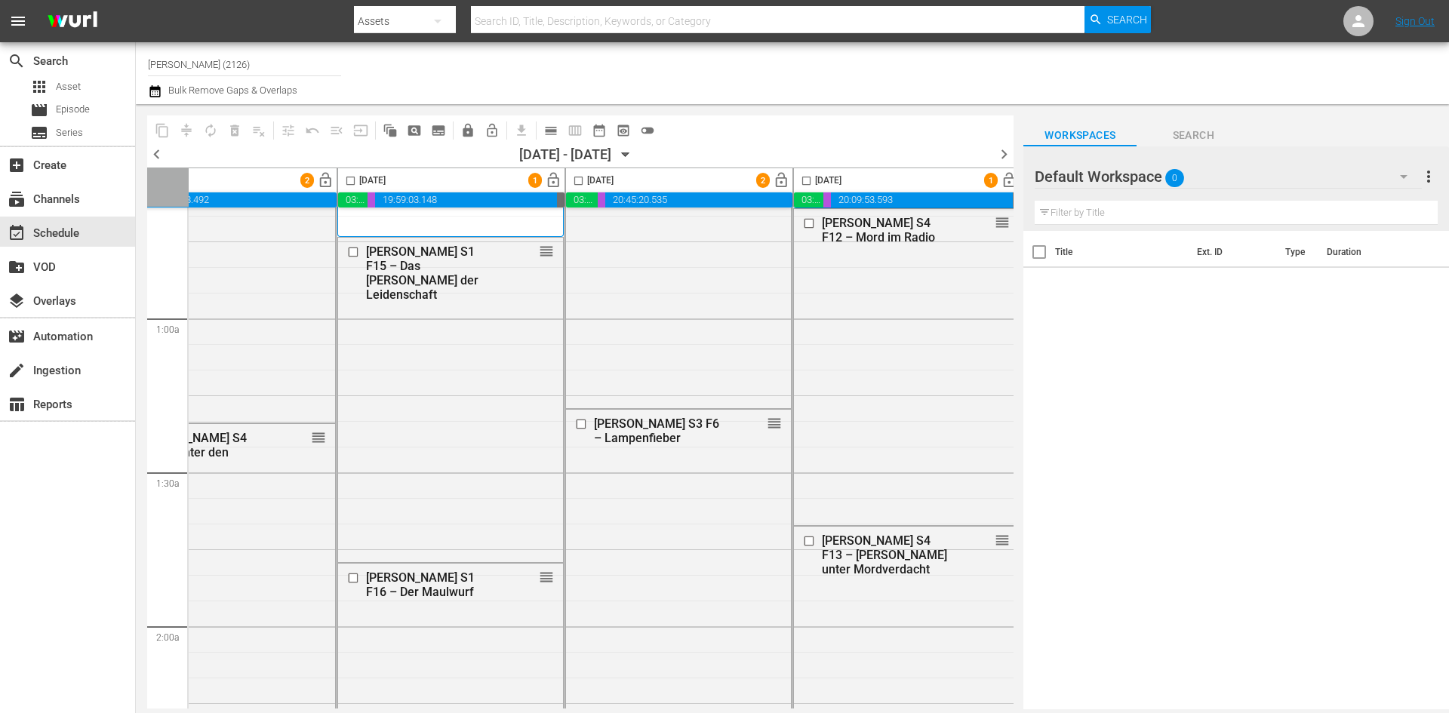
scroll to position [201, 0]
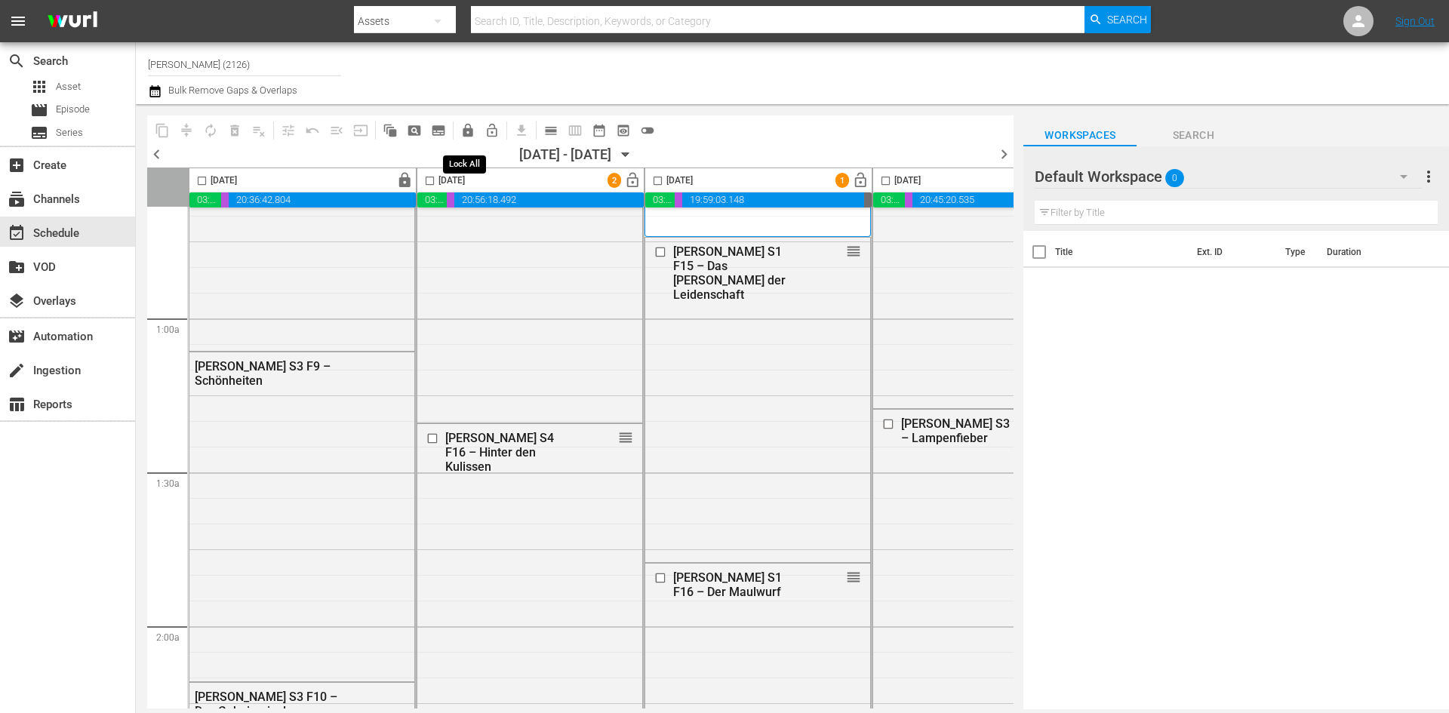
click at [466, 135] on span "lock" at bounding box center [467, 130] width 15 height 15
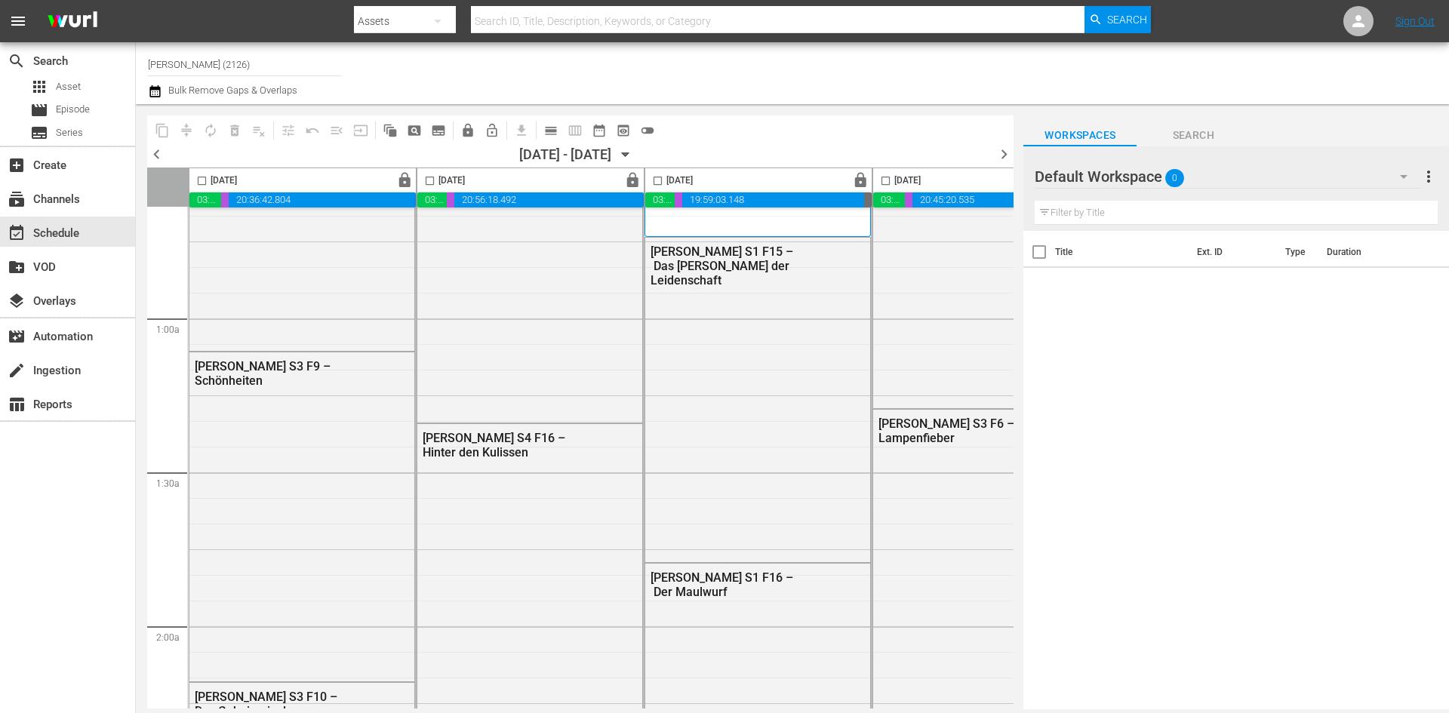
scroll to position [201, 777]
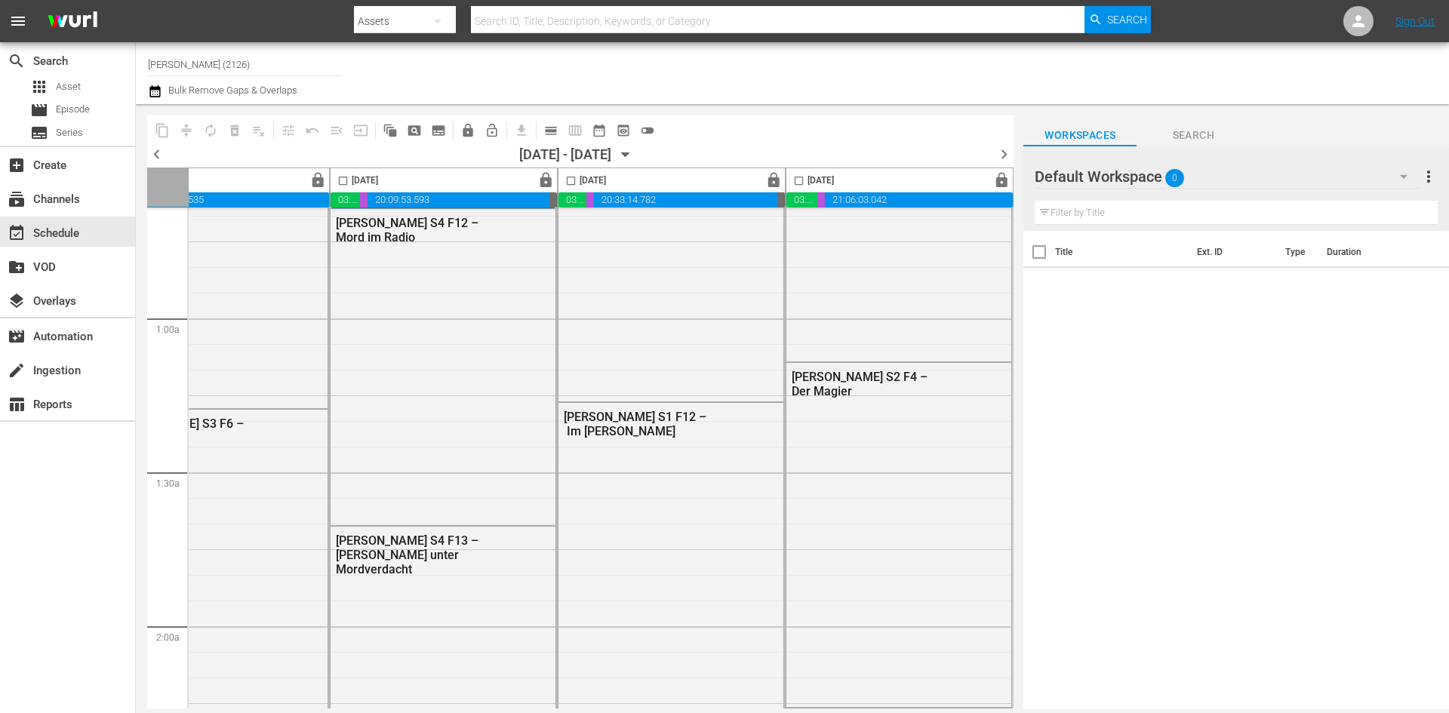
click at [634, 158] on icon "button" at bounding box center [625, 154] width 17 height 17
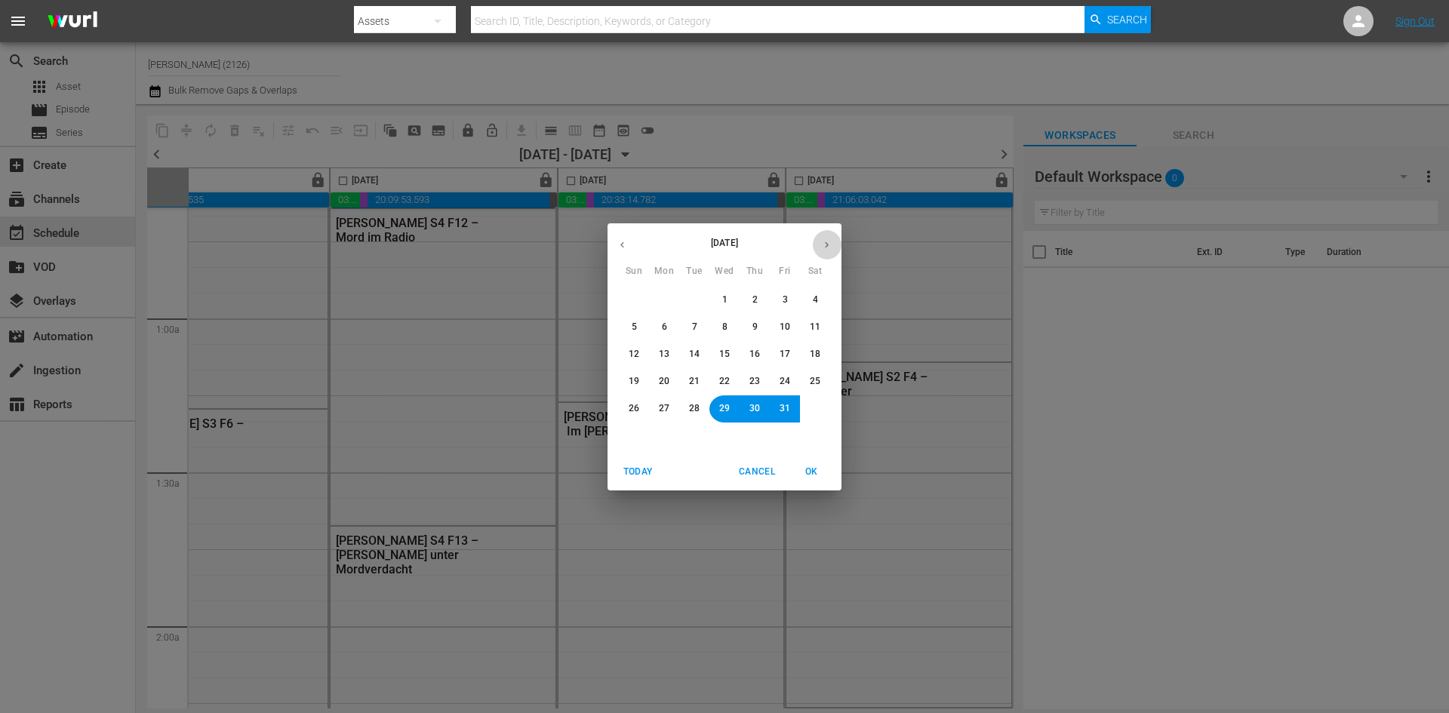
click at [831, 247] on icon "button" at bounding box center [826, 244] width 11 height 11
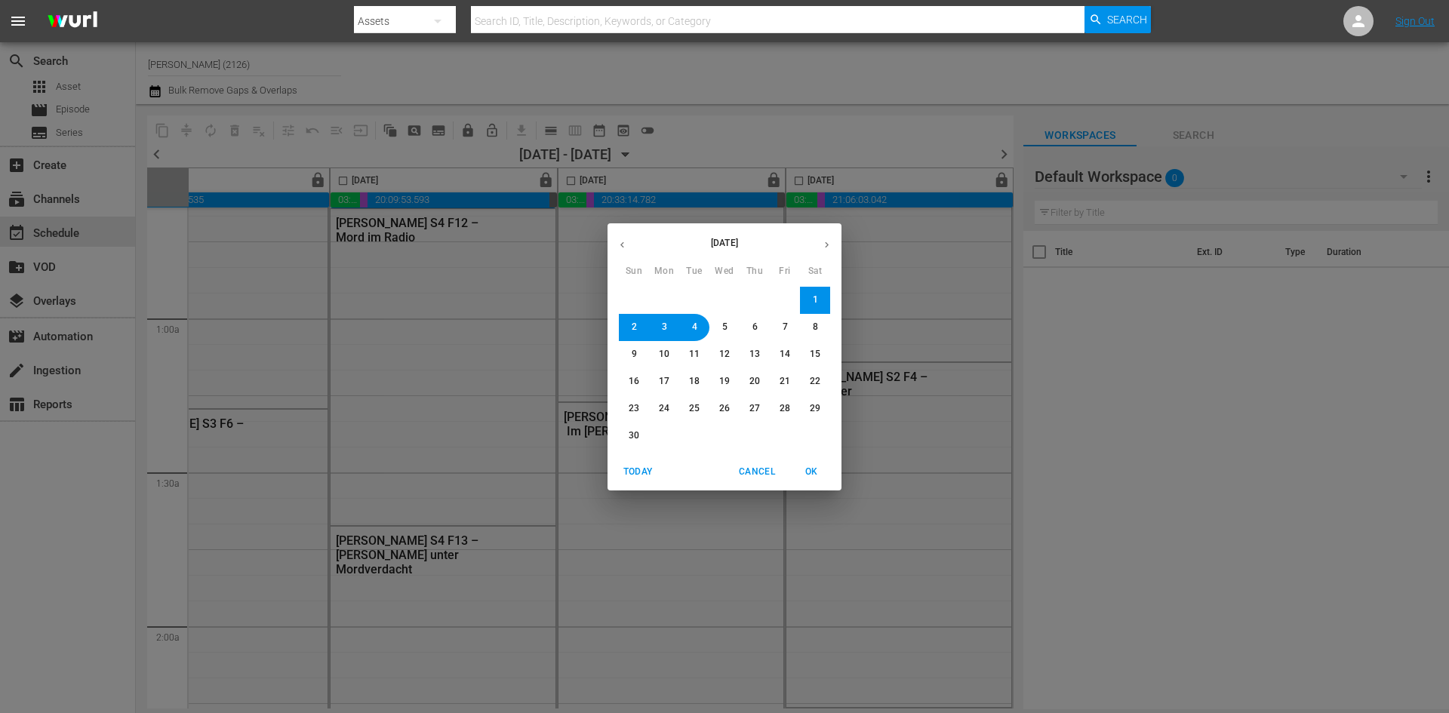
click at [699, 329] on button "4" at bounding box center [694, 327] width 27 height 27
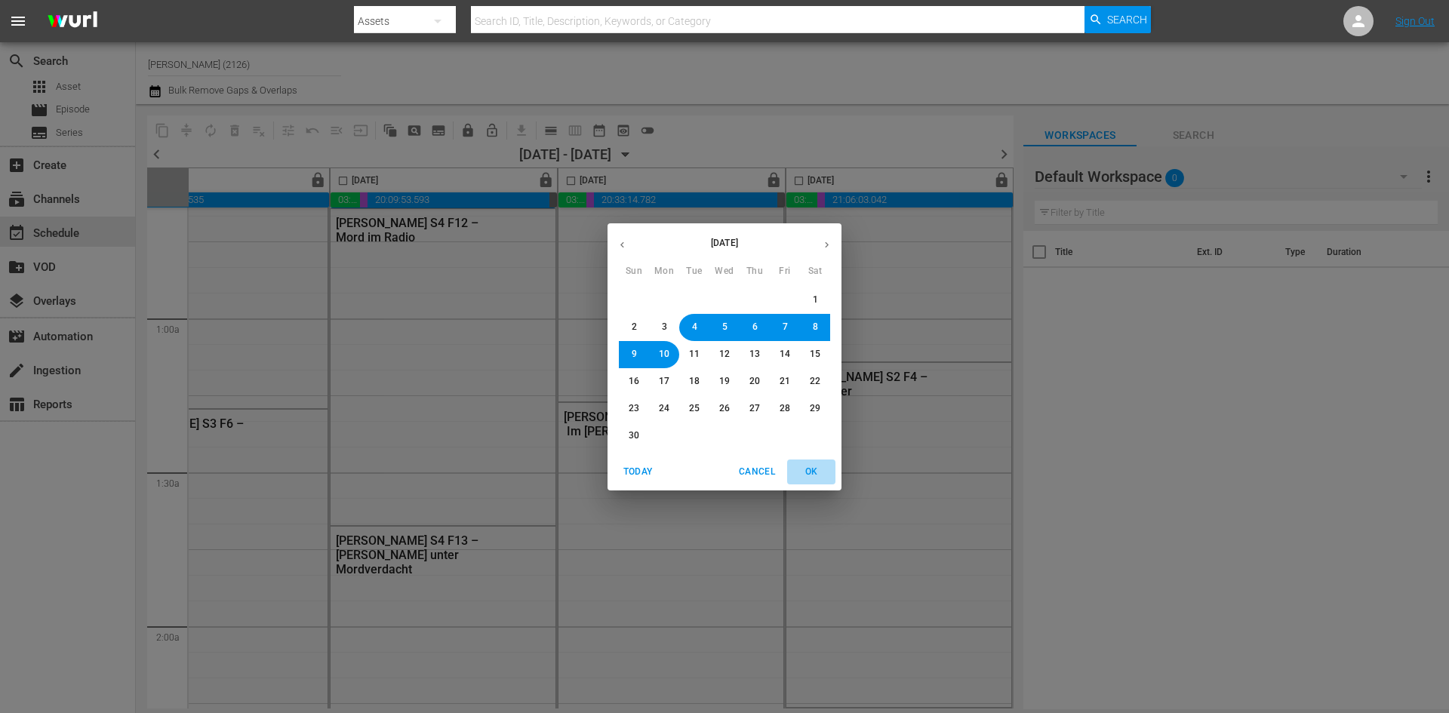
click at [812, 476] on span "OK" at bounding box center [811, 472] width 36 height 16
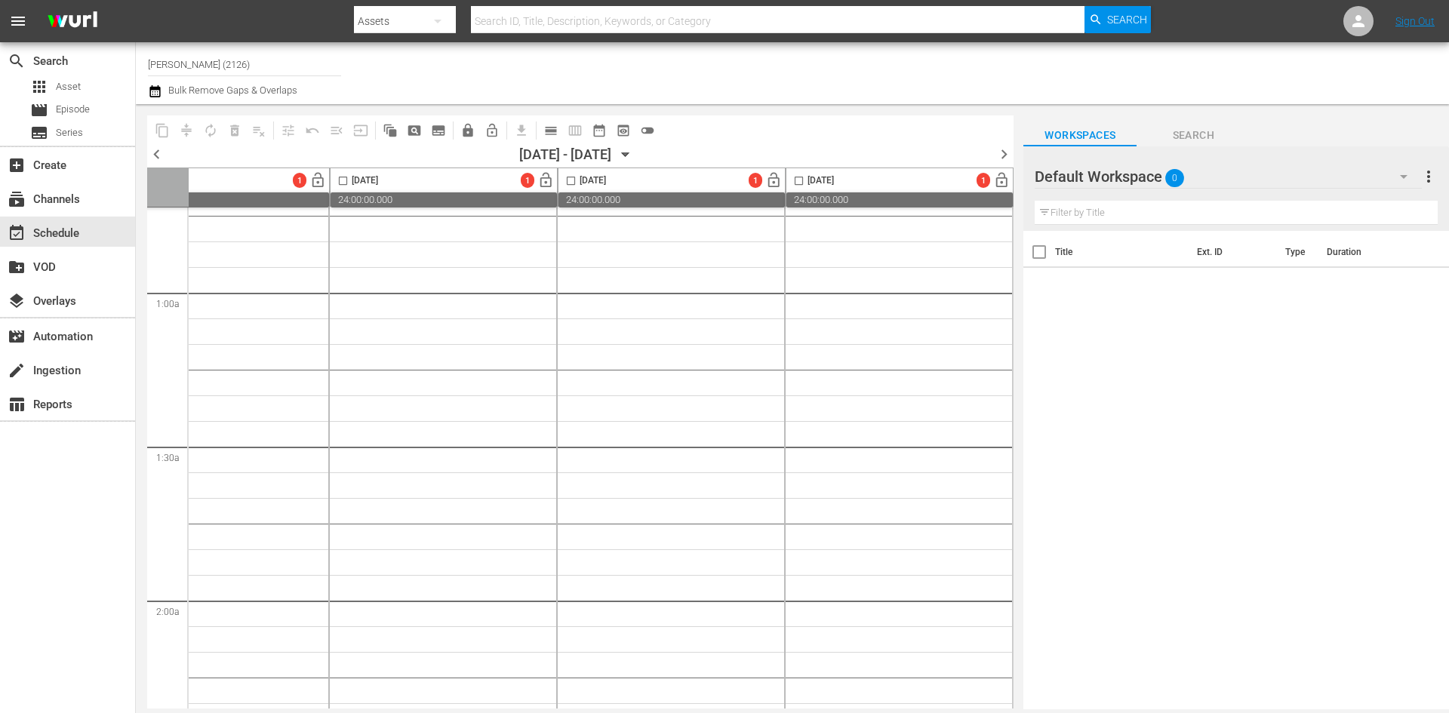
scroll to position [226, 162]
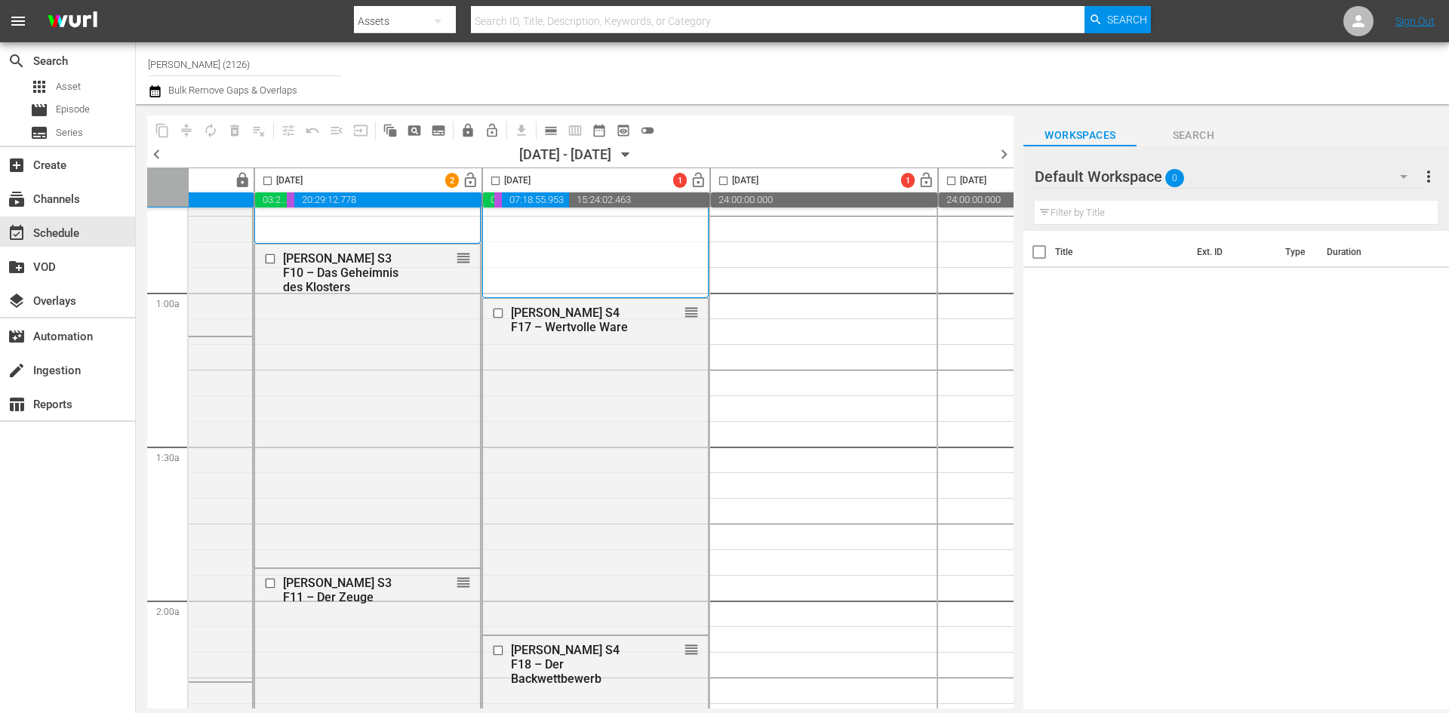
click at [466, 176] on span "lock_open" at bounding box center [470, 180] width 17 height 17
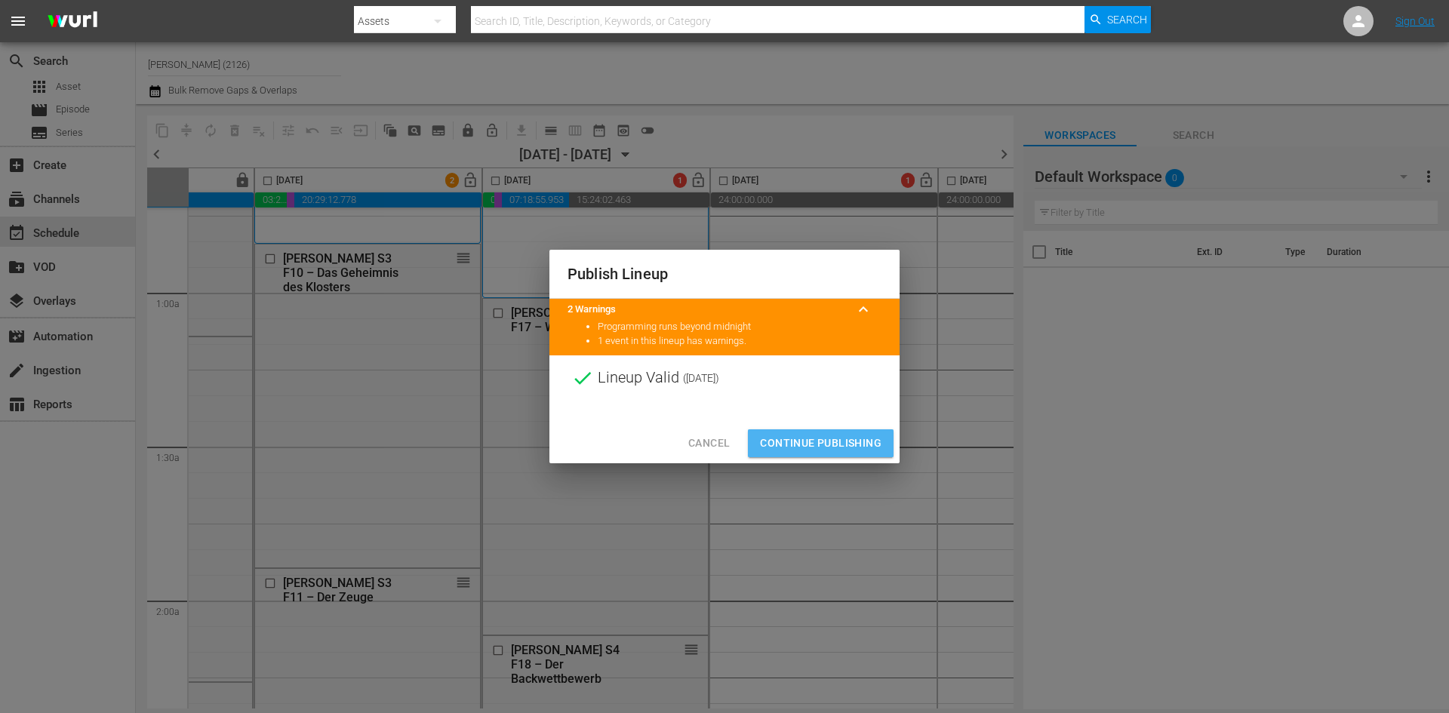
click at [790, 434] on span "Continue Publishing" at bounding box center [821, 443] width 122 height 19
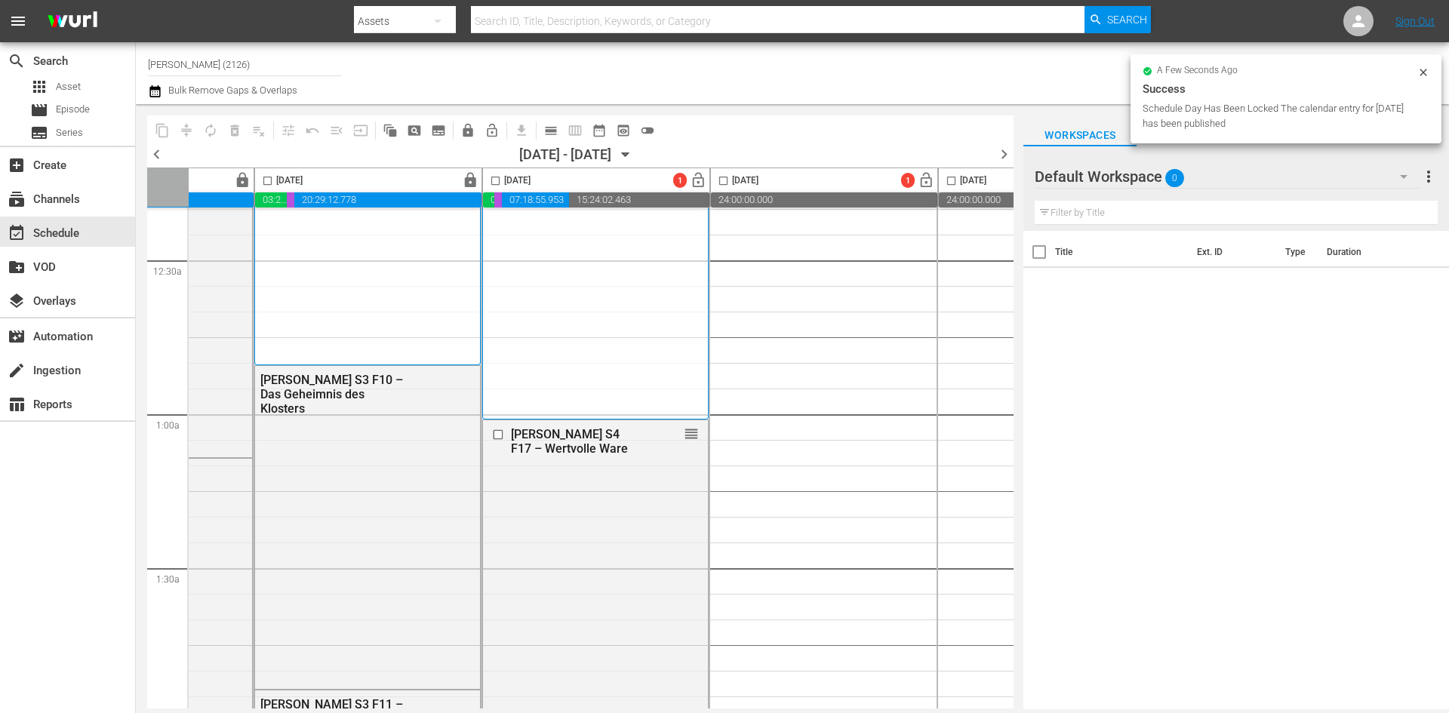
scroll to position [0, 162]
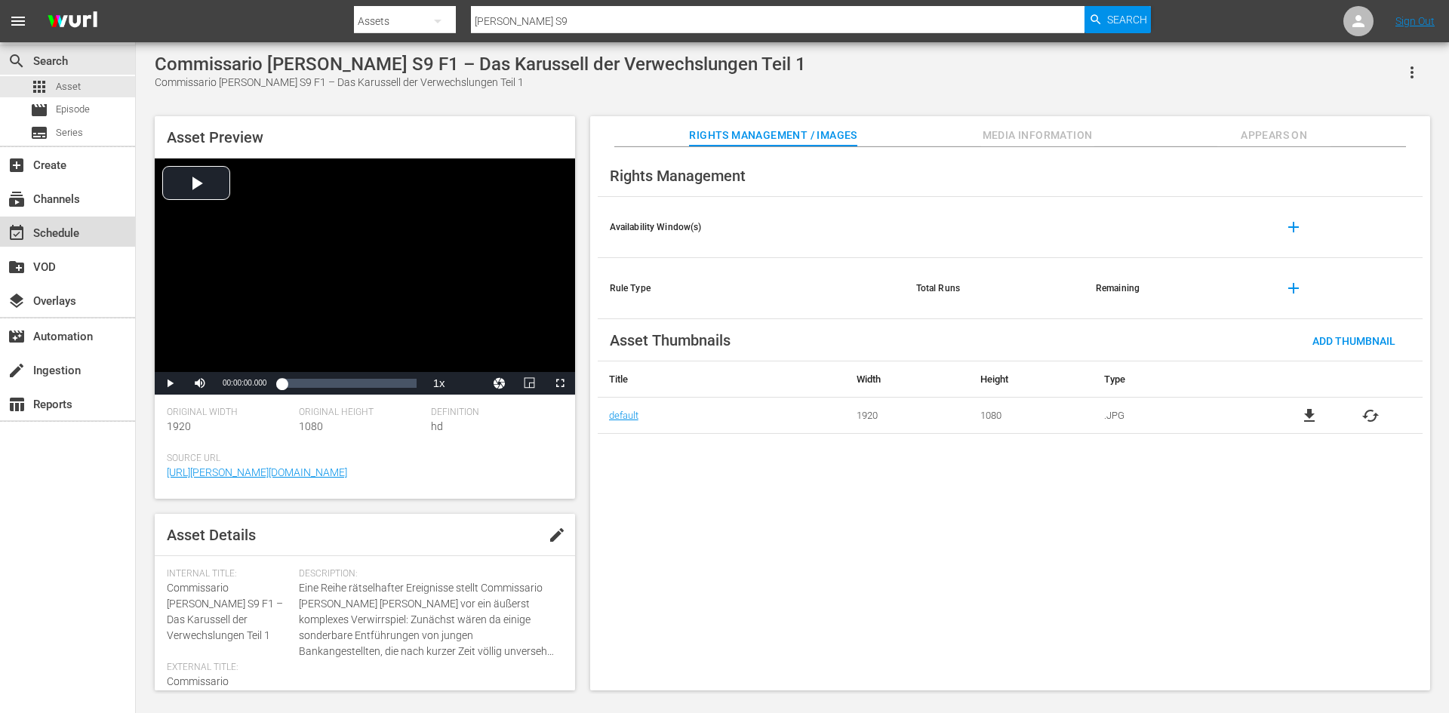
click at [59, 234] on div "event_available Schedule" at bounding box center [42, 231] width 85 height 14
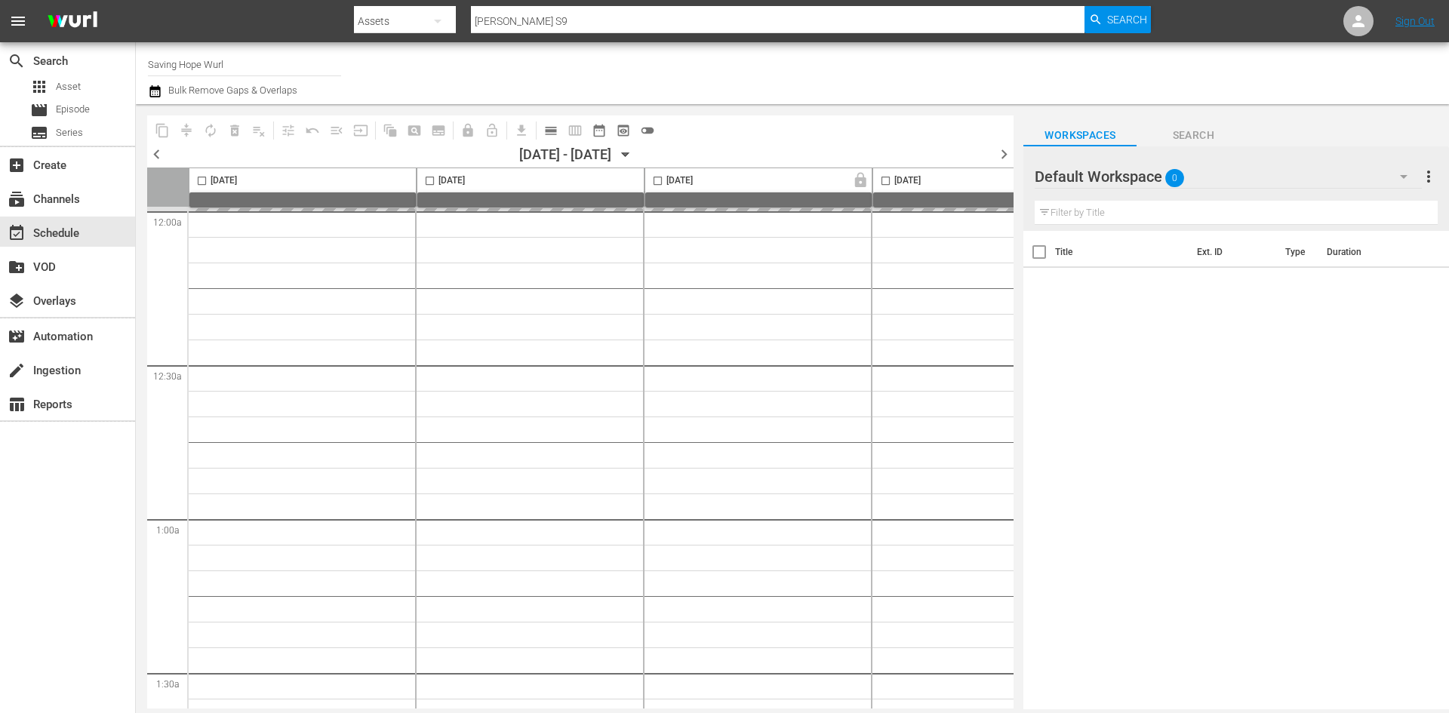
click at [238, 64] on input "Saving Hope Wurl" at bounding box center [244, 64] width 193 height 36
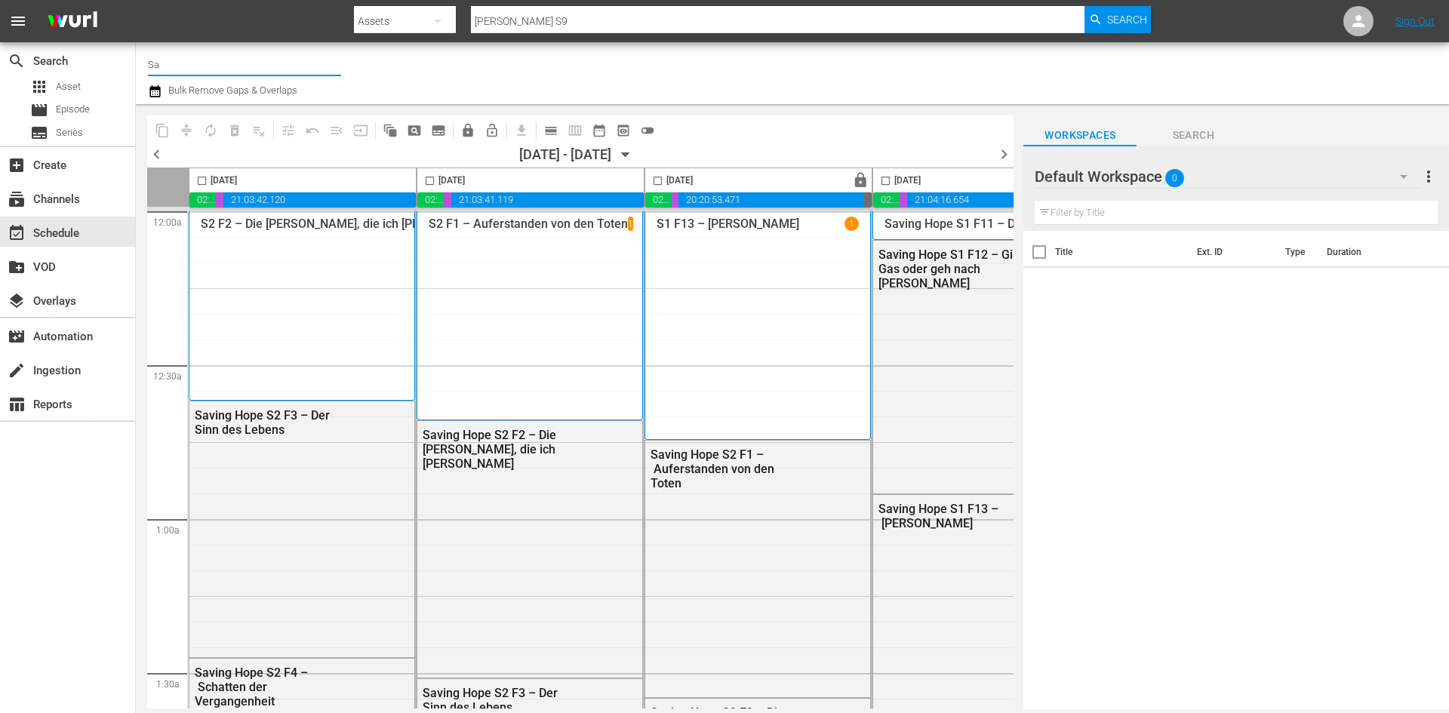
type input "S"
click at [175, 59] on input "text" at bounding box center [244, 64] width 193 height 36
click at [72, 110] on span "Episode" at bounding box center [73, 109] width 34 height 15
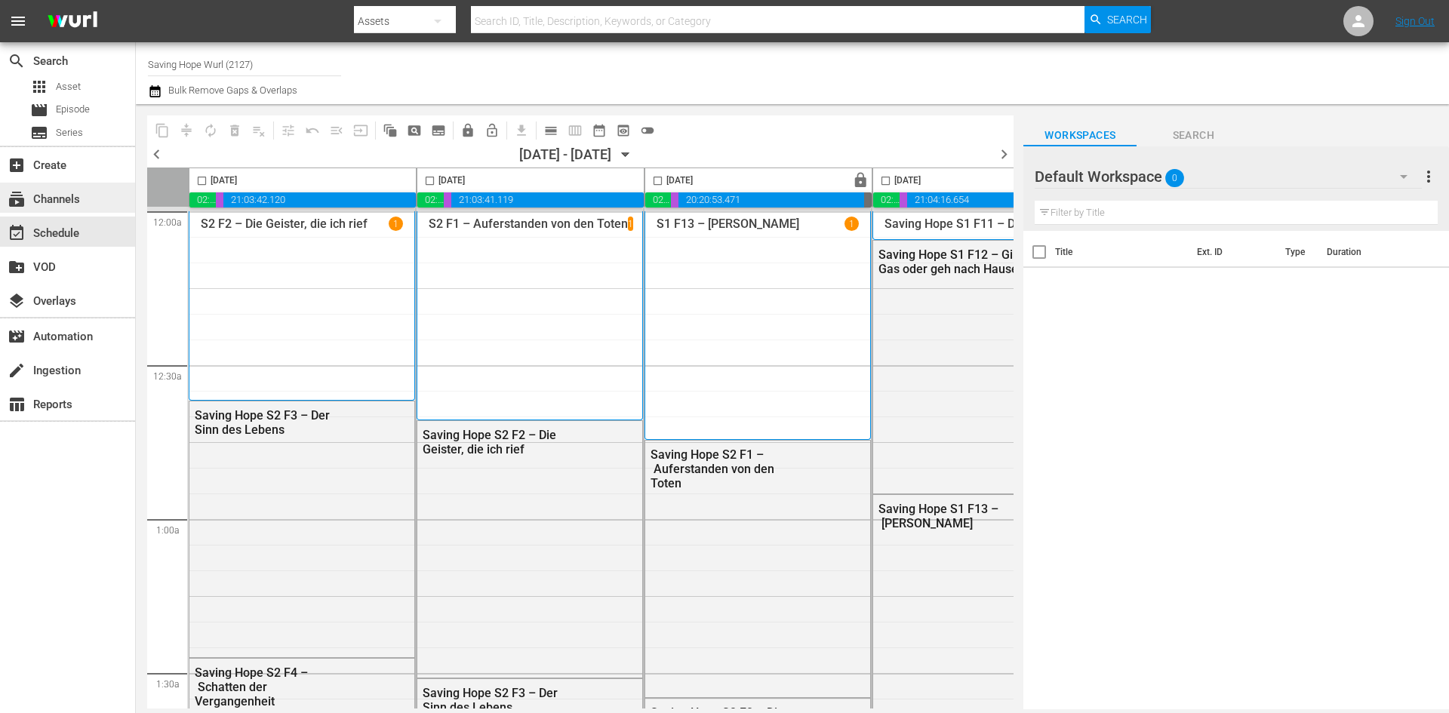
click at [31, 199] on div "subscriptions Channels" at bounding box center [42, 197] width 85 height 14
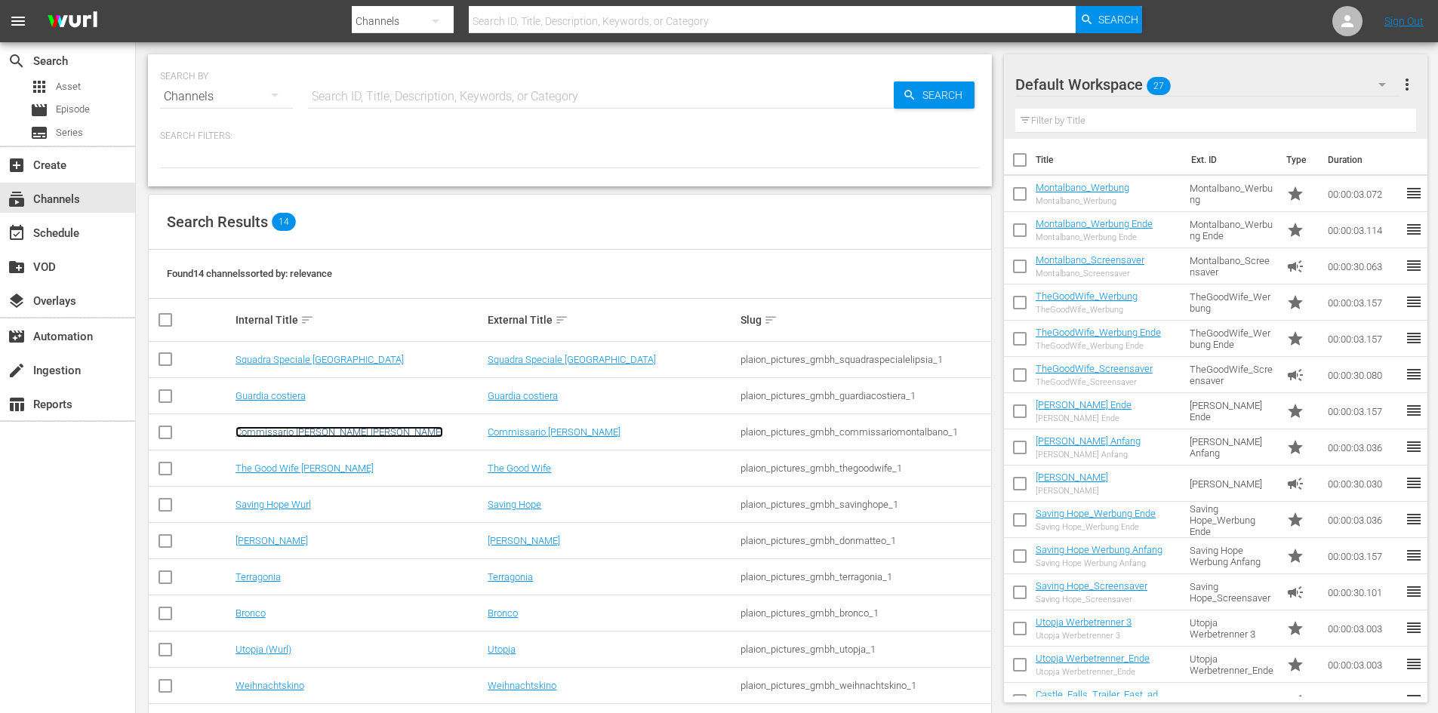
click at [312, 434] on link "Commissario [PERSON_NAME] [PERSON_NAME]" at bounding box center [339, 431] width 208 height 11
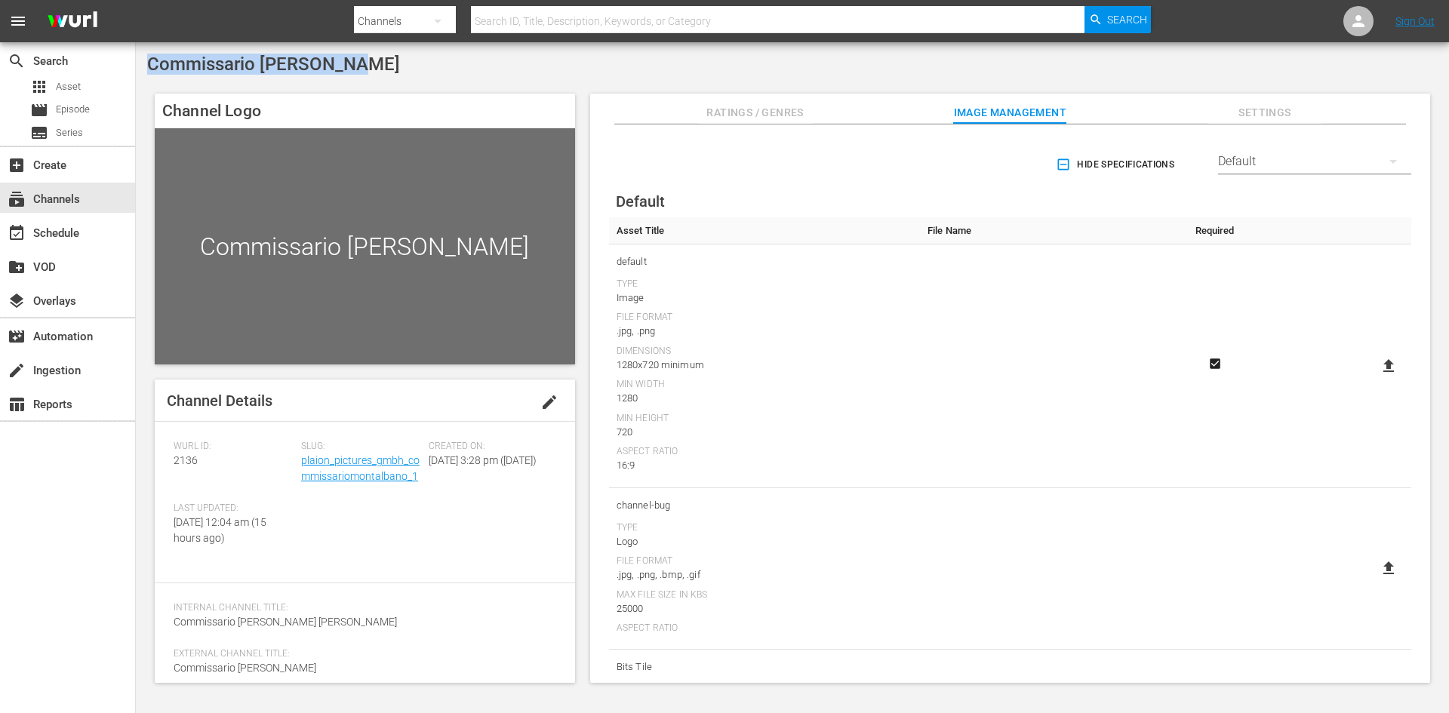
drag, startPoint x: 365, startPoint y: 67, endPoint x: 150, endPoint y: 62, distance: 214.4
click at [150, 62] on div "Commissario [PERSON_NAME]" at bounding box center [792, 64] width 1291 height 21
copy span "Commissario [PERSON_NAME]"
click at [60, 238] on div "event_available Schedule" at bounding box center [42, 231] width 85 height 14
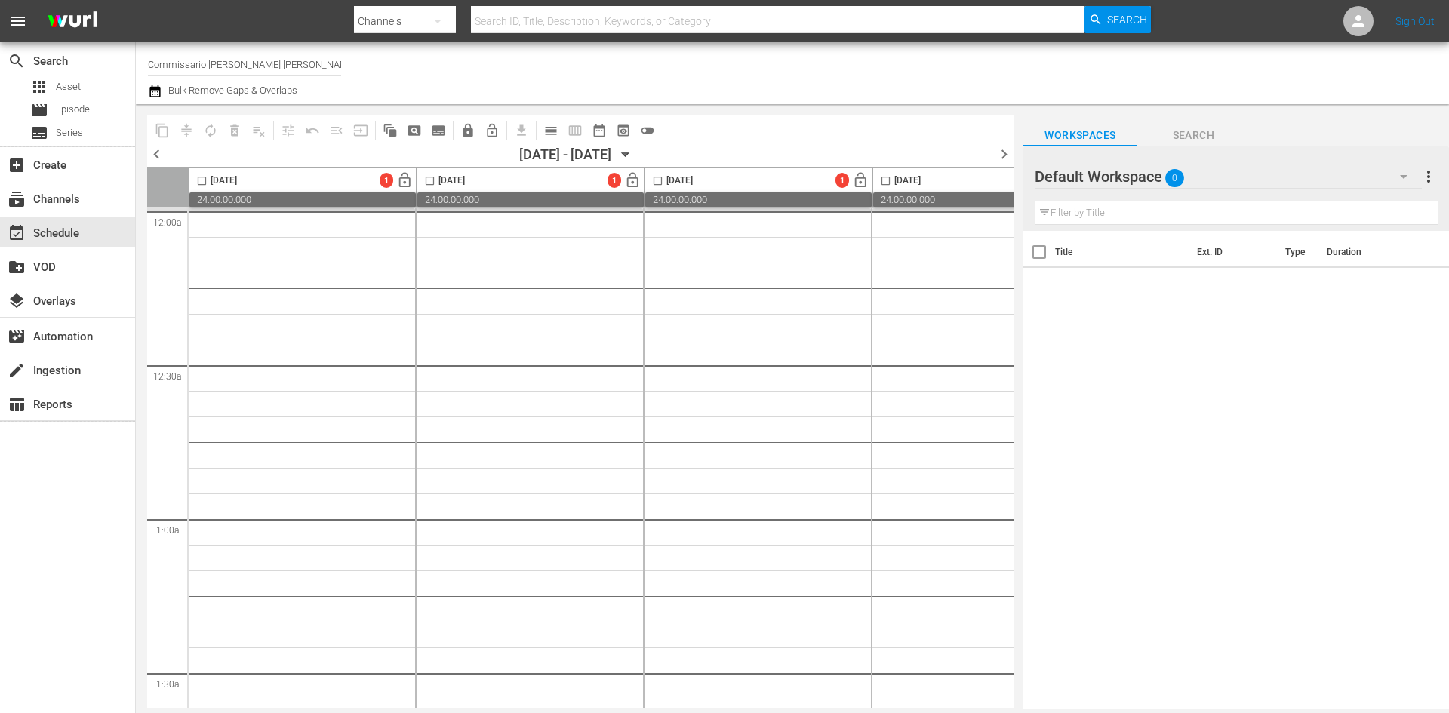
click at [791, 17] on input "text" at bounding box center [778, 21] width 614 height 36
click at [69, 341] on div "movie_filter Automation" at bounding box center [42, 335] width 85 height 14
